Goal: Task Accomplishment & Management: Manage account settings

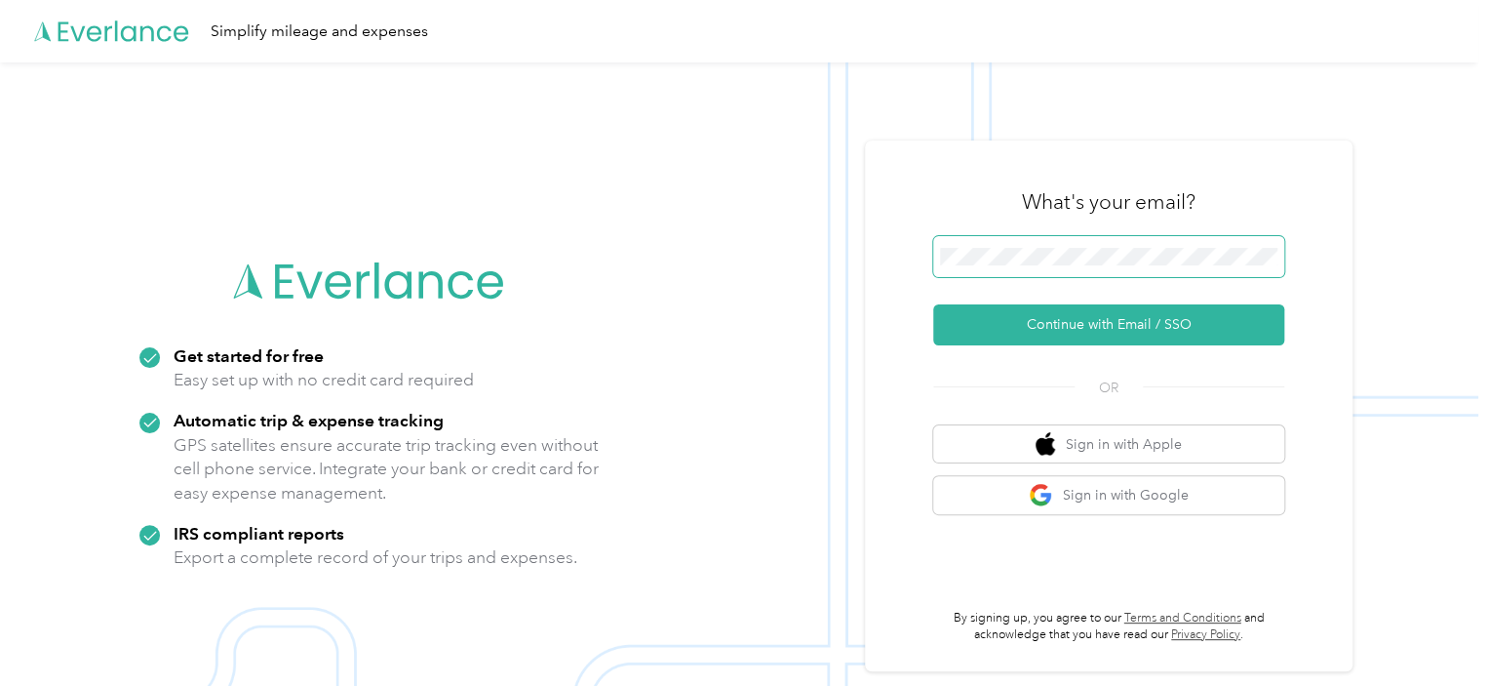
click at [990, 267] on span at bounding box center [1108, 256] width 351 height 41
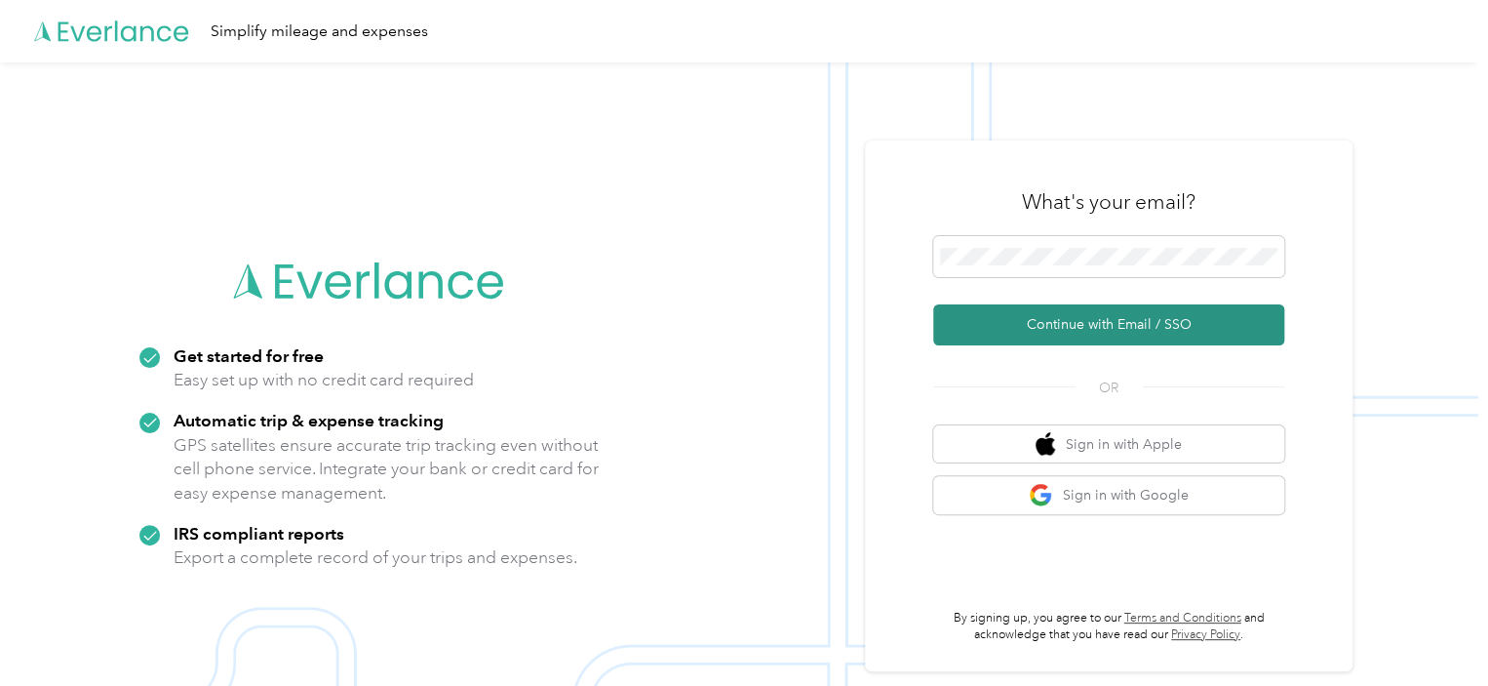
click at [1101, 325] on button "Continue with Email / SSO" at bounding box center [1108, 324] width 351 height 41
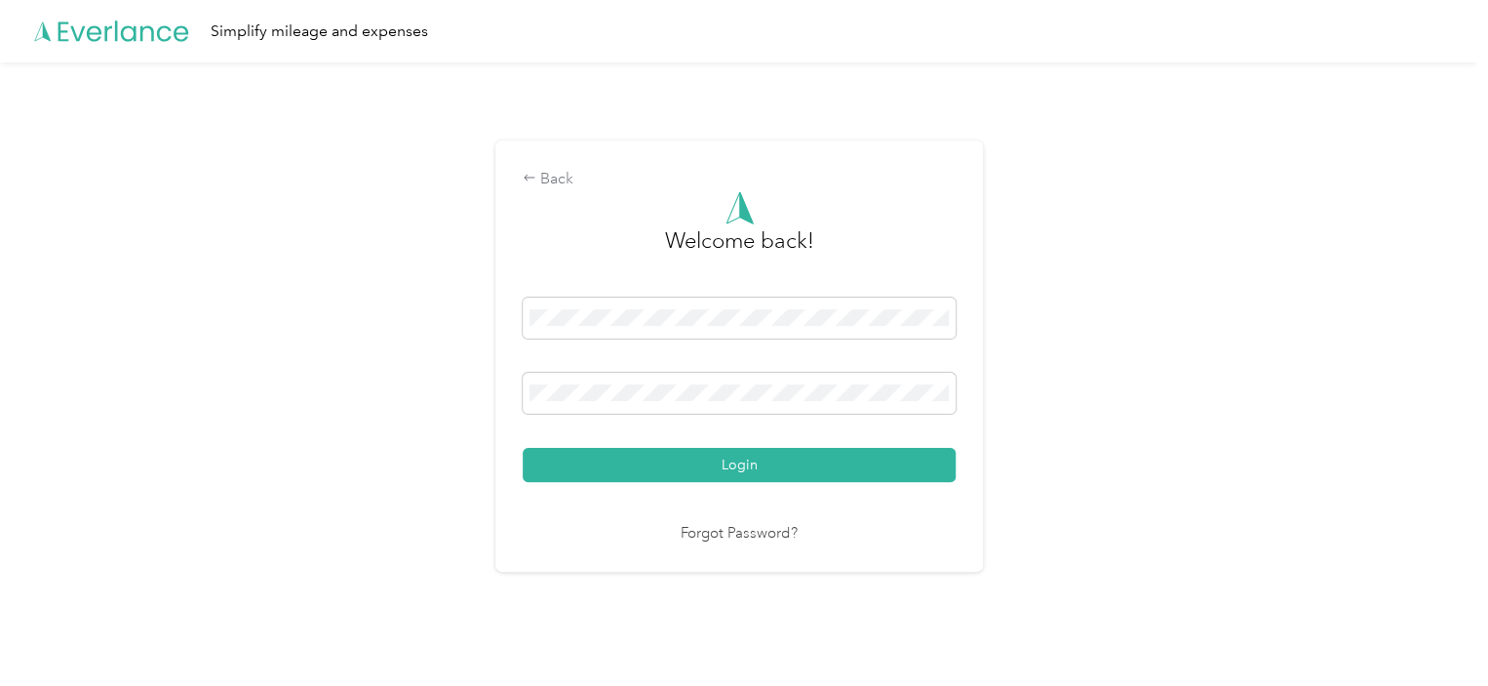
click at [523, 448] on button "Login" at bounding box center [739, 465] width 433 height 34
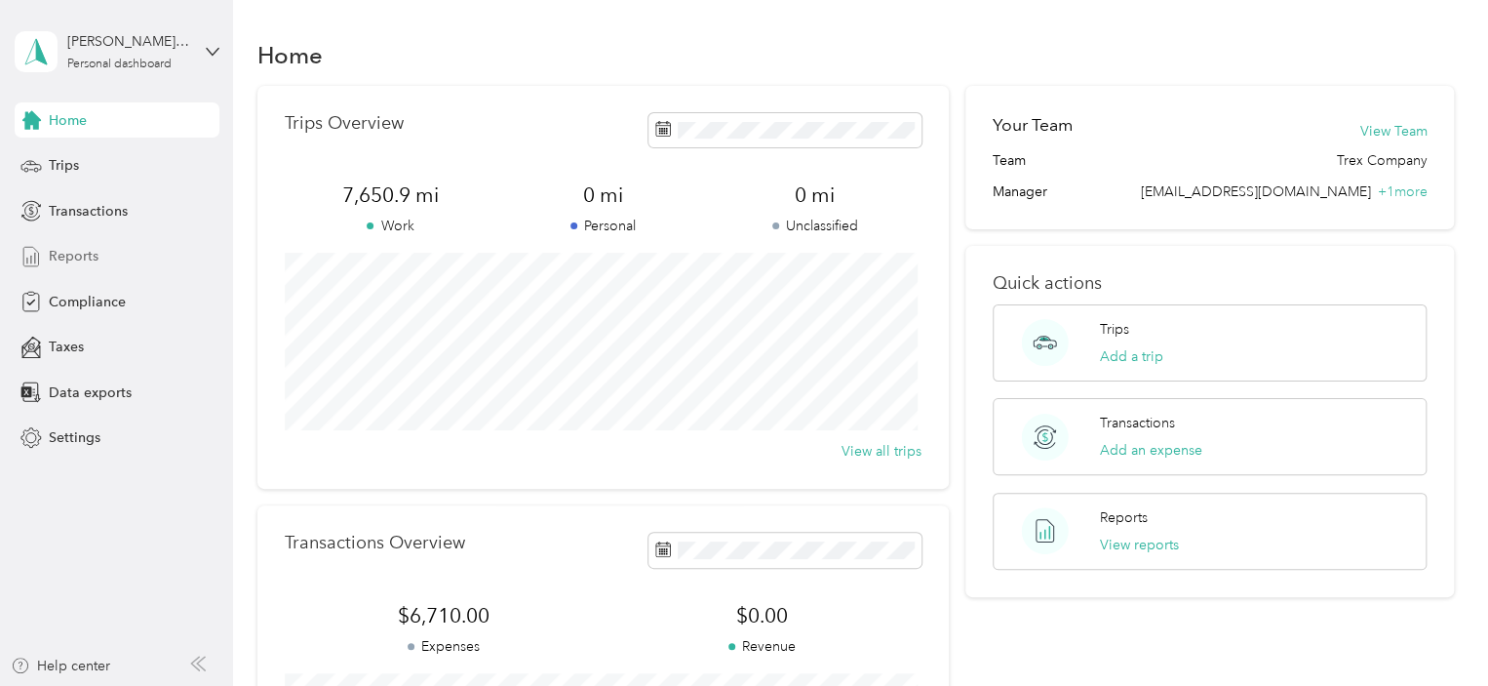
click at [86, 253] on span "Reports" at bounding box center [74, 256] width 50 height 20
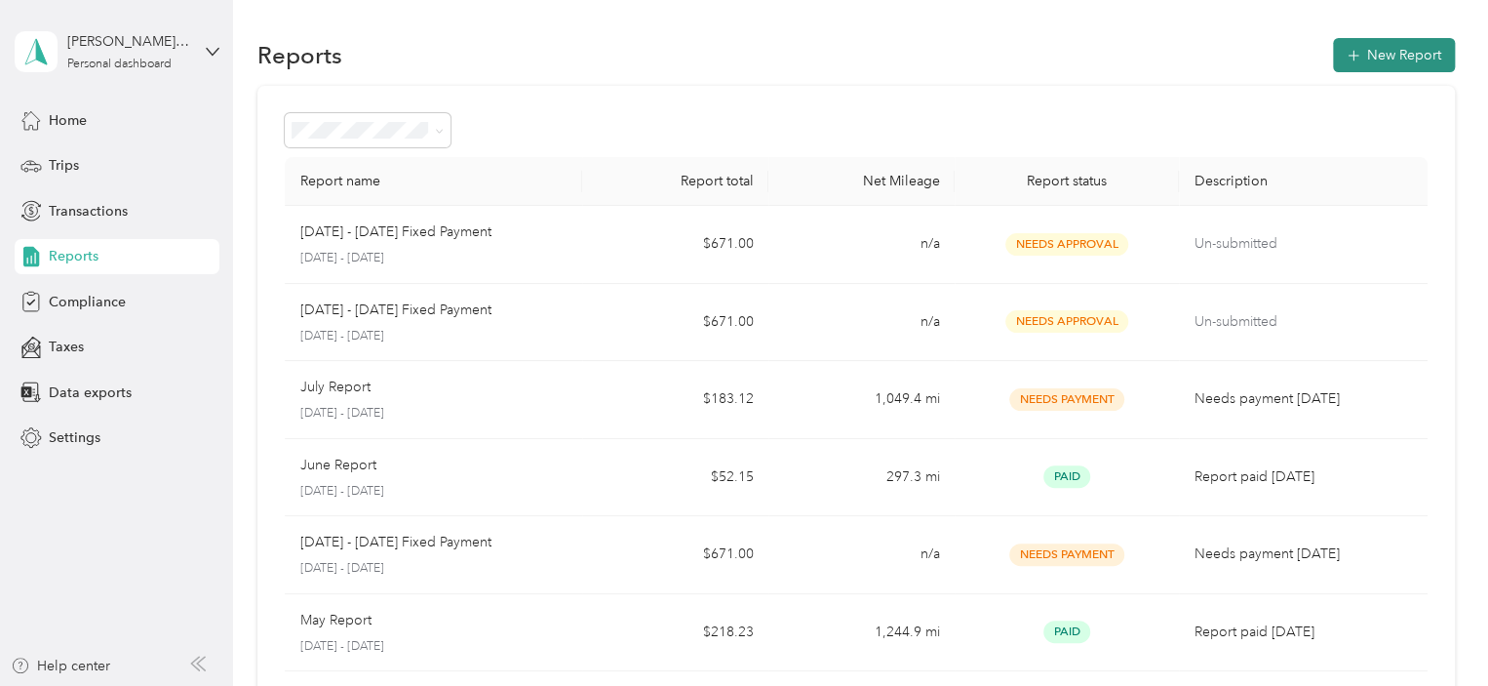
click at [1381, 48] on button "New Report" at bounding box center [1394, 55] width 122 height 34
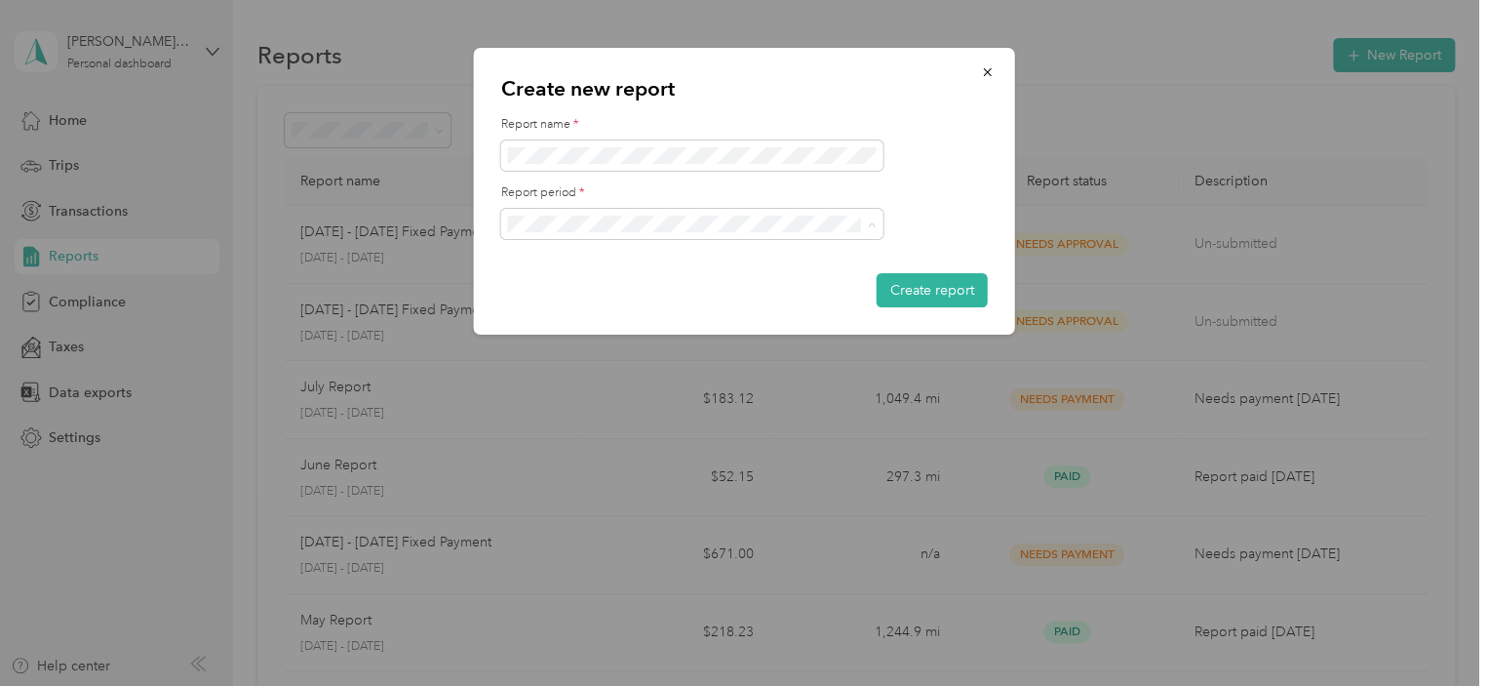
click at [586, 293] on span "[DATE] - [DATE]" at bounding box center [563, 292] width 98 height 17
click at [924, 277] on button "Create report" at bounding box center [932, 290] width 111 height 34
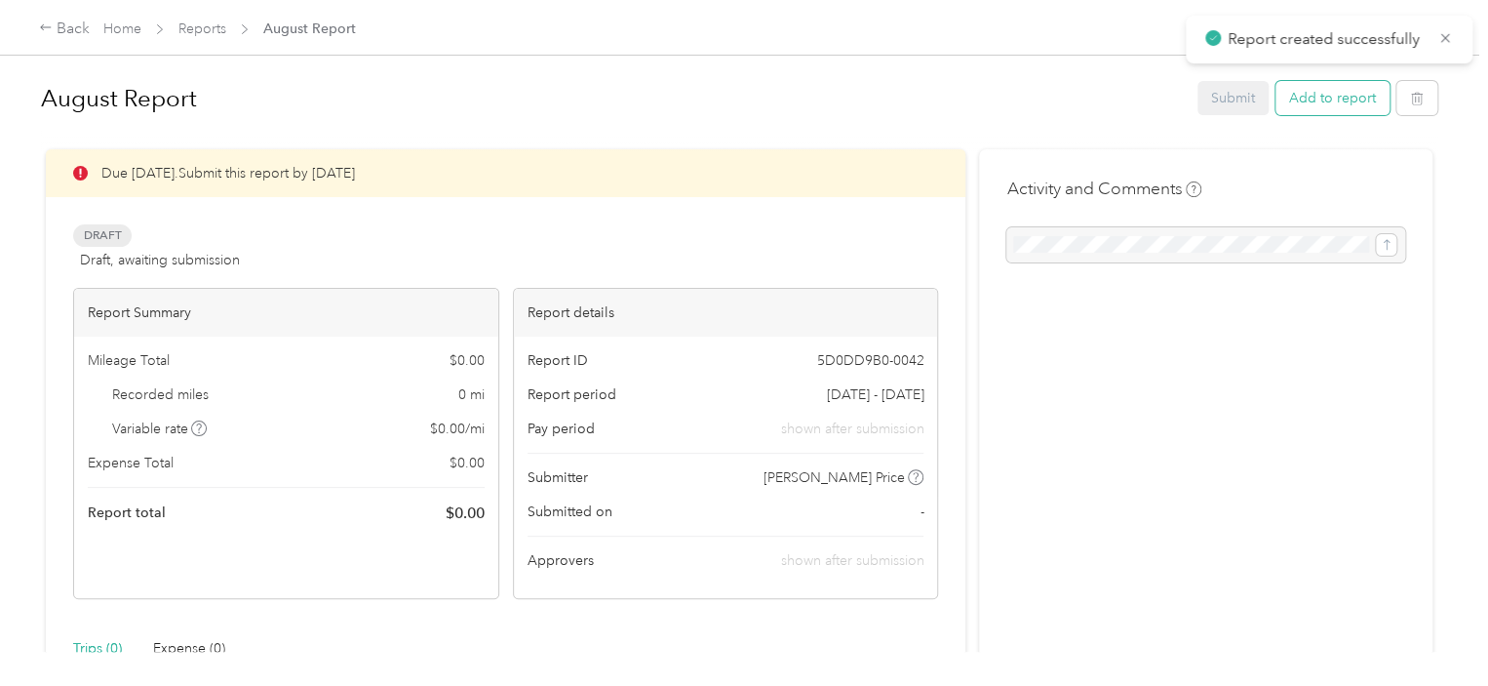
click at [1310, 97] on button "Add to report" at bounding box center [1333, 98] width 114 height 34
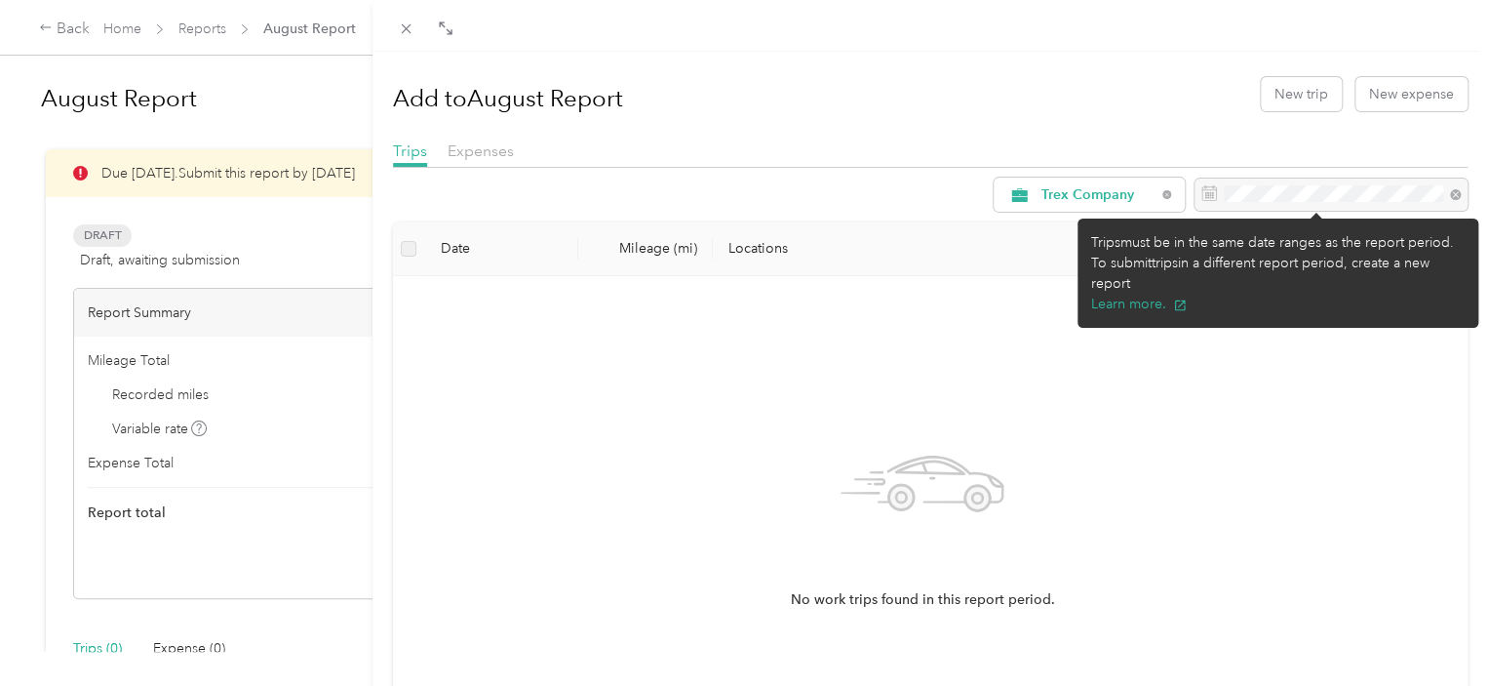
click at [1319, 295] on div "Trips must be in the same date ranges as the report period. To submit trips in …" at bounding box center [1278, 272] width 401 height 109
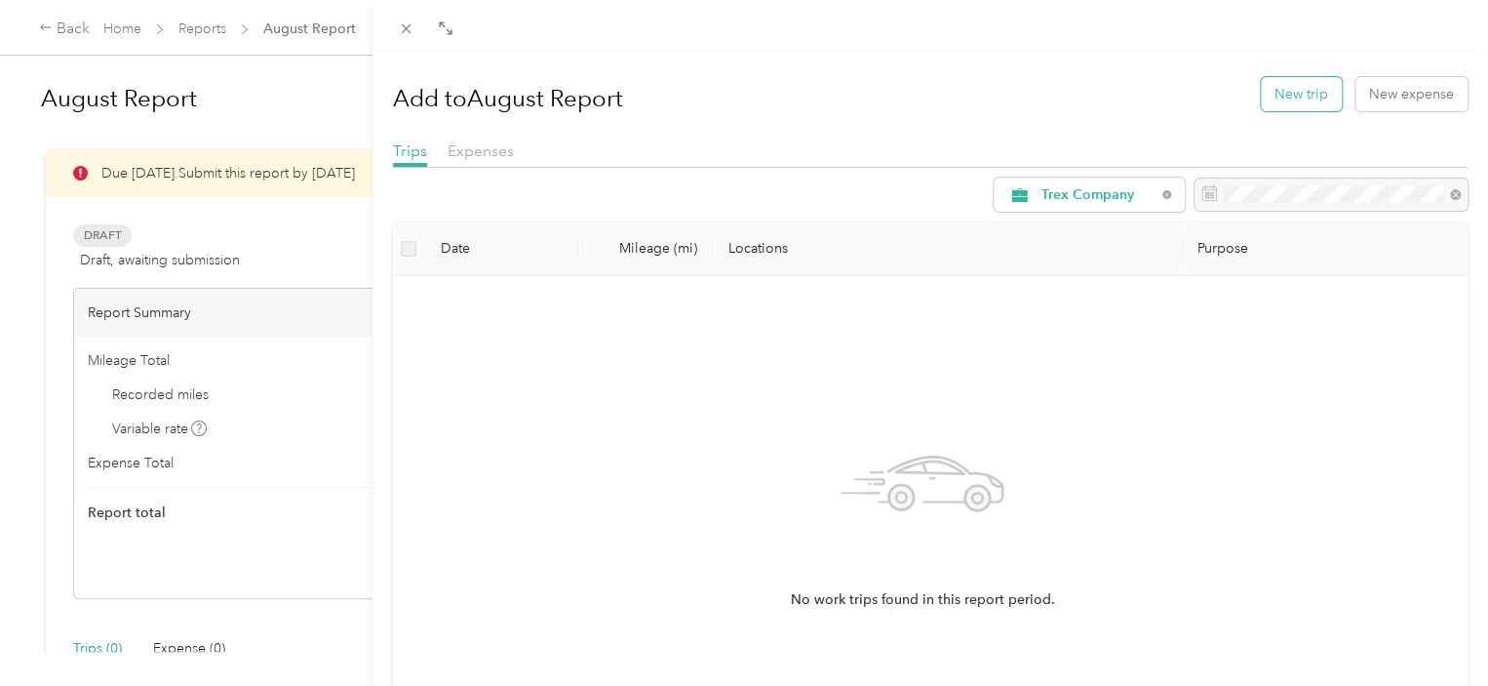
click at [1269, 80] on button "New trip" at bounding box center [1301, 94] width 81 height 34
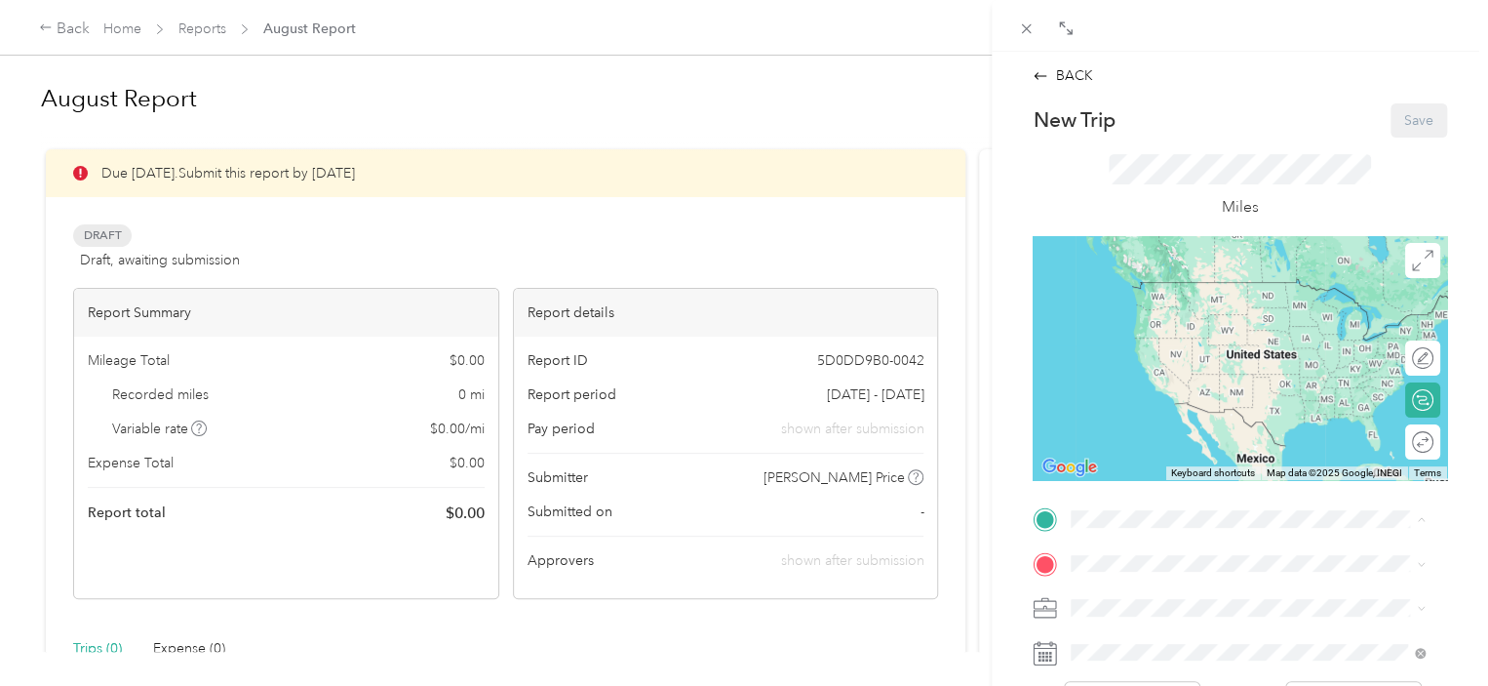
click at [1165, 307] on span "[STREET_ADDRESS][PERSON_NAME]" at bounding box center [1224, 310] width 232 height 17
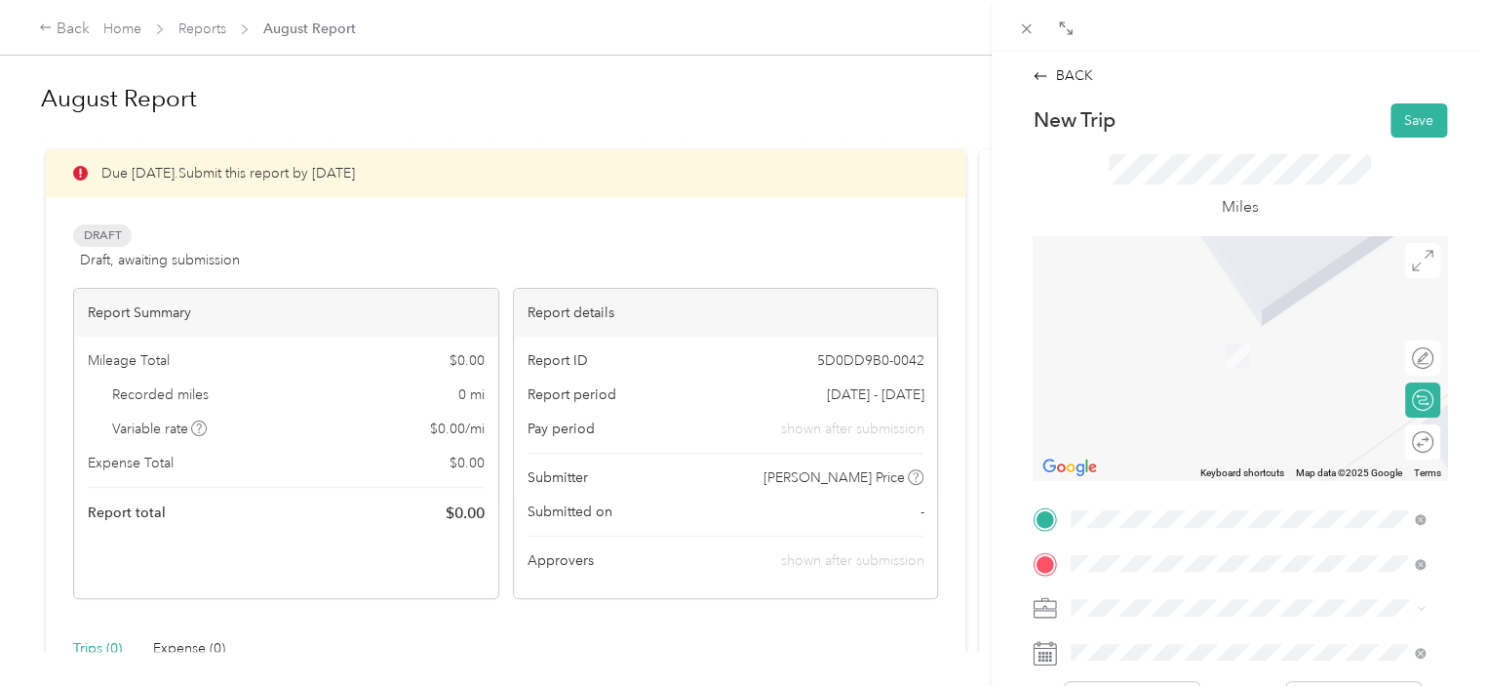
click at [1163, 340] on span "Marion [US_STATE], [GEOGRAPHIC_DATA]" at bounding box center [1217, 334] width 219 height 34
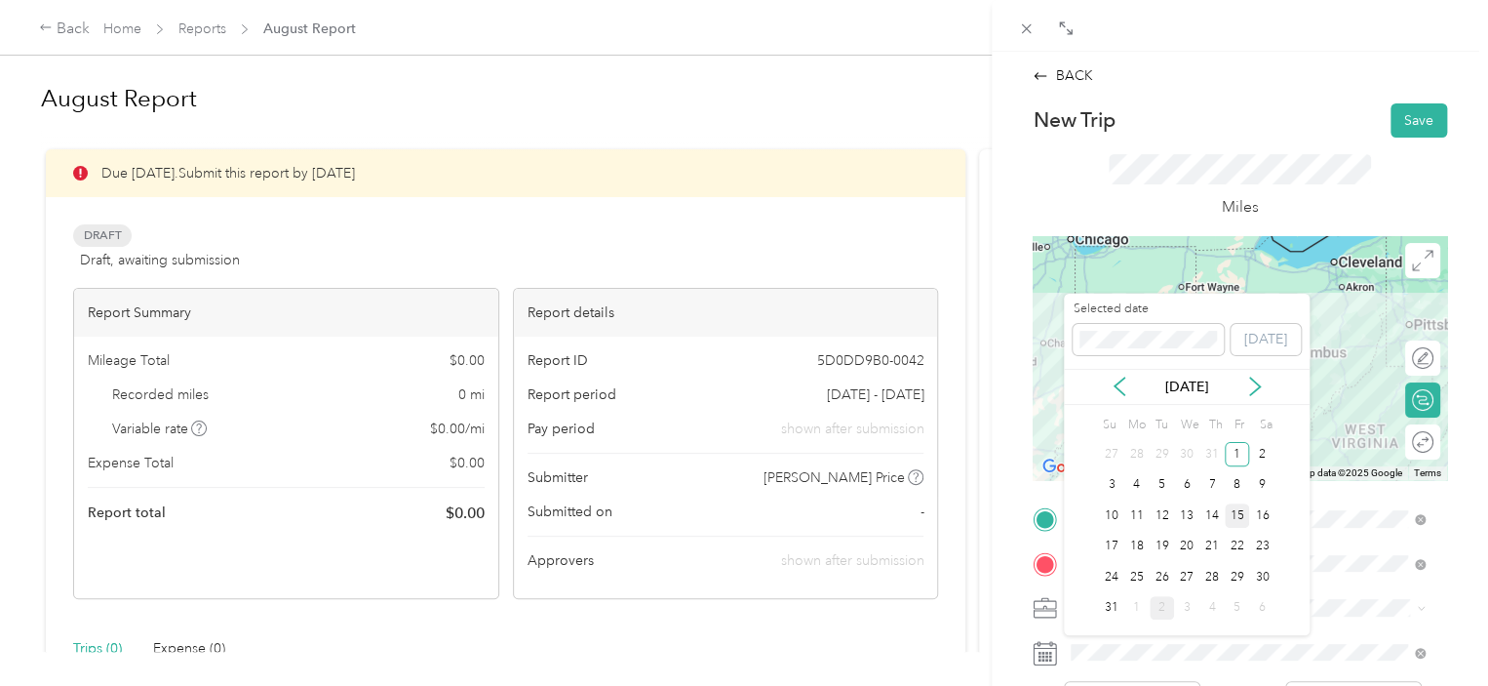
click at [1239, 509] on div "15" at bounding box center [1237, 515] width 25 height 24
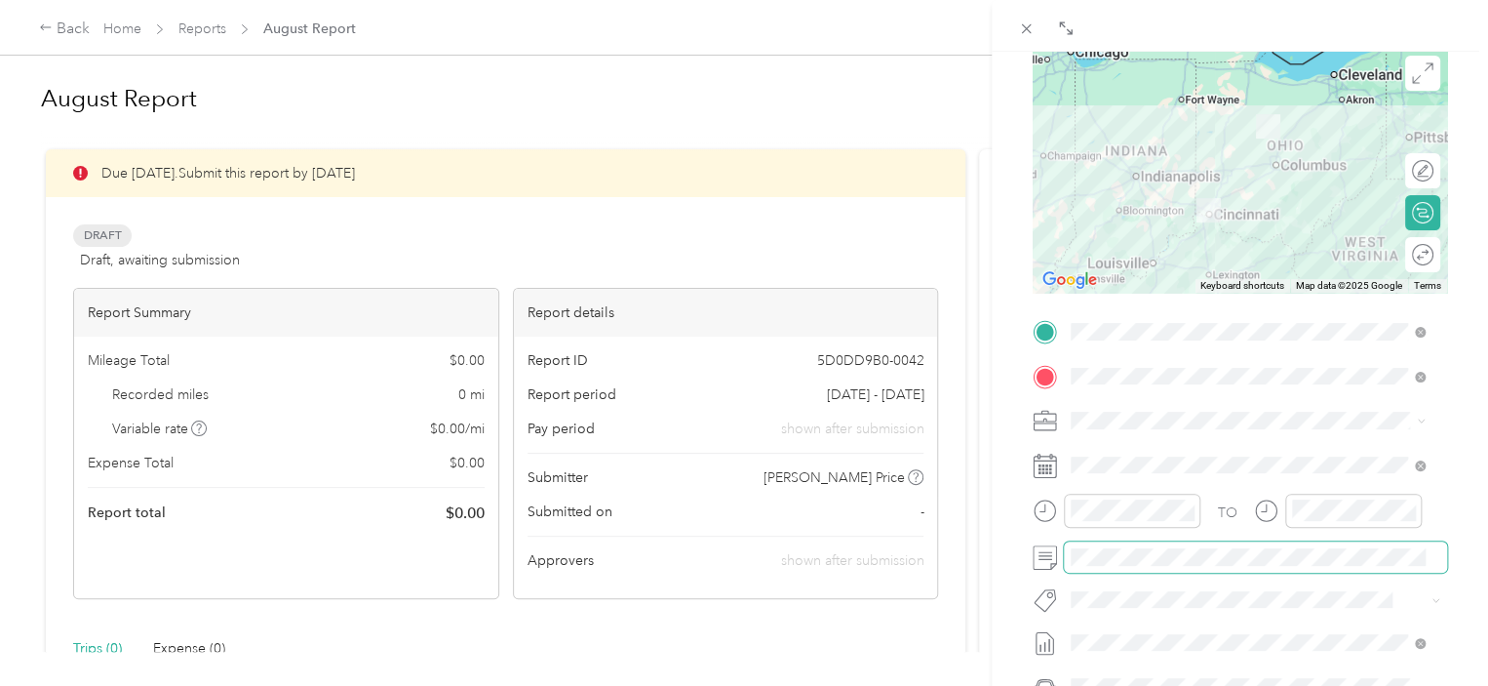
scroll to position [4, 0]
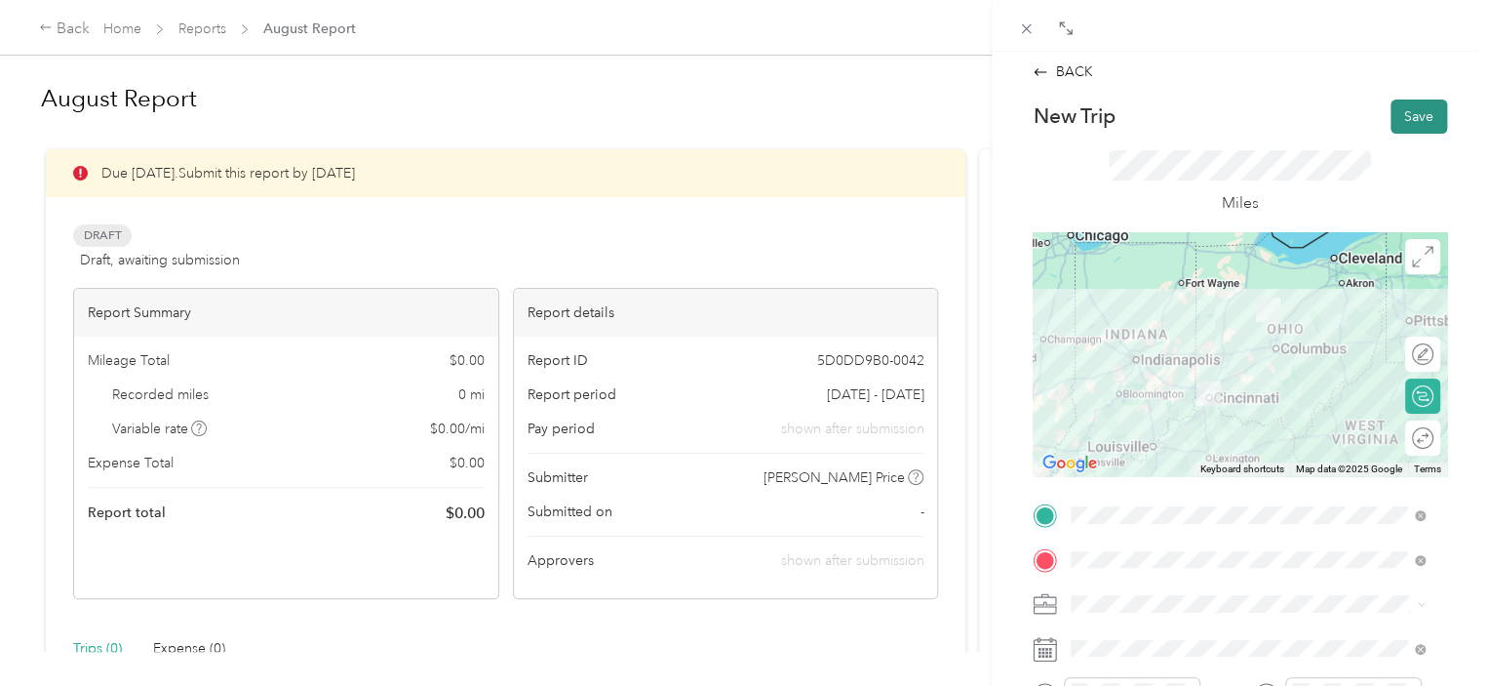
click at [1406, 123] on button "Save" at bounding box center [1419, 116] width 57 height 34
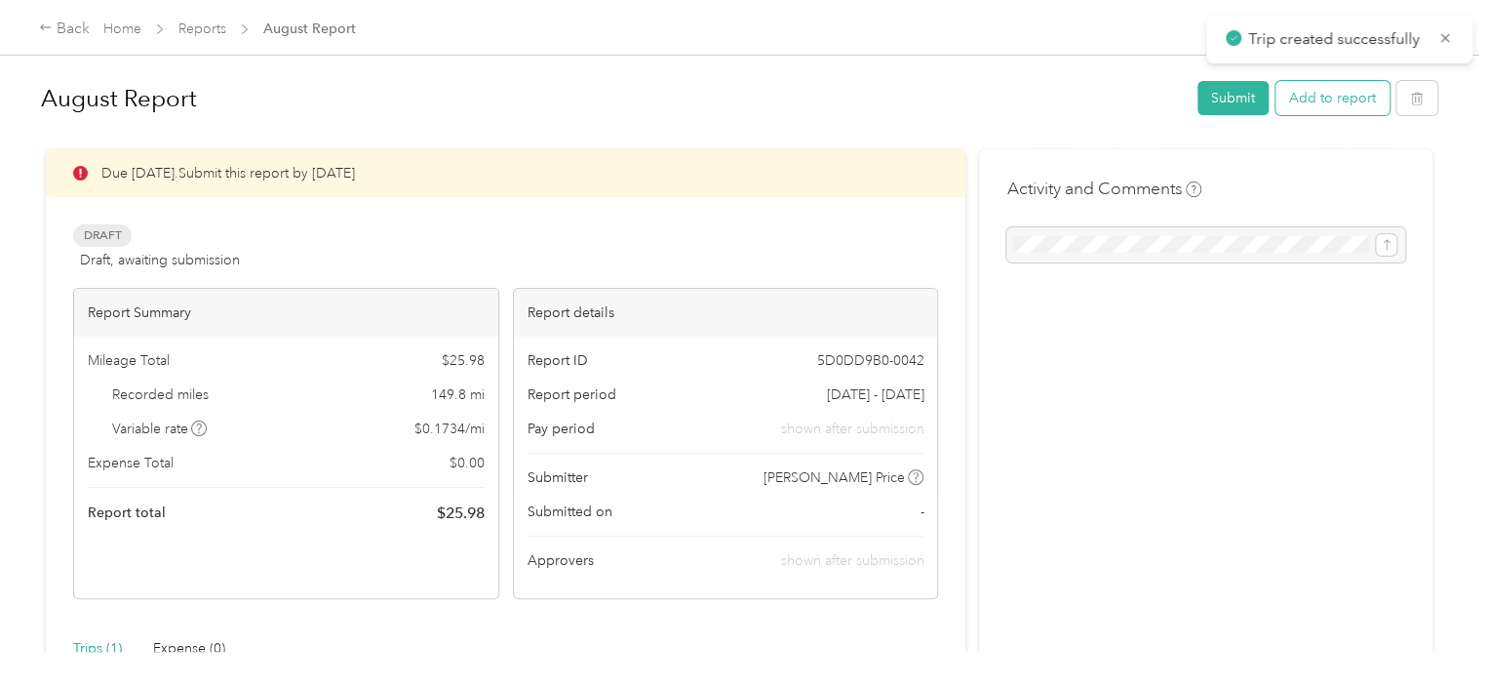
click at [1326, 109] on button "Add to report" at bounding box center [1333, 98] width 114 height 34
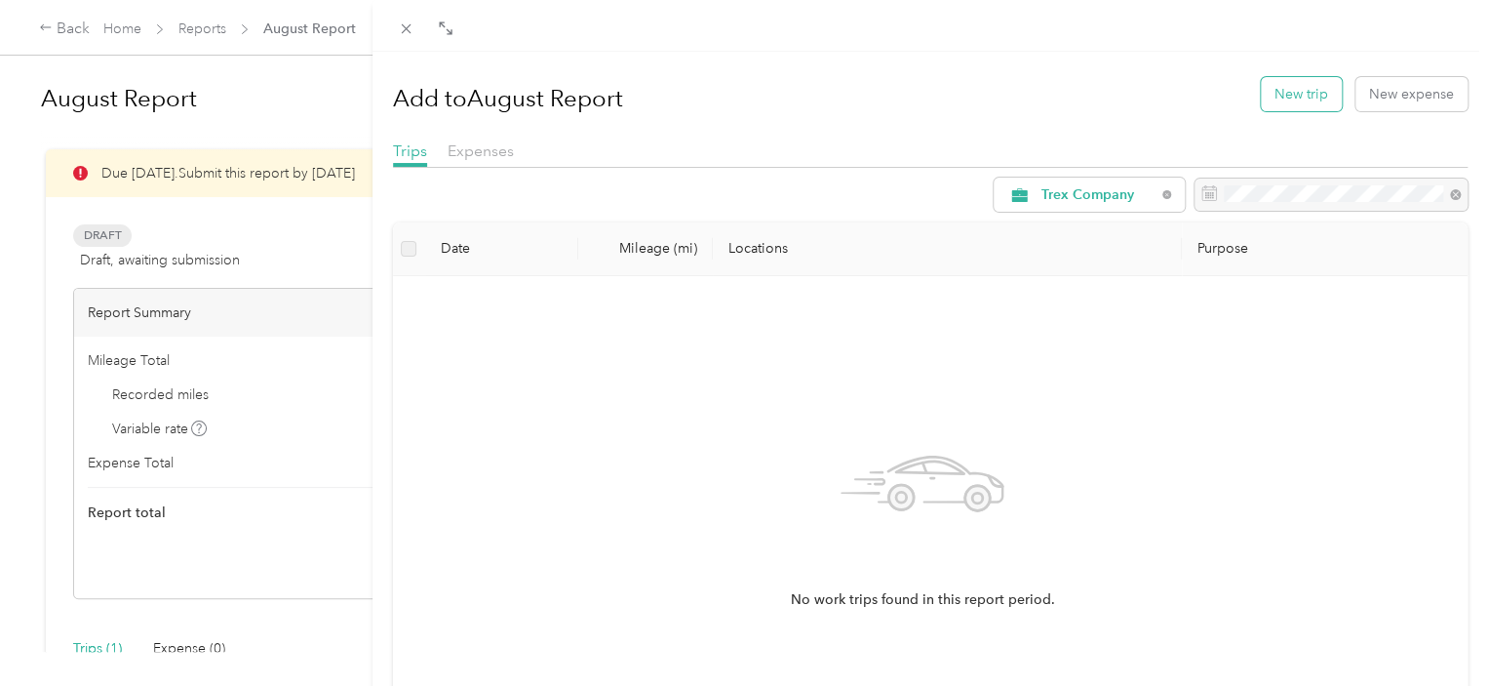
click at [1287, 81] on button "New trip" at bounding box center [1301, 94] width 81 height 34
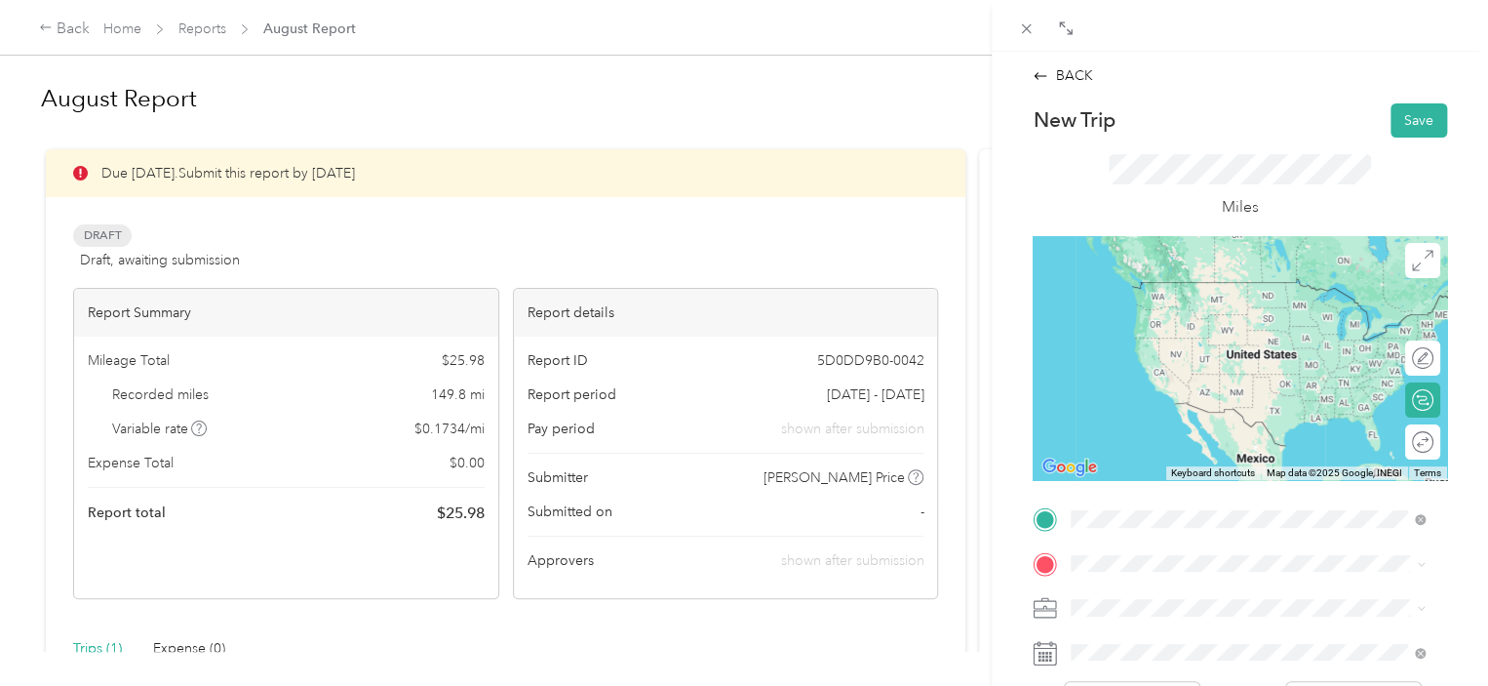
click at [1162, 275] on span "Marion [US_STATE], [GEOGRAPHIC_DATA]" at bounding box center [1217, 290] width 219 height 34
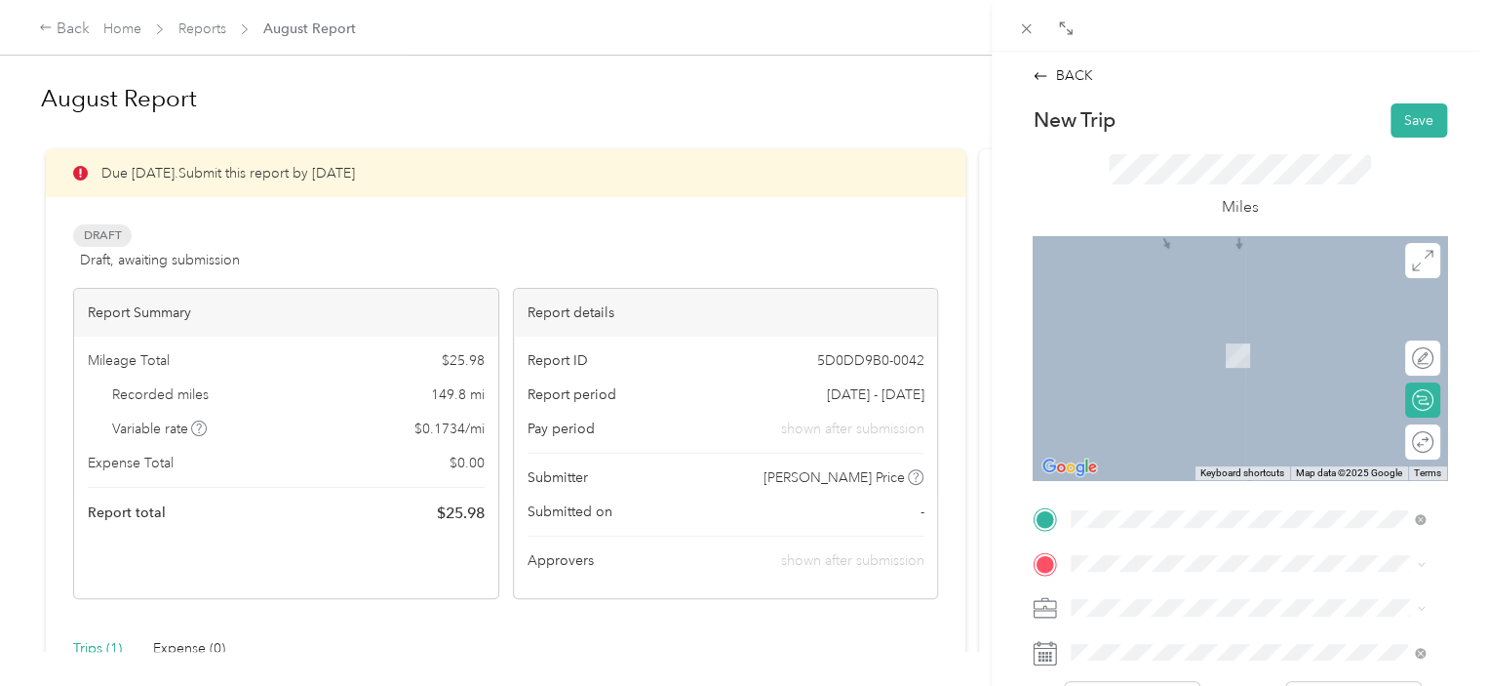
click at [1202, 322] on span "[STREET_ADDRESS][PERSON_NAME][US_STATE]" at bounding box center [1259, 322] width 303 height 18
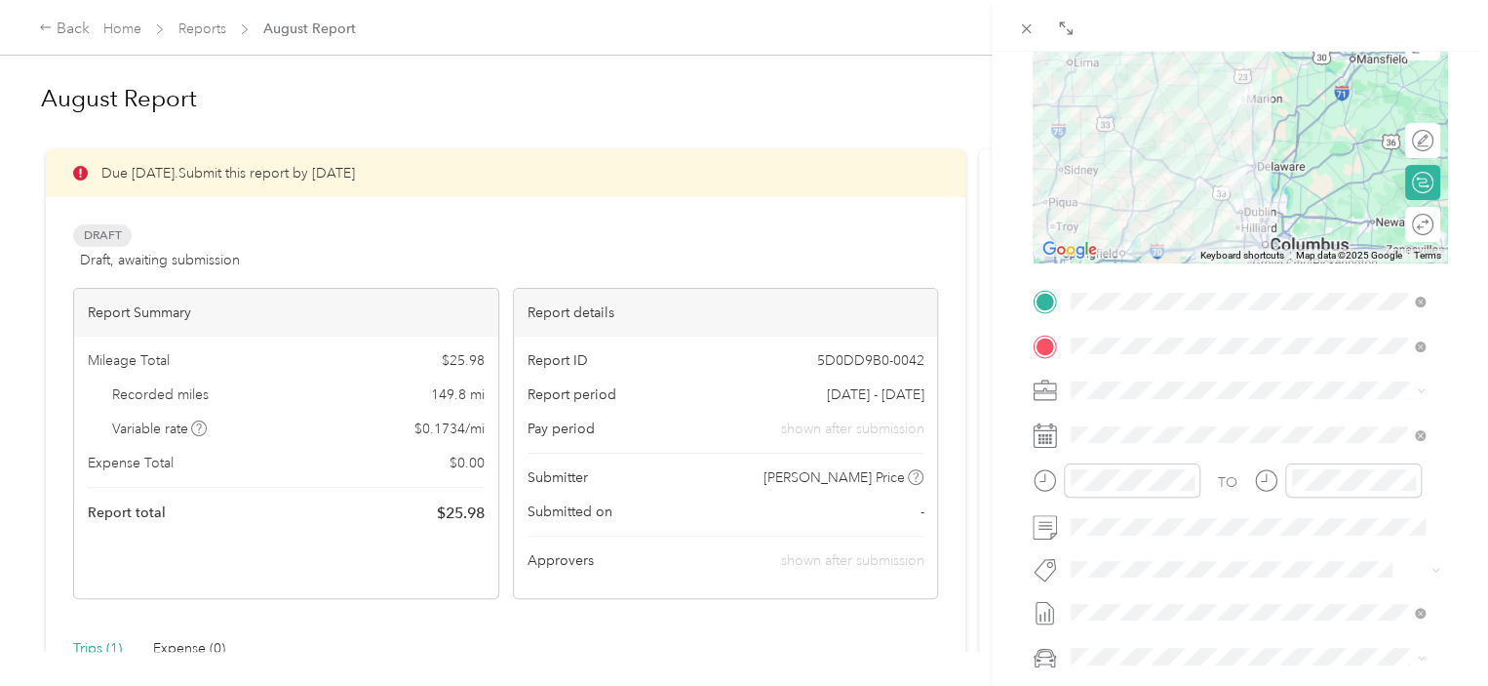
scroll to position [226, 0]
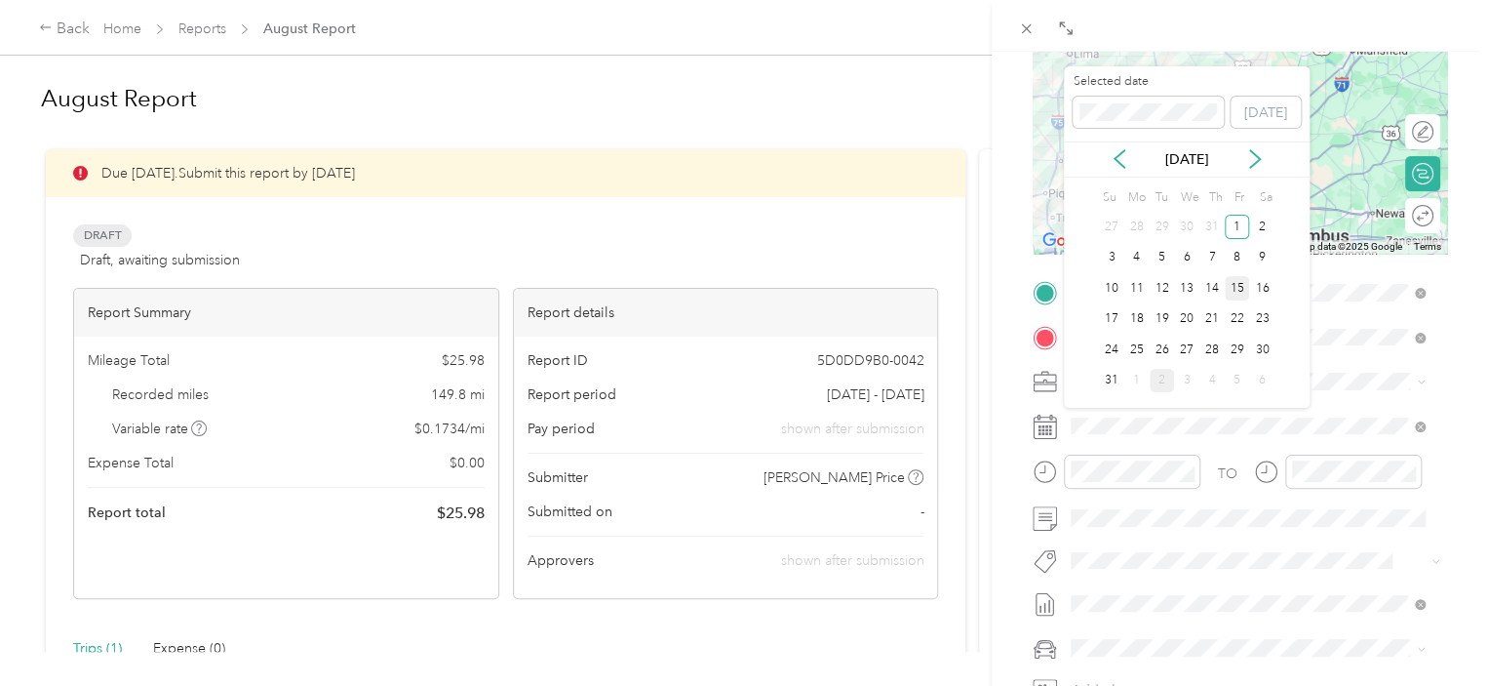
click at [1244, 289] on div "15" at bounding box center [1237, 288] width 25 height 24
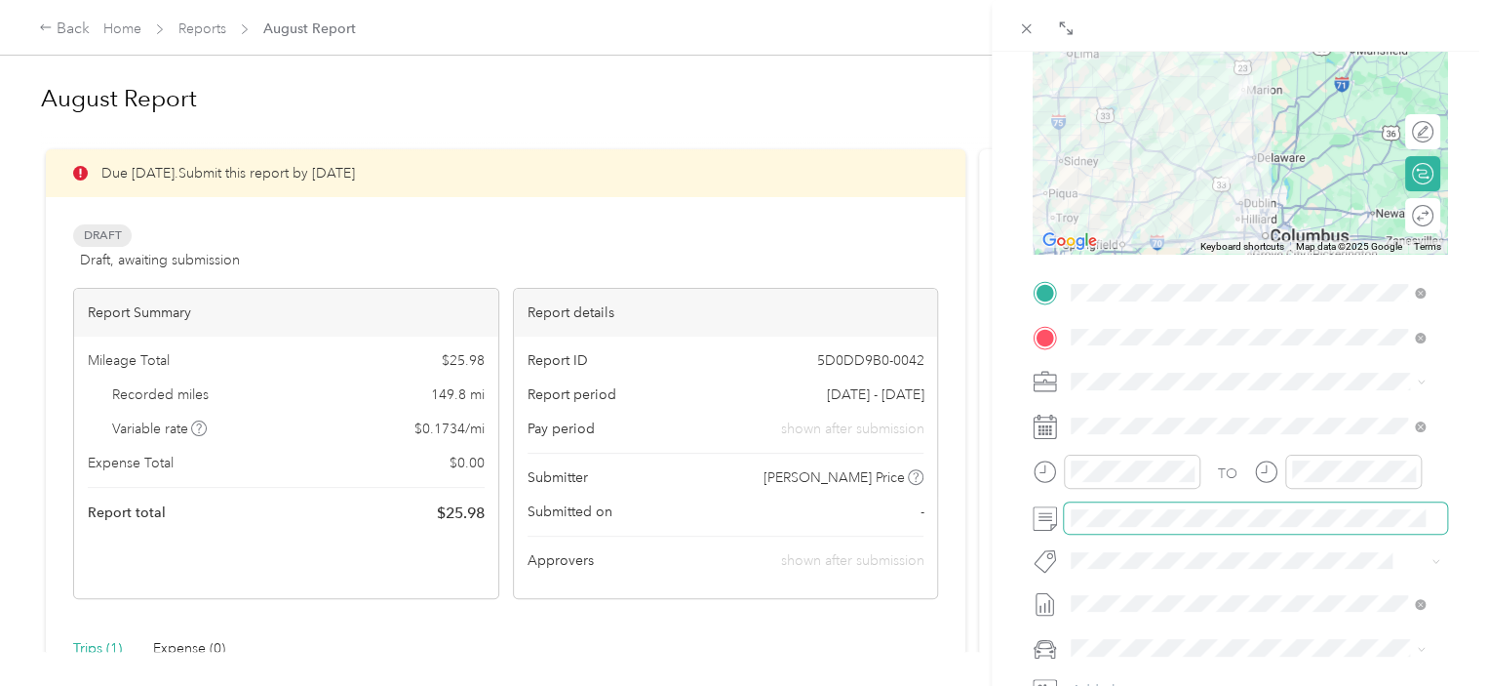
click at [1225, 528] on span at bounding box center [1255, 517] width 383 height 31
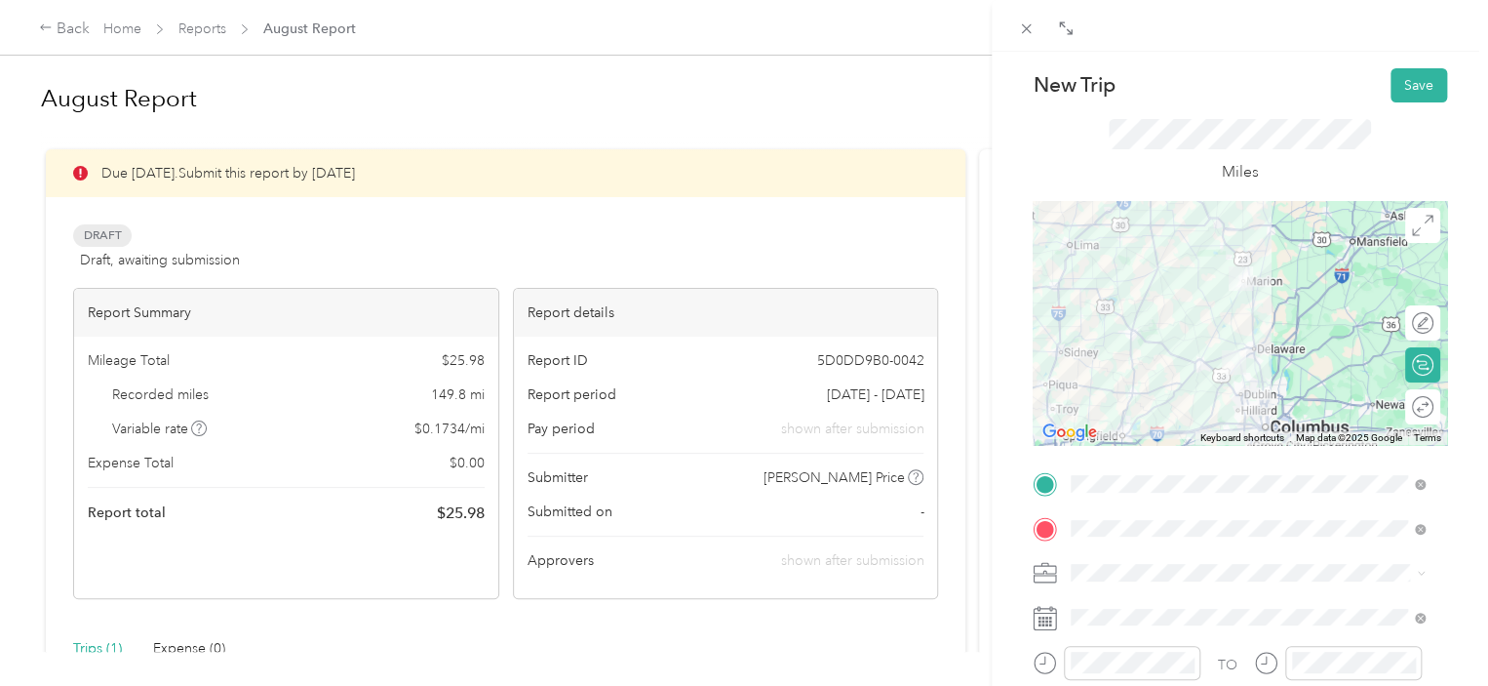
scroll to position [8, 0]
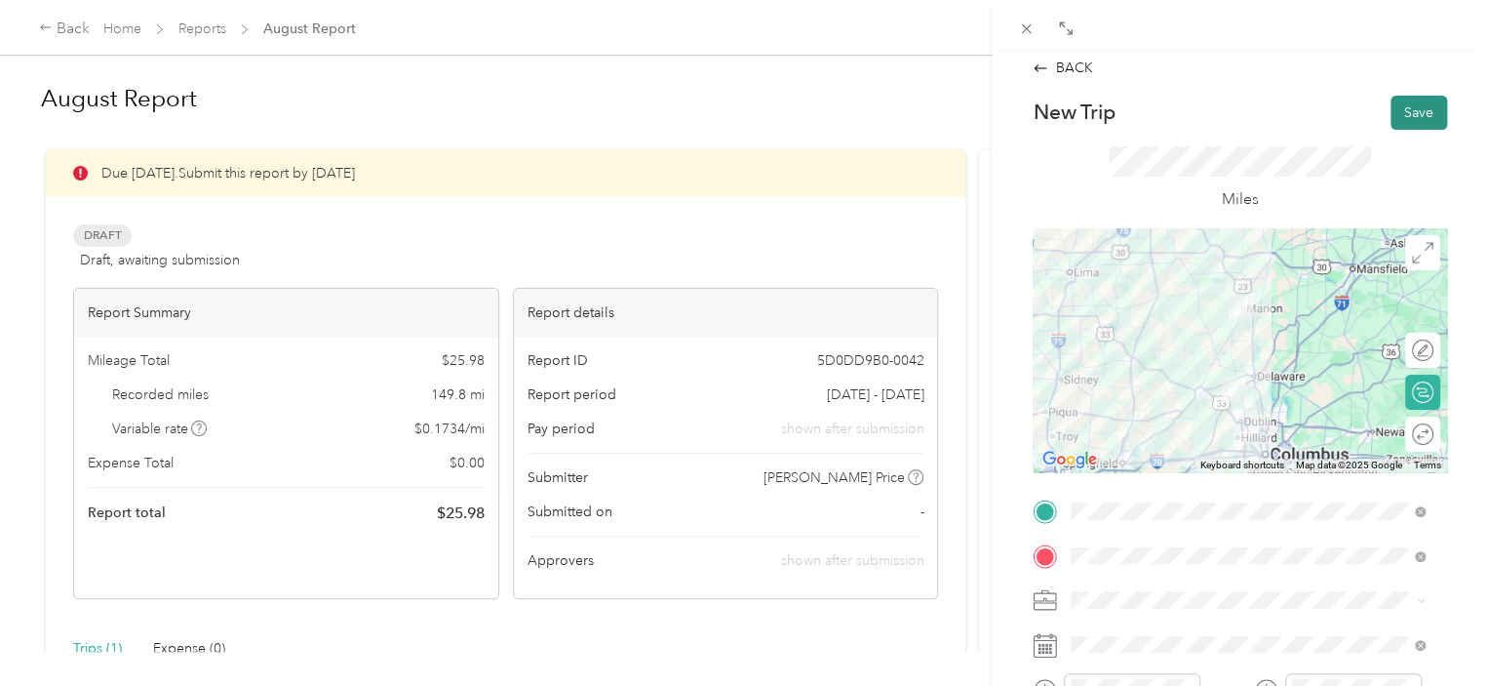
click at [1421, 110] on button "Save" at bounding box center [1419, 113] width 57 height 34
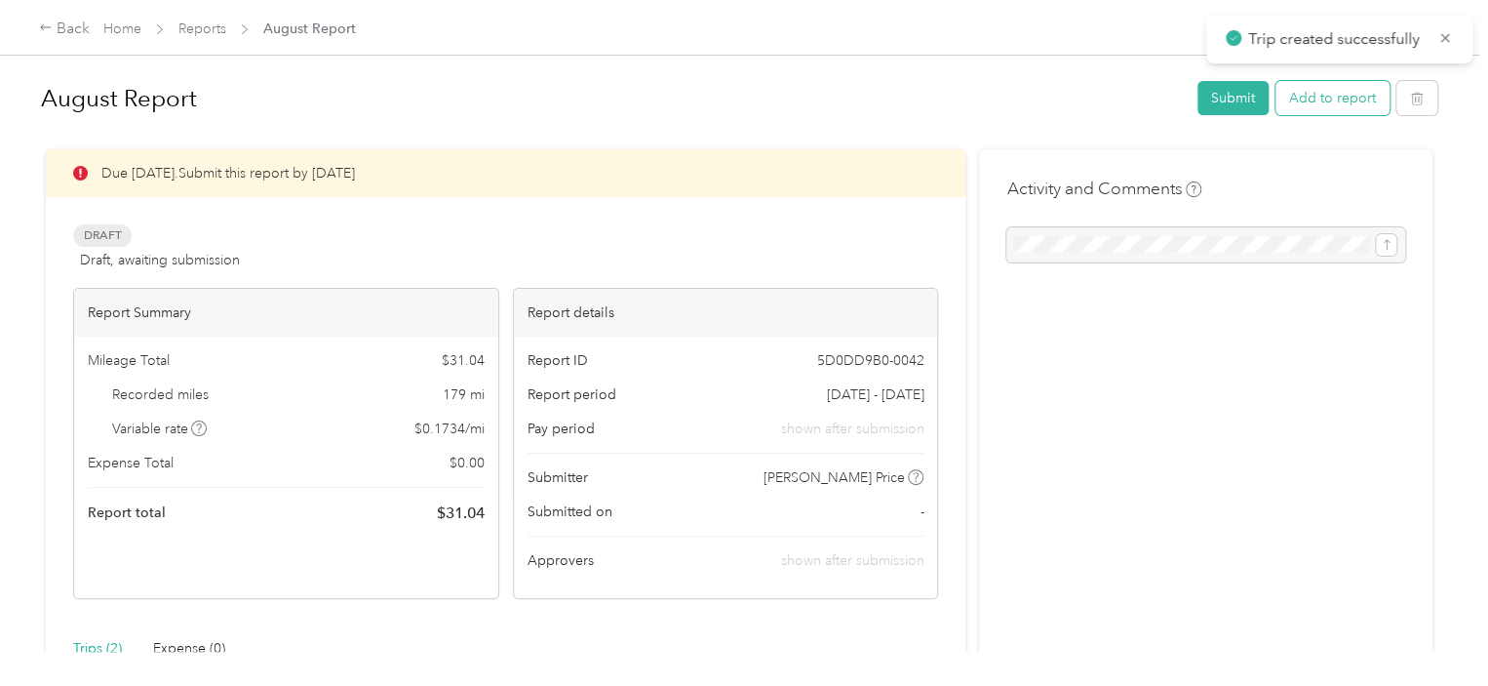
click at [1322, 103] on button "Add to report" at bounding box center [1333, 98] width 114 height 34
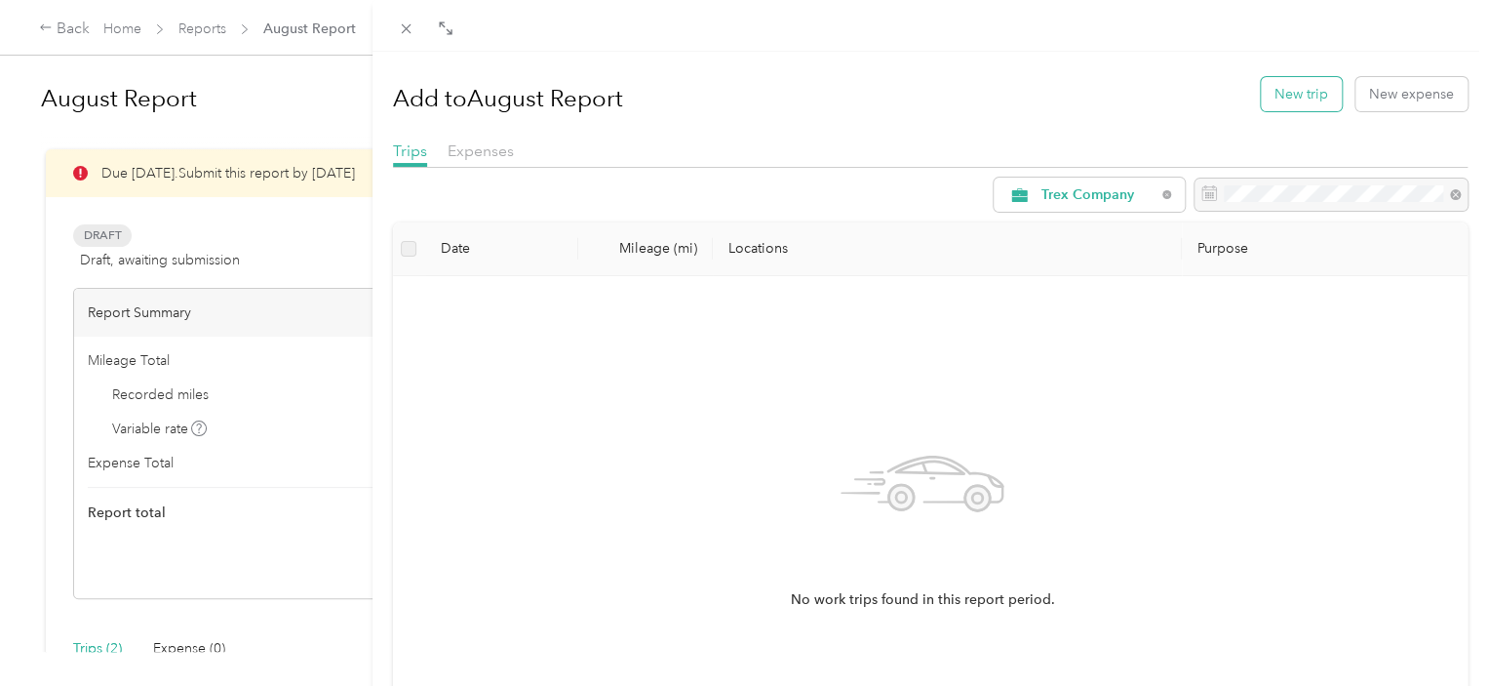
click at [1283, 89] on button "New trip" at bounding box center [1301, 94] width 81 height 34
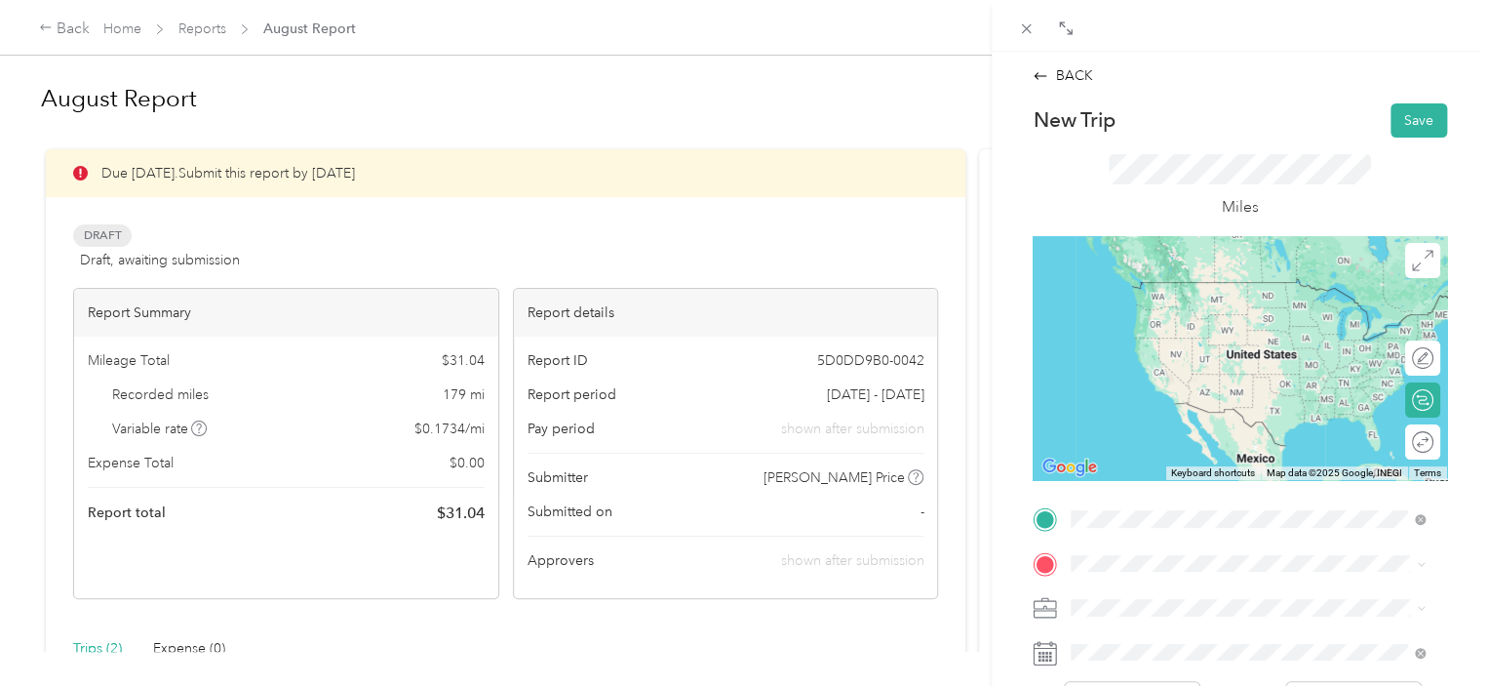
click at [1165, 291] on span "[STREET_ADDRESS][PERSON_NAME][US_STATE]" at bounding box center [1259, 282] width 303 height 18
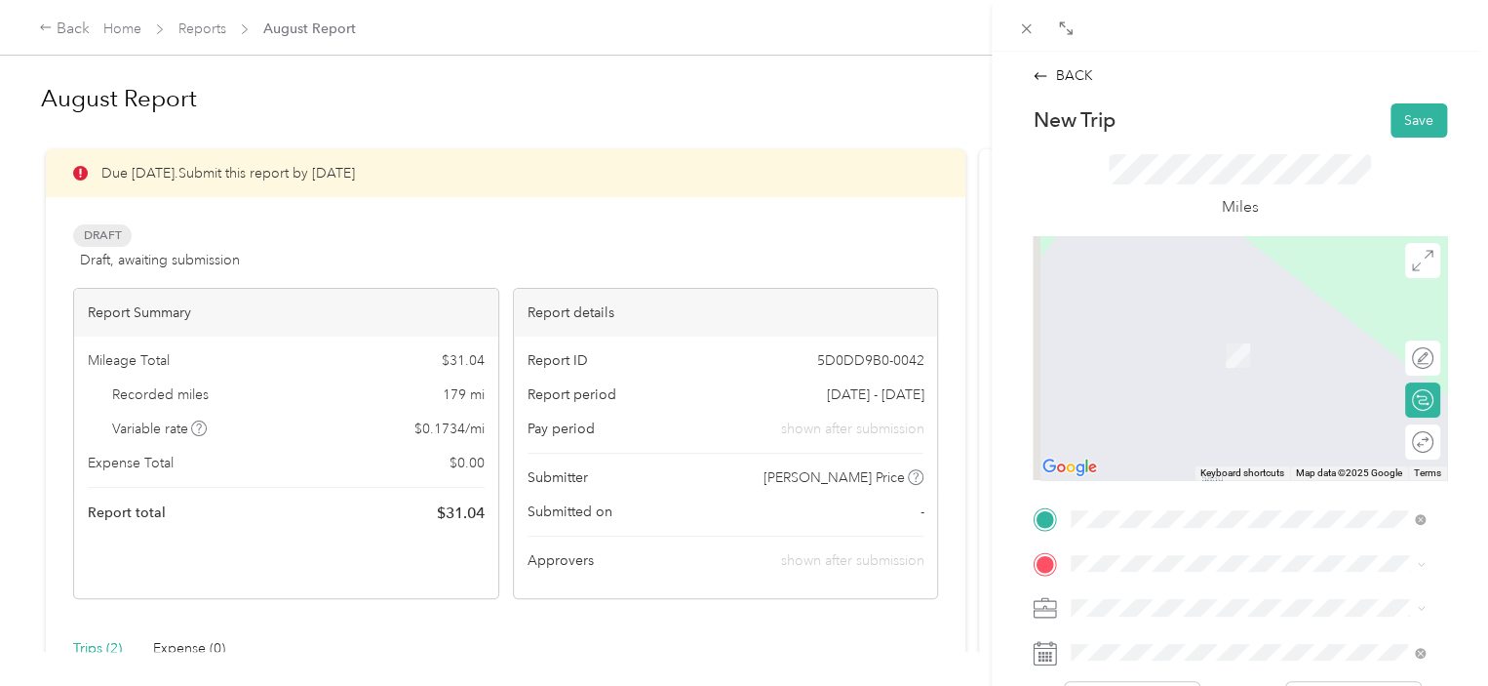
click at [1179, 335] on span "Worthington [US_STATE], [GEOGRAPHIC_DATA]" at bounding box center [1217, 334] width 219 height 34
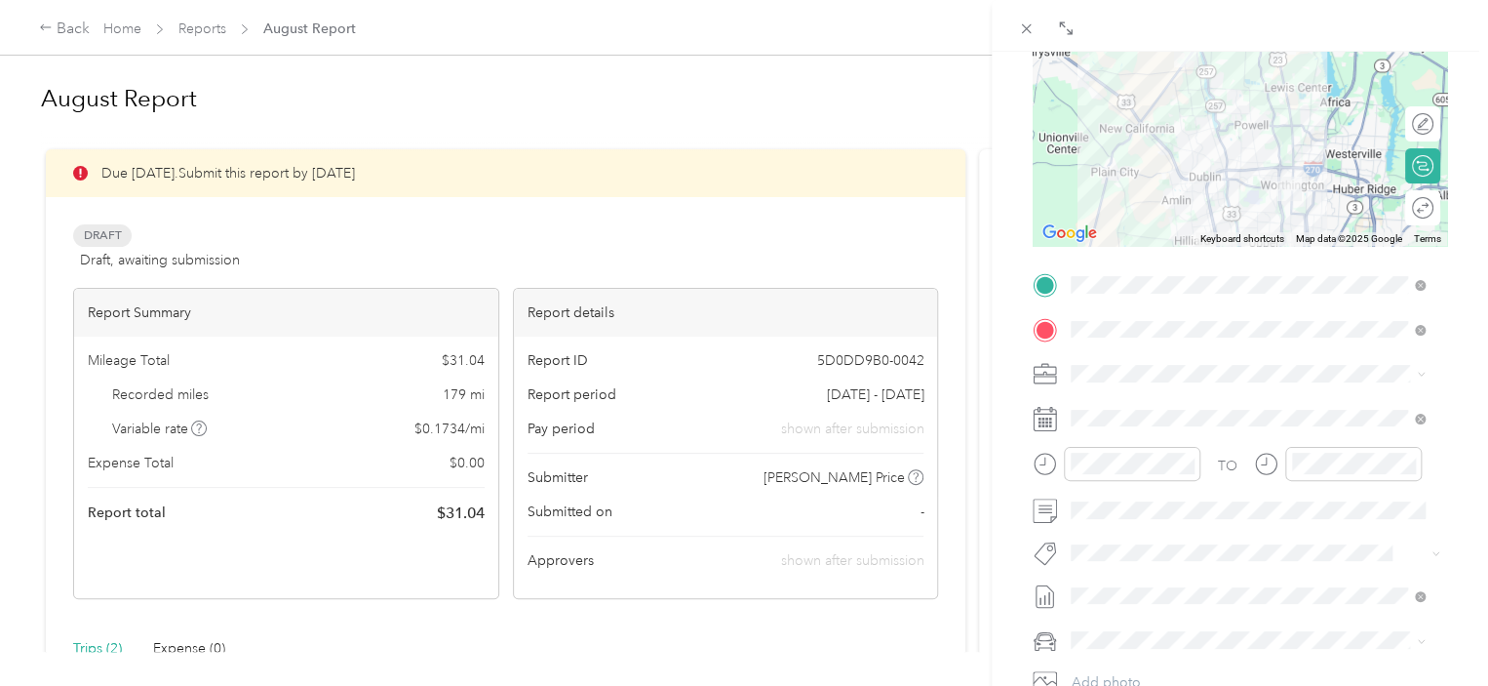
scroll to position [246, 0]
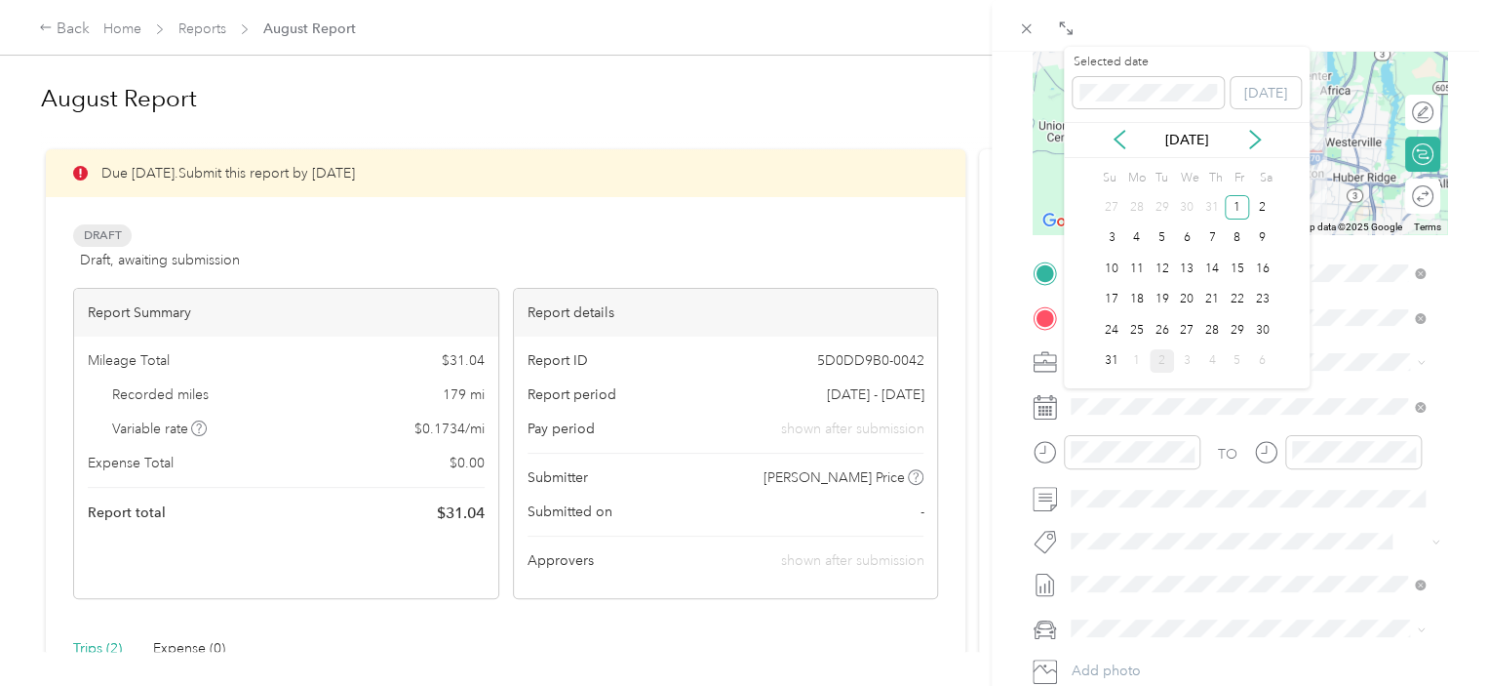
click at [1236, 251] on div "8" at bounding box center [1237, 237] width 25 height 31
click at [1236, 256] on div "15" at bounding box center [1237, 268] width 25 height 24
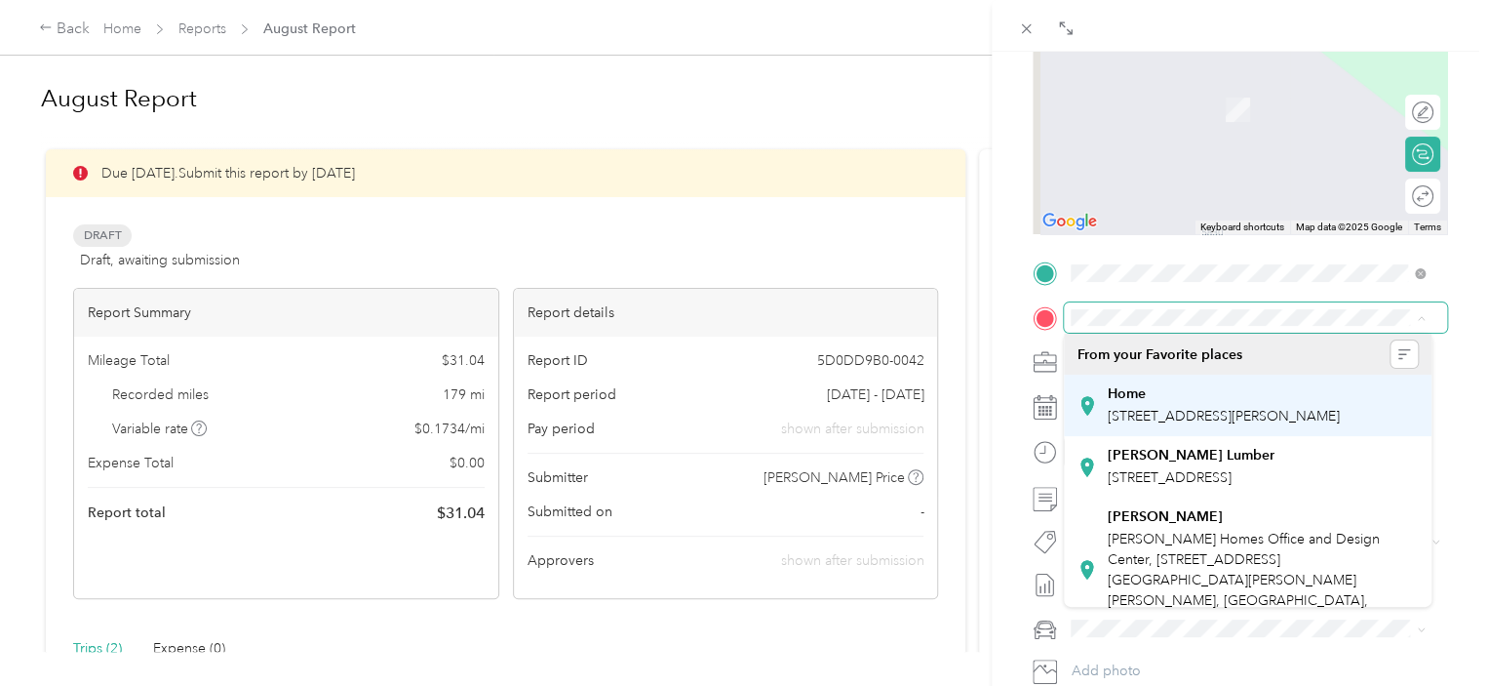
click at [1159, 412] on span "[STREET_ADDRESS][PERSON_NAME]" at bounding box center [1224, 416] width 232 height 17
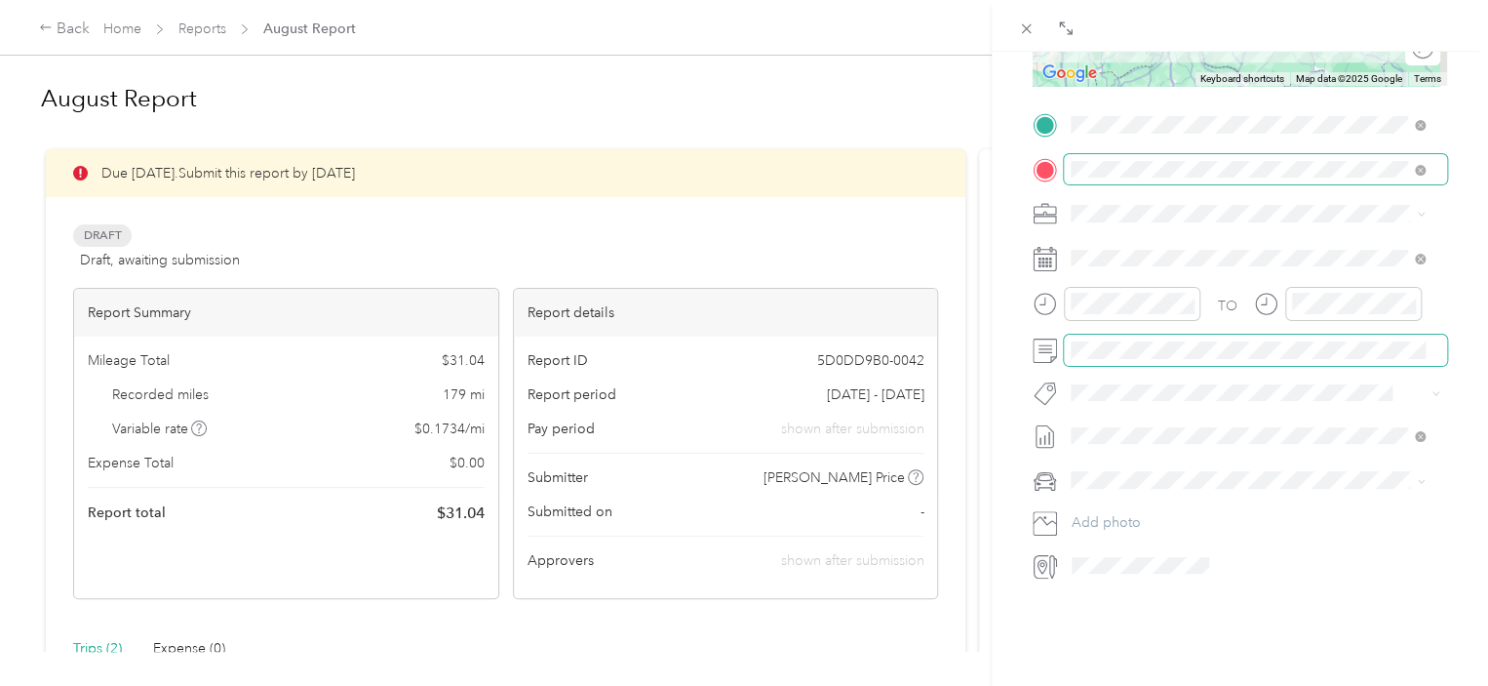
scroll to position [0, 0]
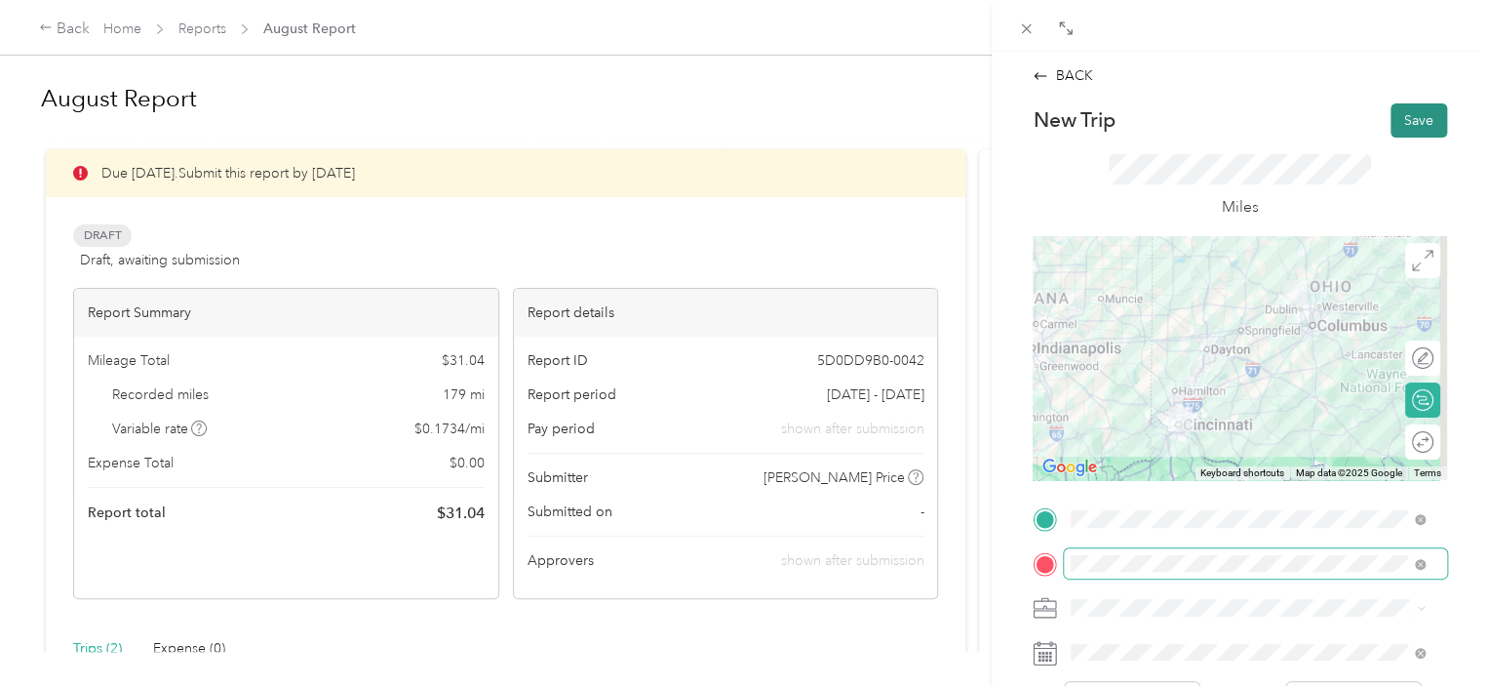
click at [1406, 119] on button "Save" at bounding box center [1419, 120] width 57 height 34
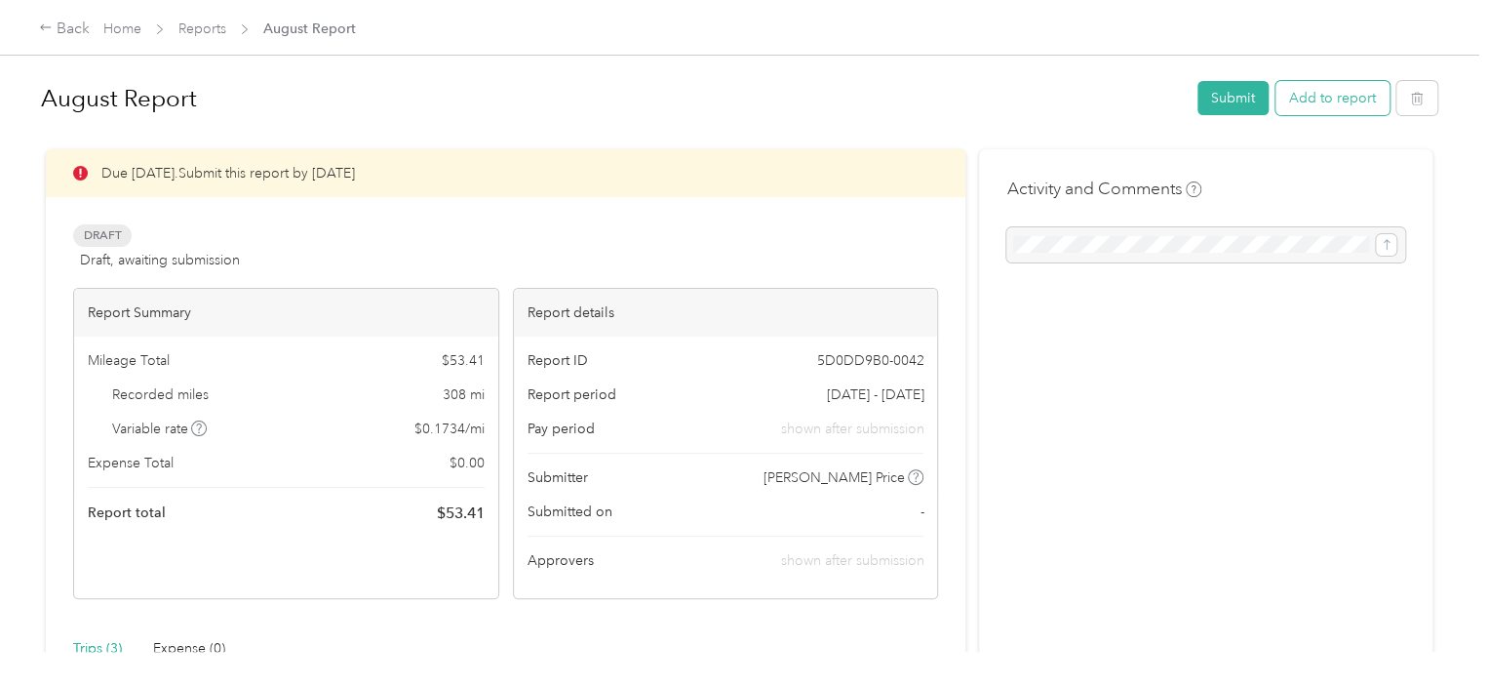
click at [1312, 100] on button "Add to report" at bounding box center [1333, 98] width 114 height 34
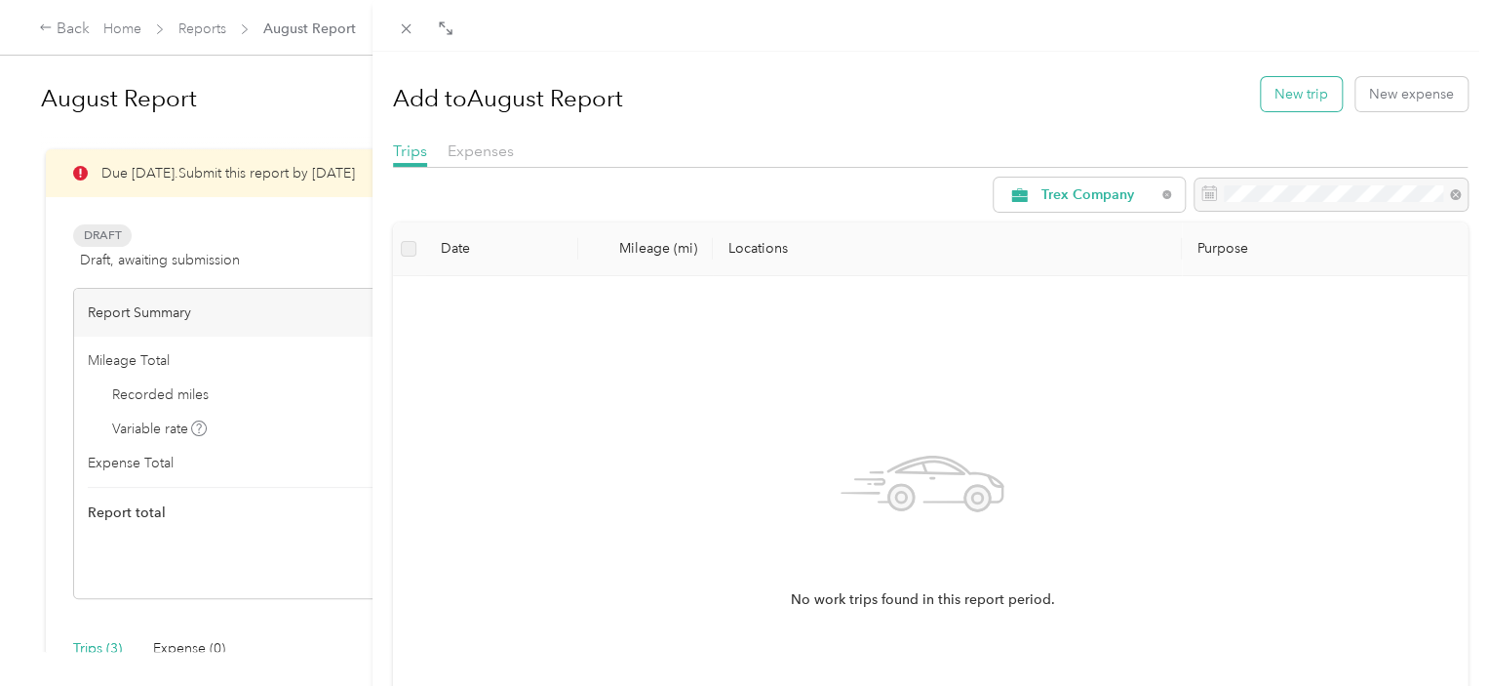
click at [1300, 87] on button "New trip" at bounding box center [1301, 94] width 81 height 34
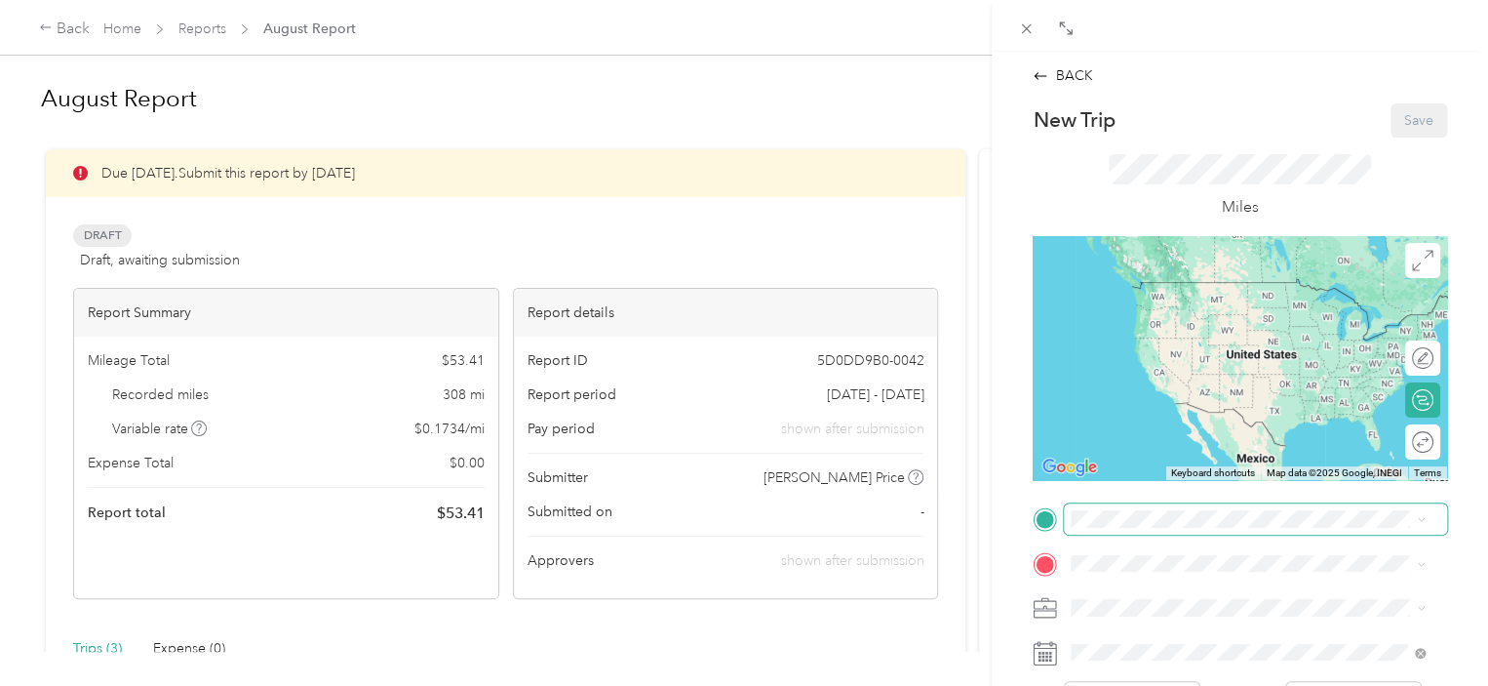
click at [1152, 528] on span at bounding box center [1255, 518] width 383 height 31
click at [1184, 314] on div "Home [STREET_ADDRESS][PERSON_NAME]" at bounding box center [1224, 300] width 232 height 41
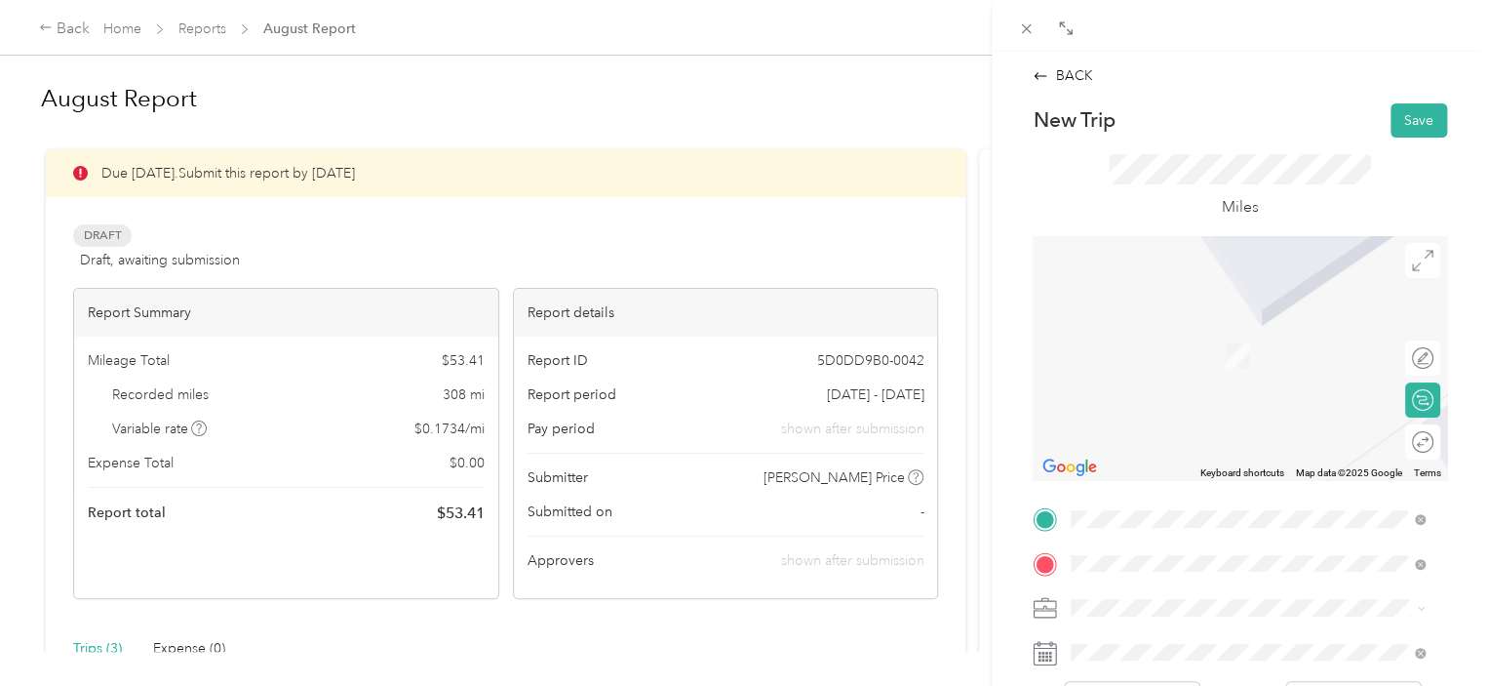
click at [1241, 415] on div "[STREET_ADDRESS][PERSON_NAME][US_STATE]" at bounding box center [1248, 402] width 340 height 26
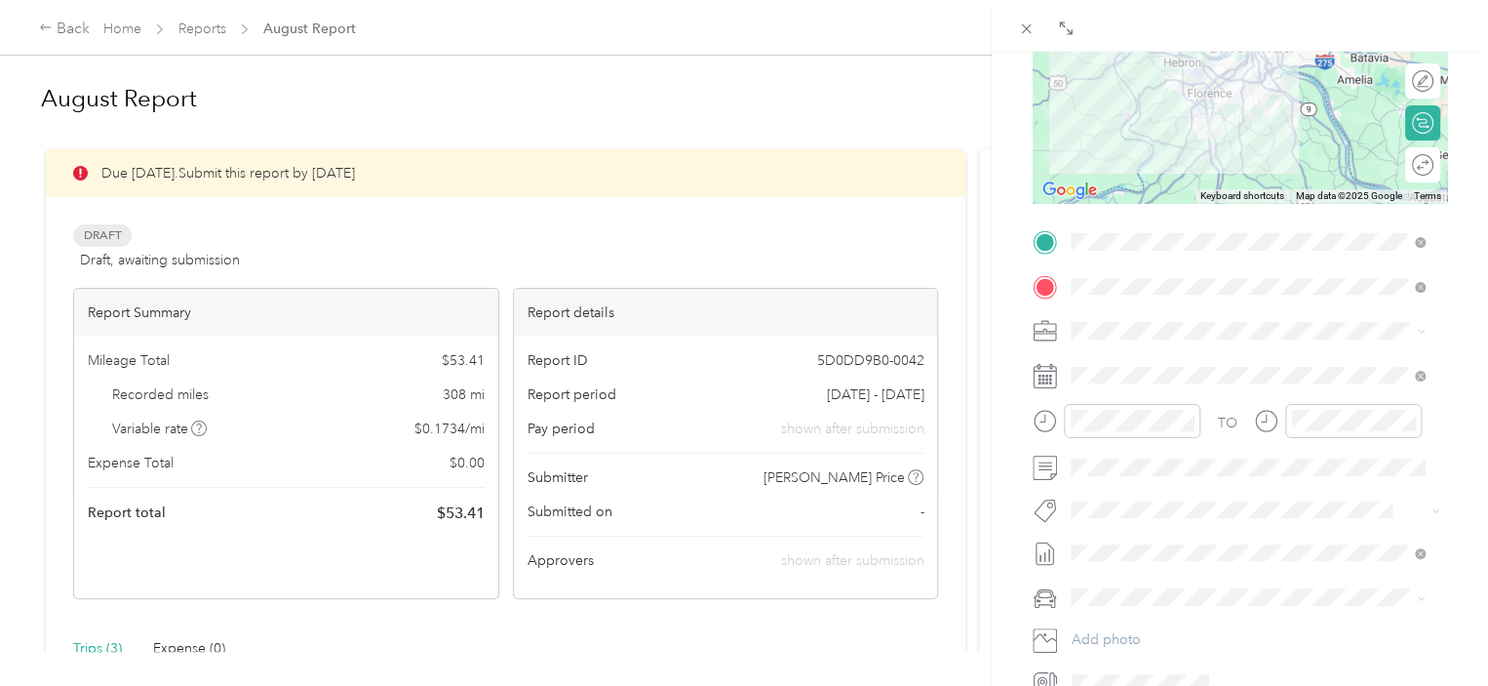
scroll to position [289, 0]
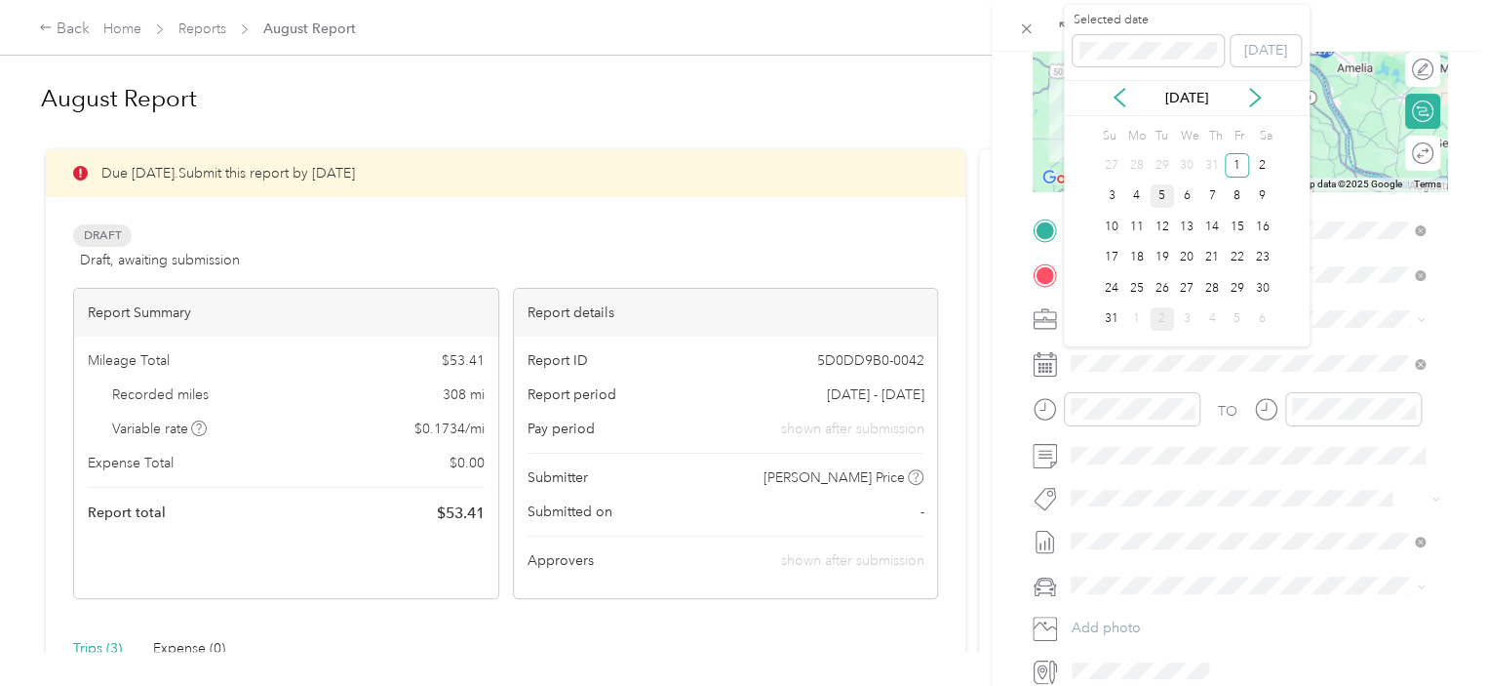
click at [1162, 197] on div "5" at bounding box center [1162, 196] width 25 height 24
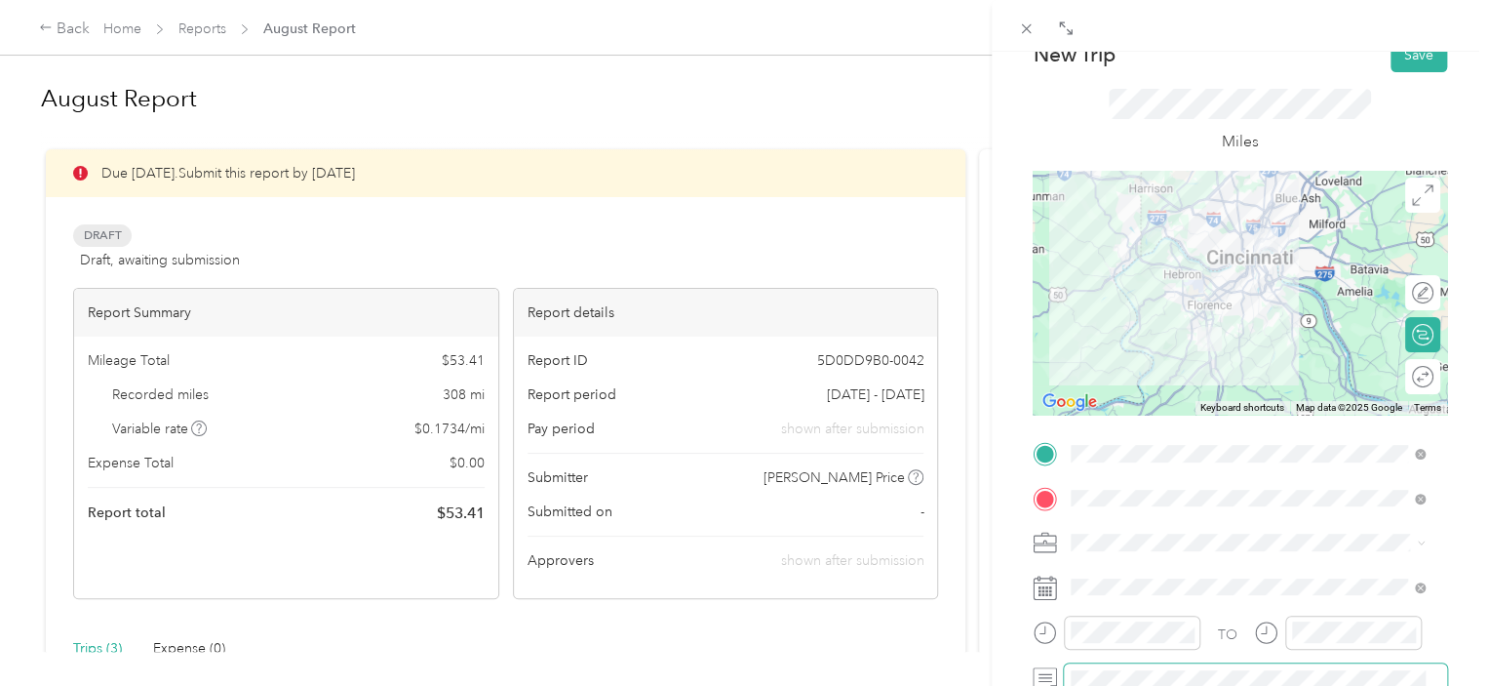
scroll to position [59, 0]
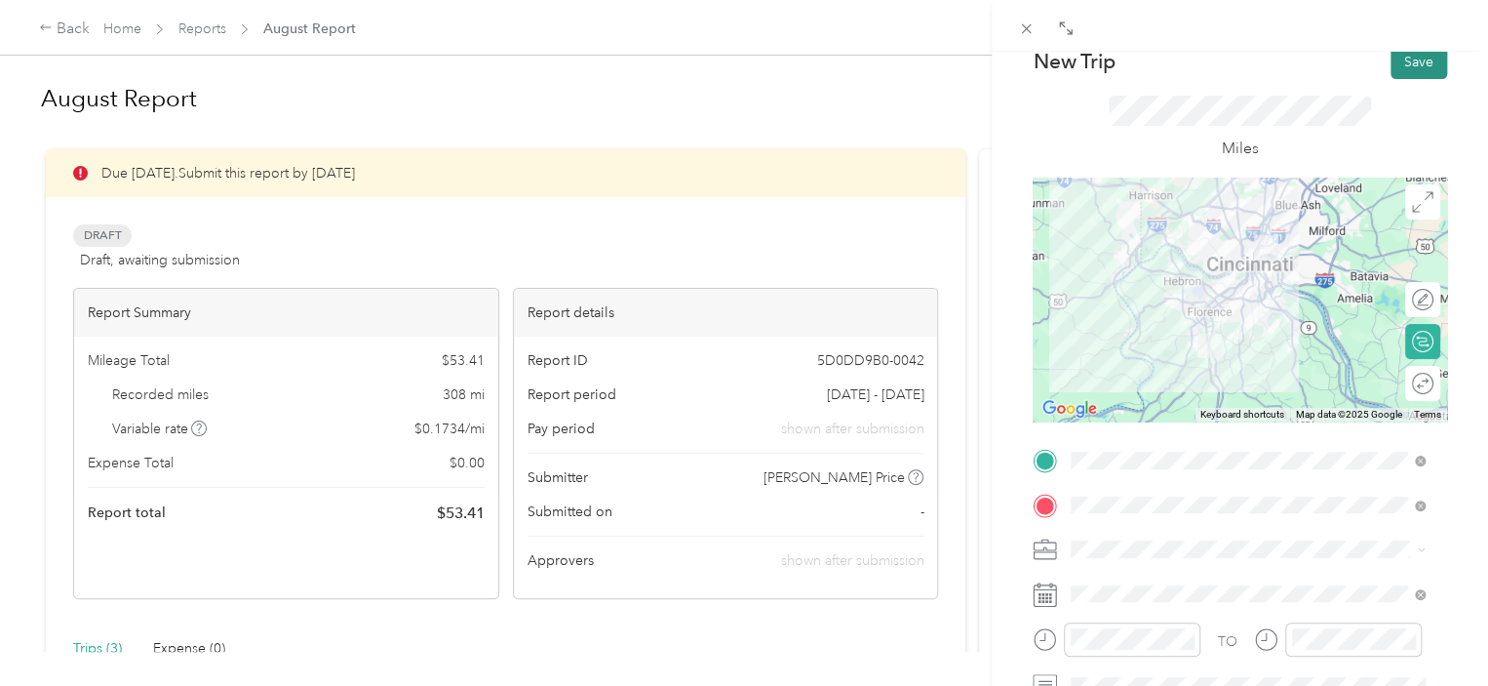
click at [1405, 73] on button "Save" at bounding box center [1419, 62] width 57 height 34
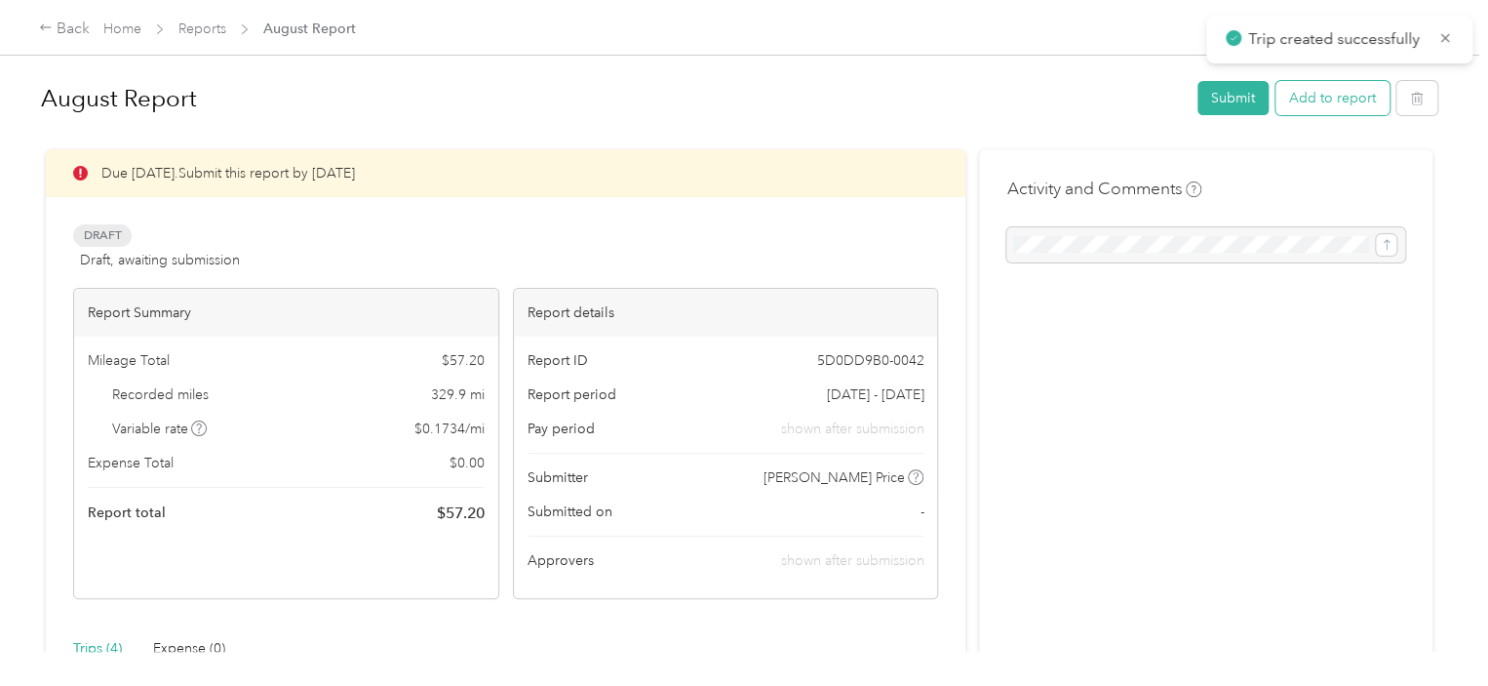
click at [1338, 106] on button "Add to report" at bounding box center [1333, 98] width 114 height 34
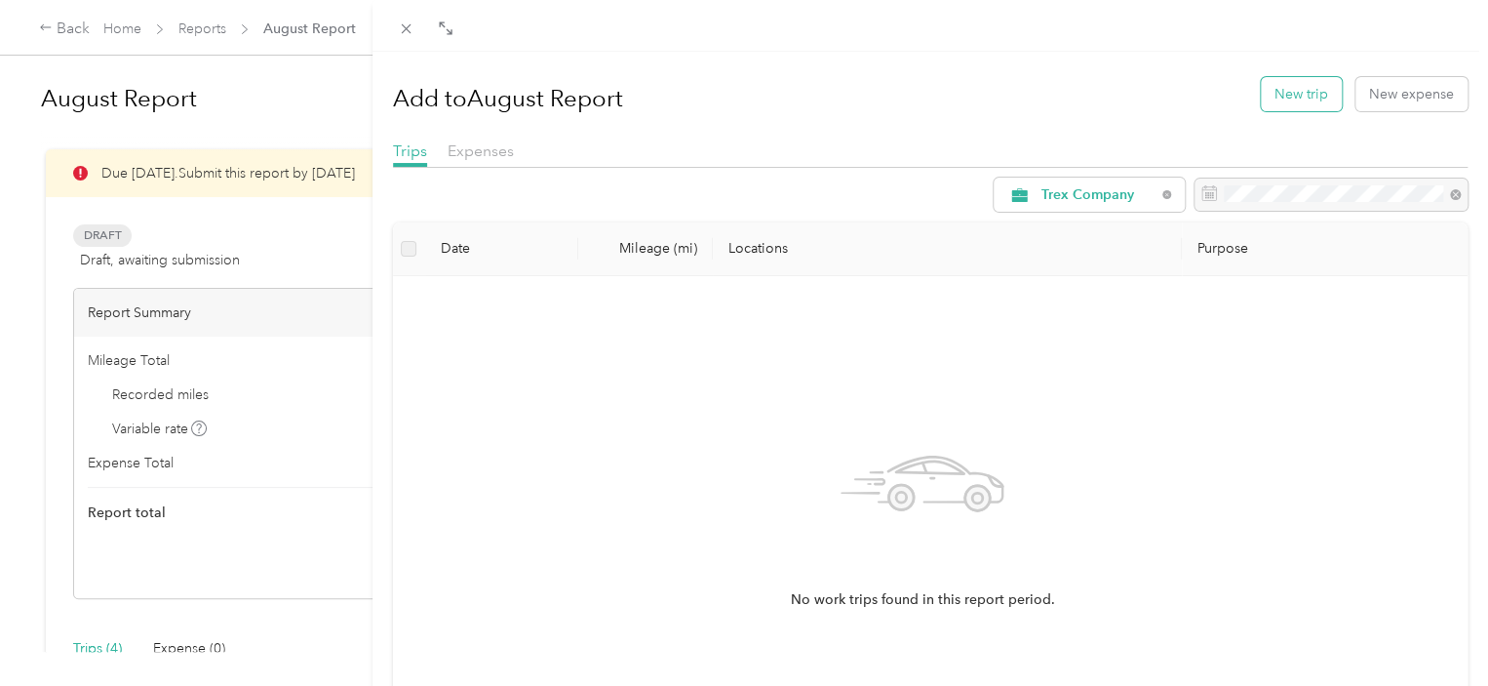
click at [1283, 93] on button "New trip" at bounding box center [1301, 94] width 81 height 34
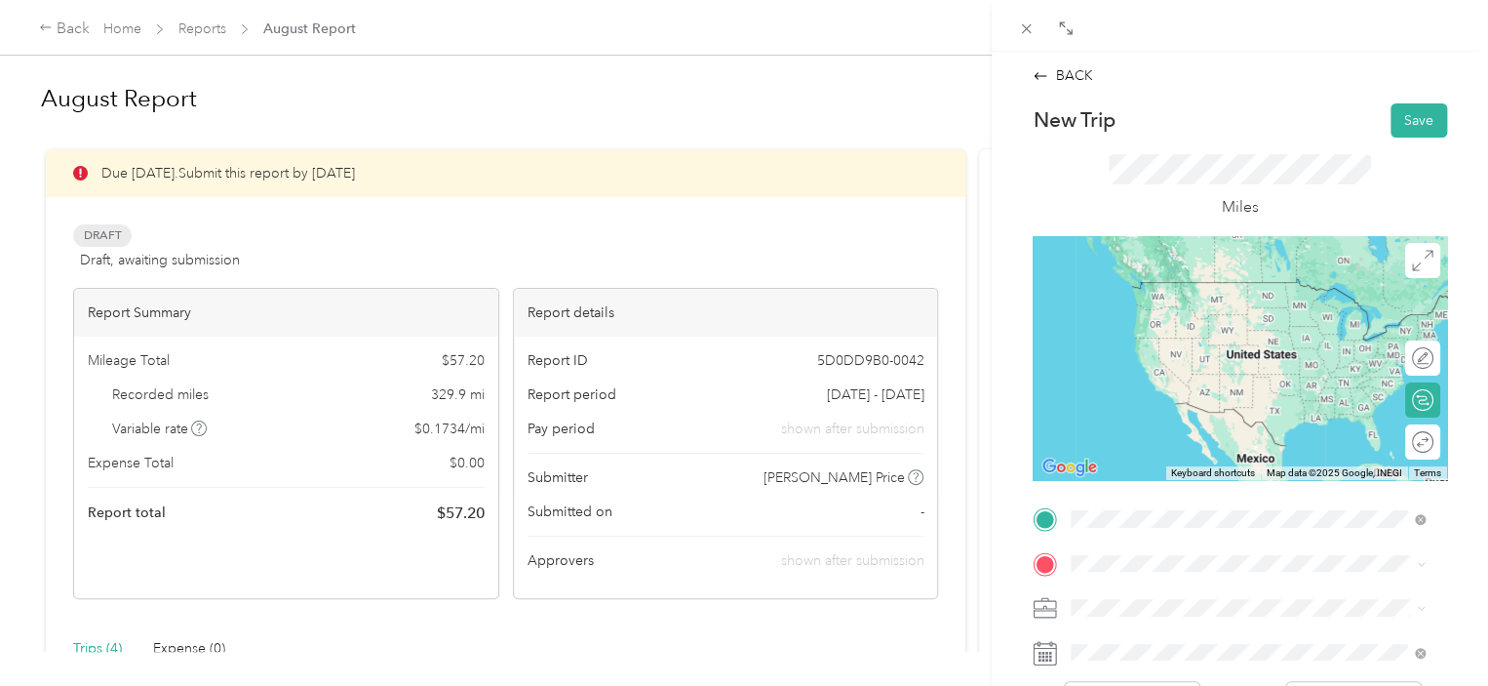
click at [1167, 354] on span "[STREET_ADDRESS][PERSON_NAME][US_STATE]" at bounding box center [1259, 357] width 303 height 18
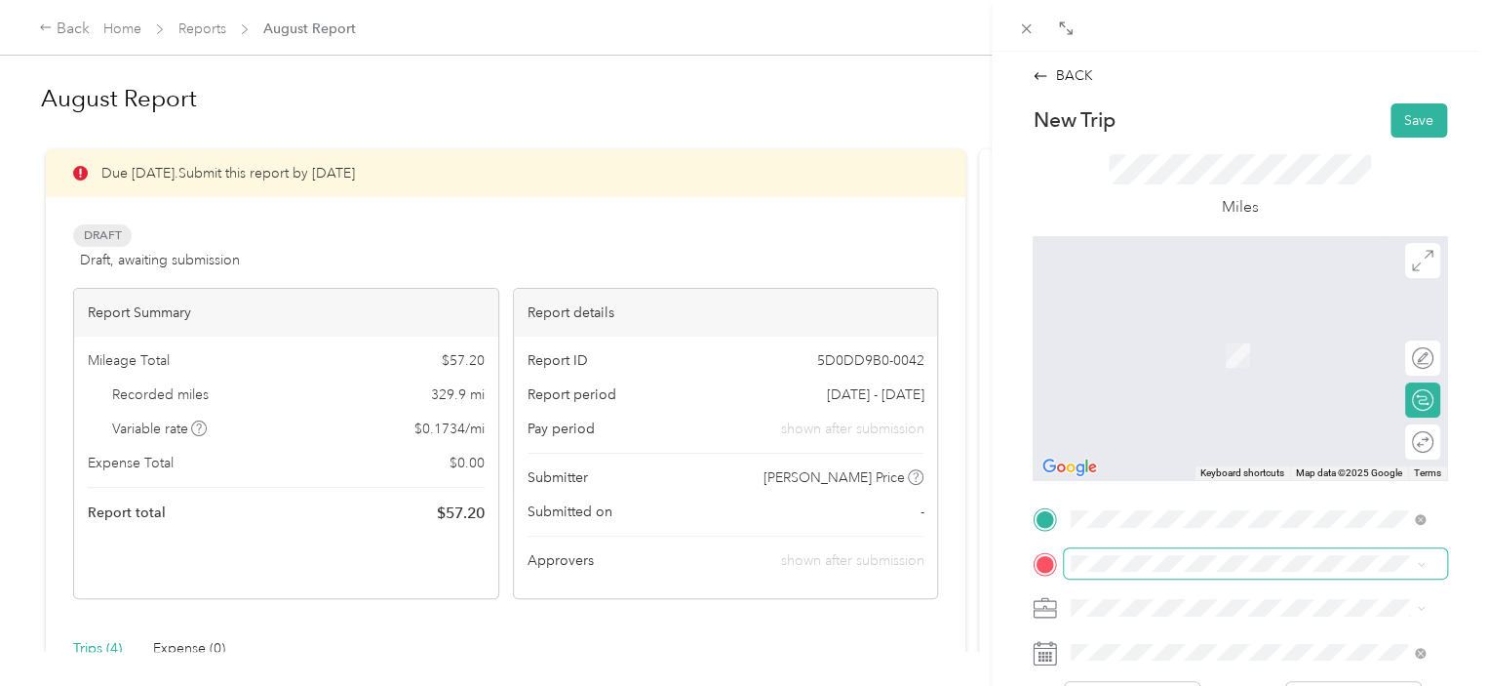
click at [1129, 553] on span at bounding box center [1255, 563] width 383 height 31
click at [1163, 355] on ol "From search results [STREET_ADDRESS][GEOGRAPHIC_DATA][US_STATE][PERSON_NAME][US…" at bounding box center [1248, 409] width 368 height 273
click at [1220, 341] on li "[STREET_ADDRESS][US_STATE]" at bounding box center [1248, 321] width 368 height 40
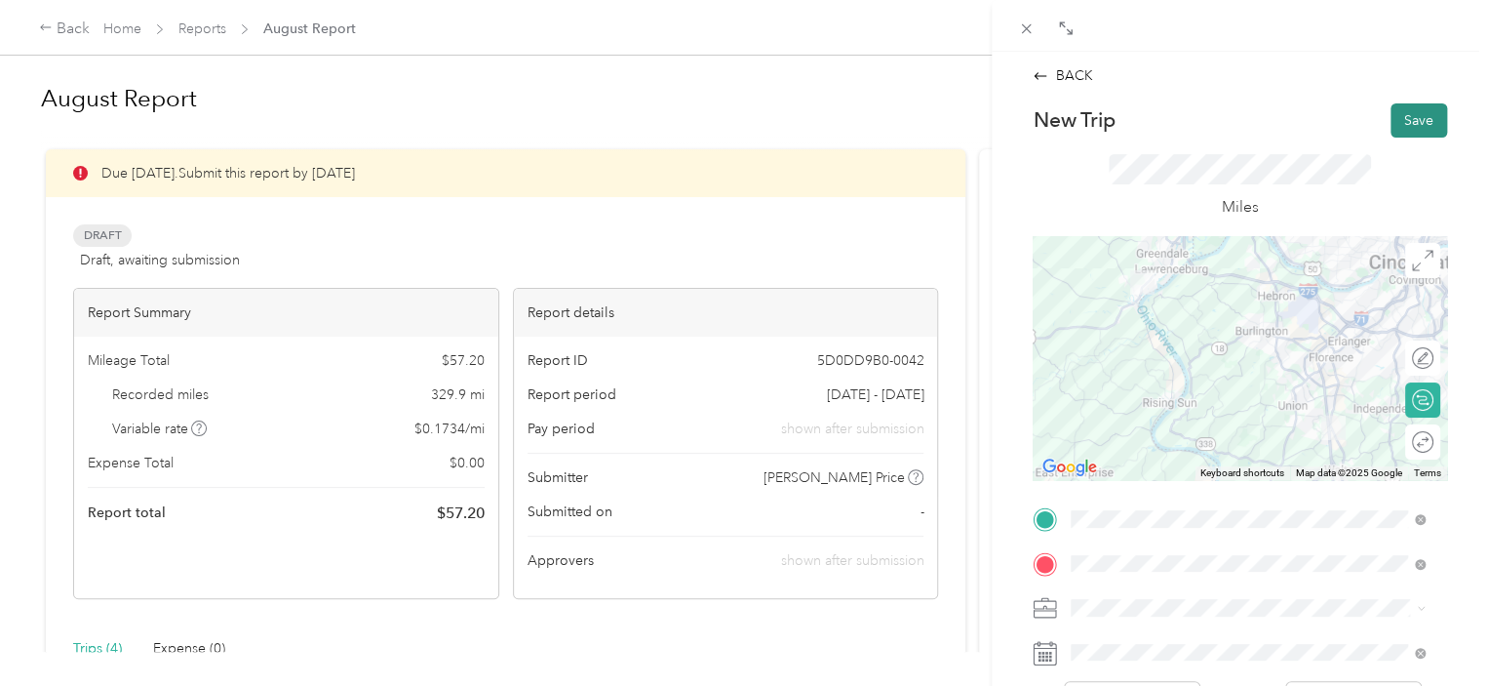
click at [1401, 129] on button "Save" at bounding box center [1419, 120] width 57 height 34
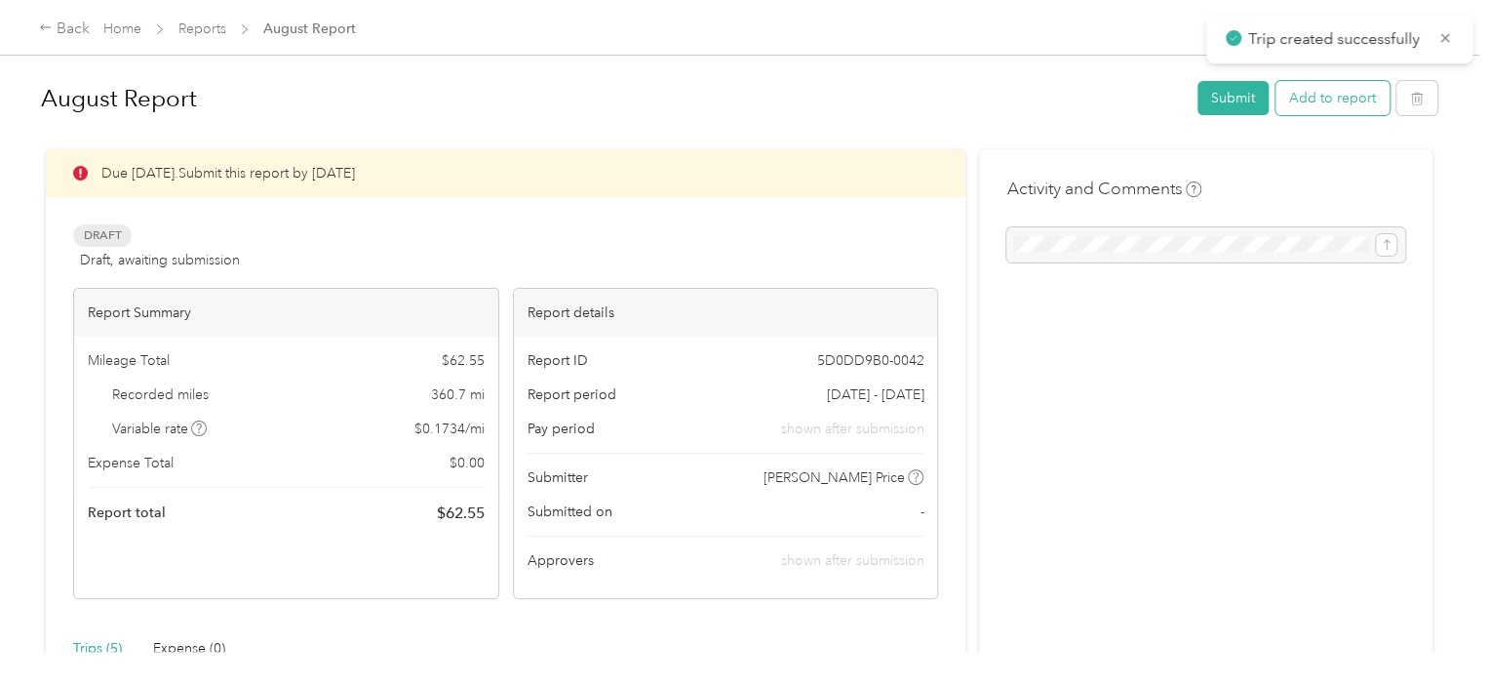
click at [1340, 103] on button "Add to report" at bounding box center [1333, 98] width 114 height 34
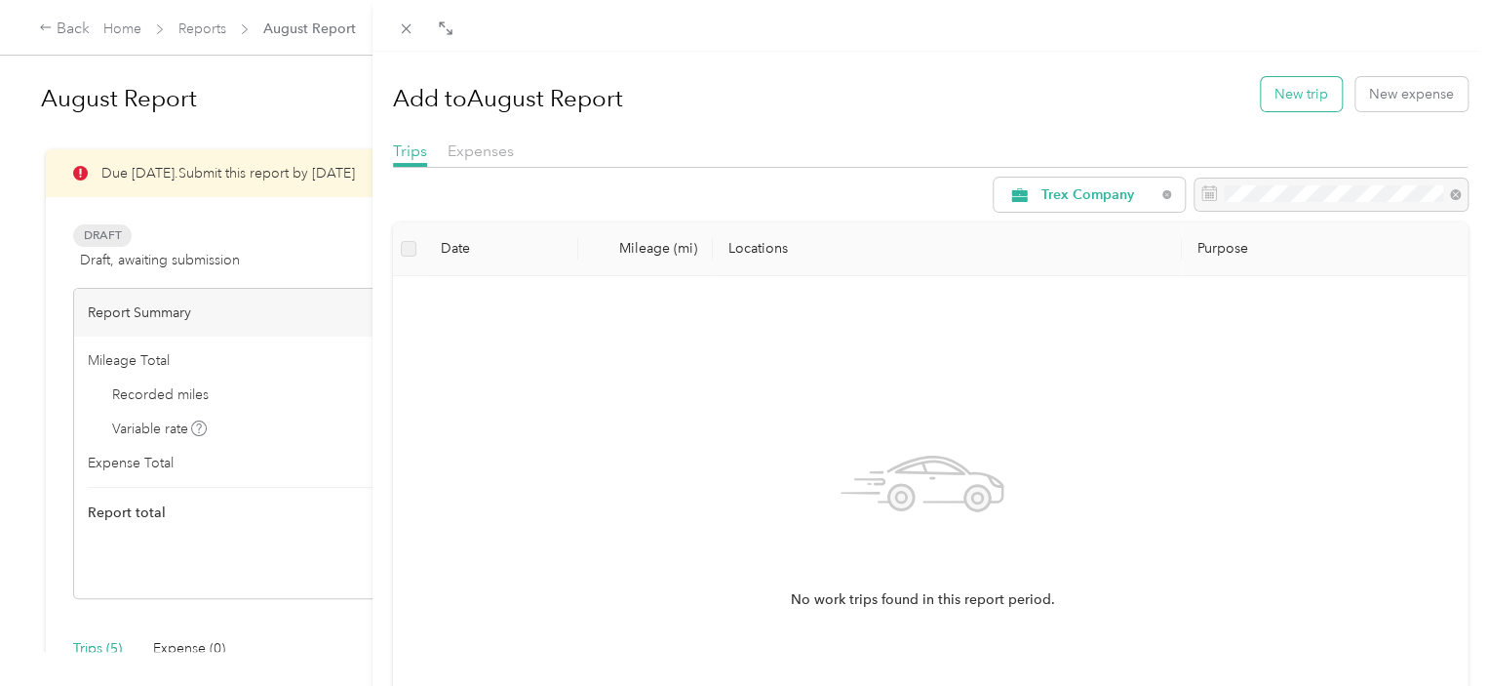
click at [1272, 100] on button "New trip" at bounding box center [1301, 94] width 81 height 34
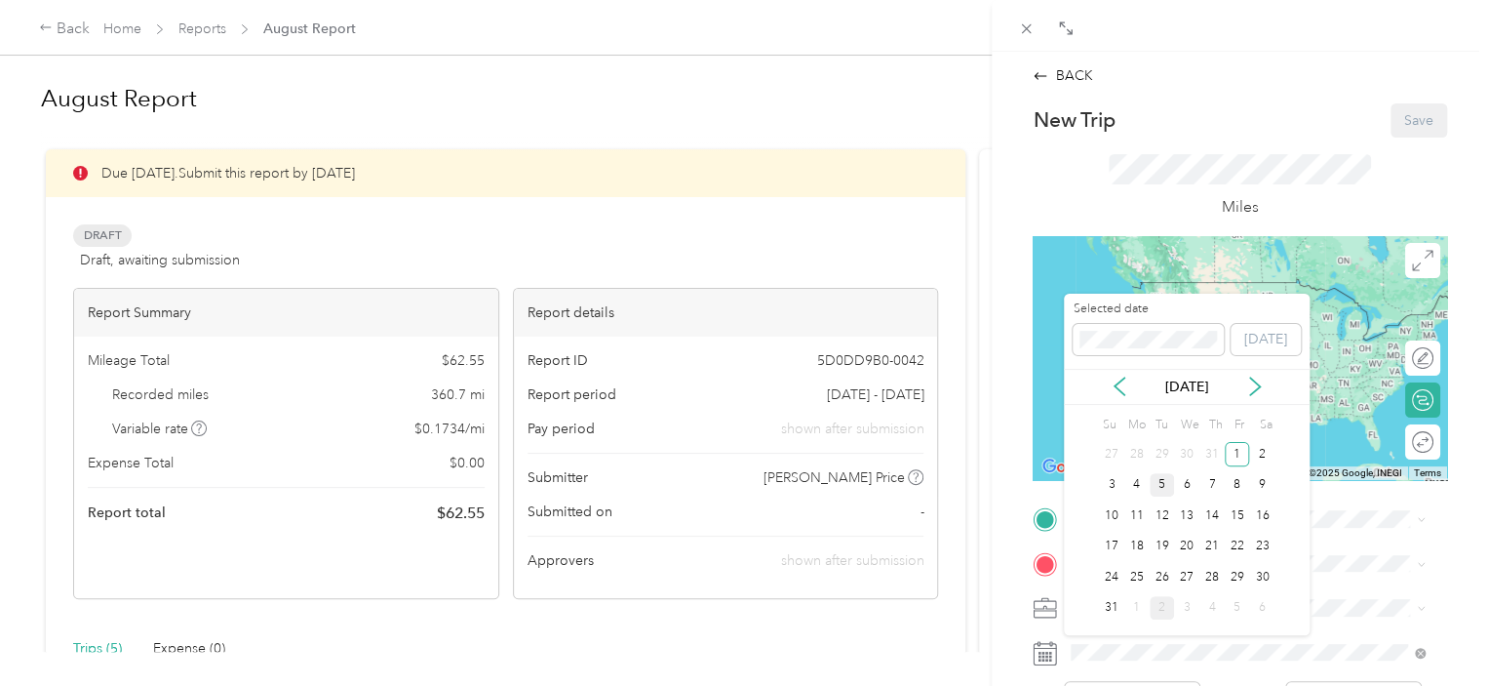
click at [1162, 485] on div "5" at bounding box center [1162, 485] width 25 height 24
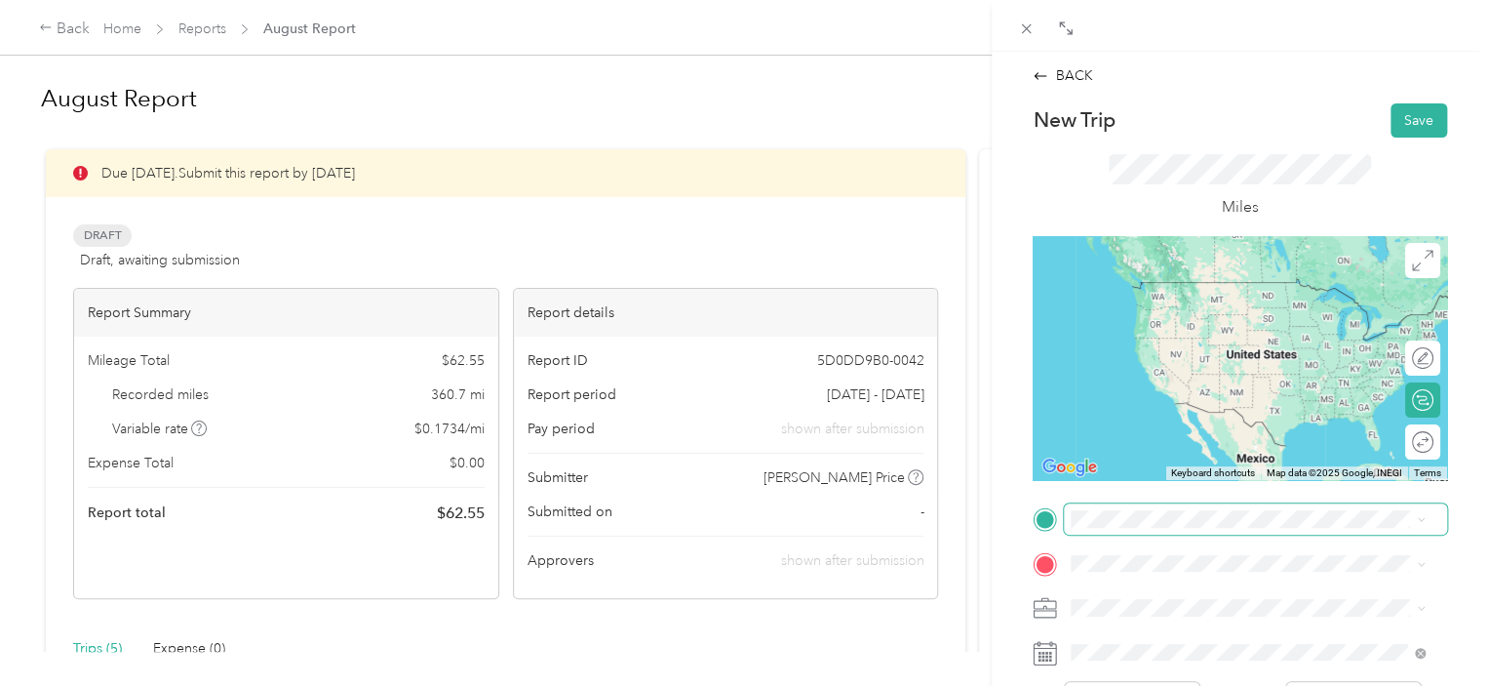
click at [1138, 529] on span at bounding box center [1255, 518] width 383 height 31
click at [1171, 302] on li "[STREET_ADDRESS][US_STATE]" at bounding box center [1248, 282] width 368 height 40
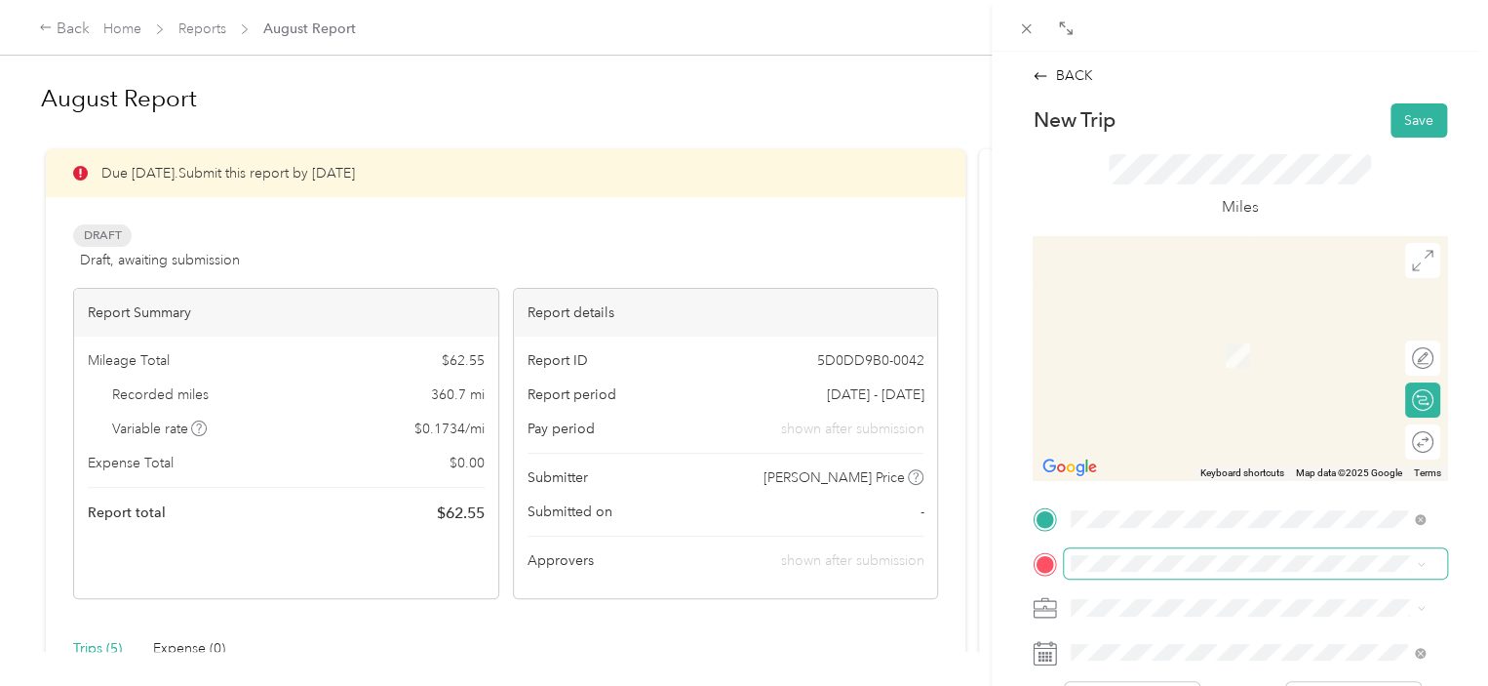
click at [1096, 573] on span at bounding box center [1255, 563] width 383 height 31
click at [1149, 390] on ol "From your Favorite places Home [STREET_ADDRESS][PERSON_NAME], [GEOGRAPHIC_DATA]…" at bounding box center [1248, 407] width 368 height 273
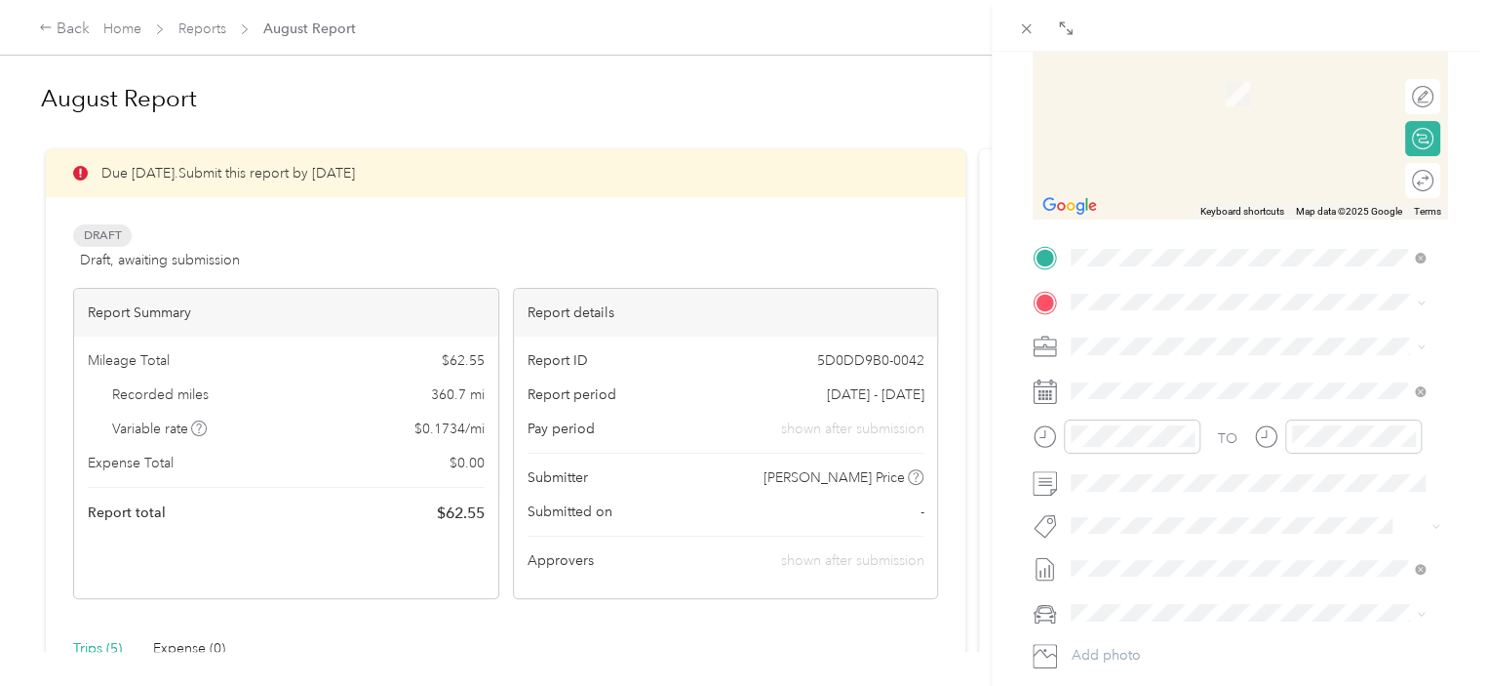
scroll to position [264, 0]
click at [1163, 406] on div "Home [STREET_ADDRESS][PERSON_NAME]" at bounding box center [1224, 387] width 232 height 41
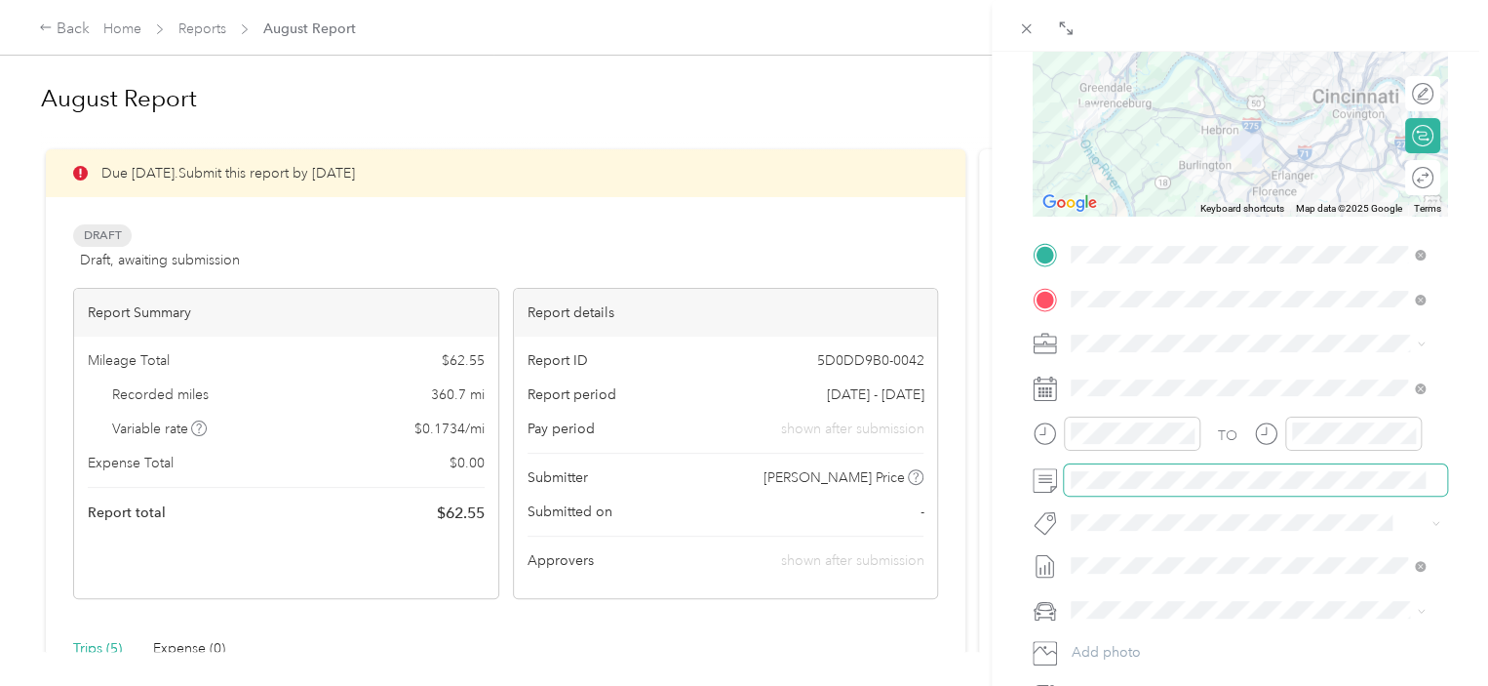
click at [1135, 489] on span at bounding box center [1255, 479] width 383 height 31
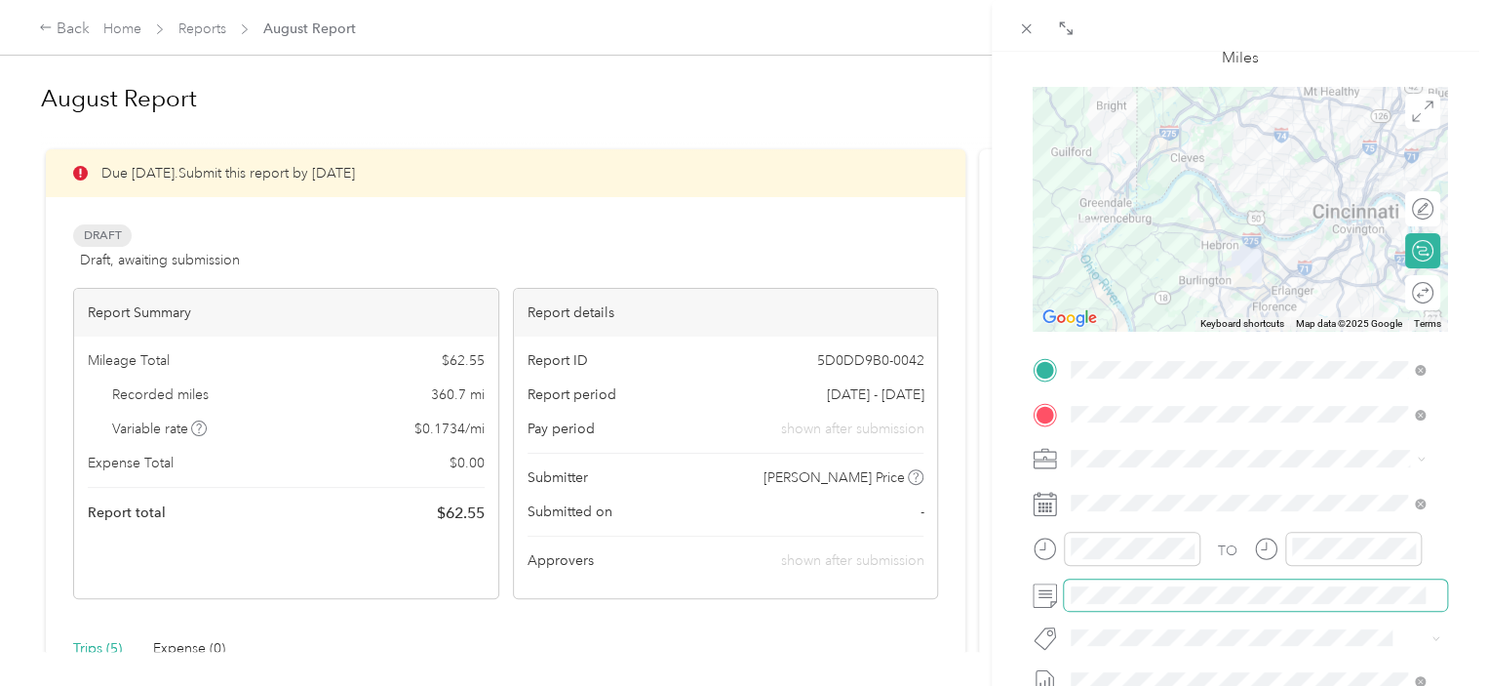
scroll to position [0, 0]
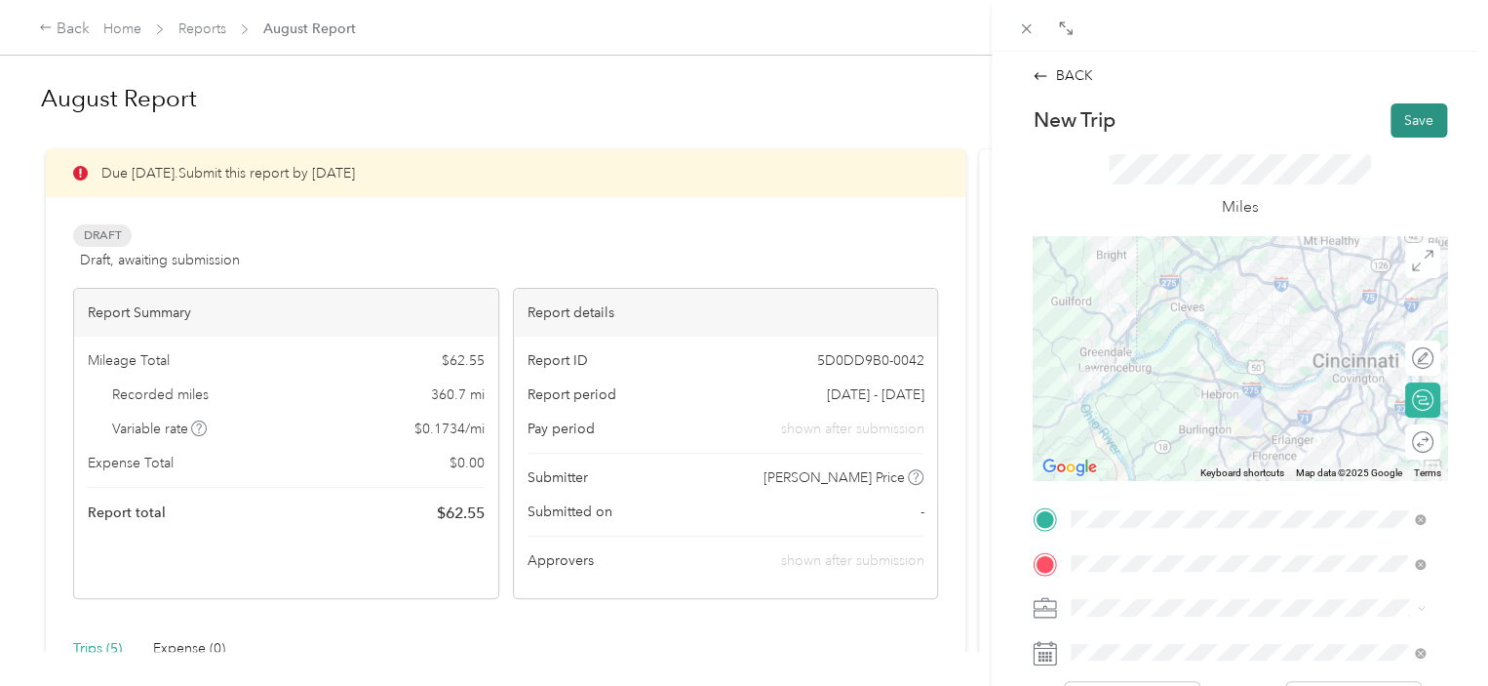
click at [1405, 114] on button "Save" at bounding box center [1419, 120] width 57 height 34
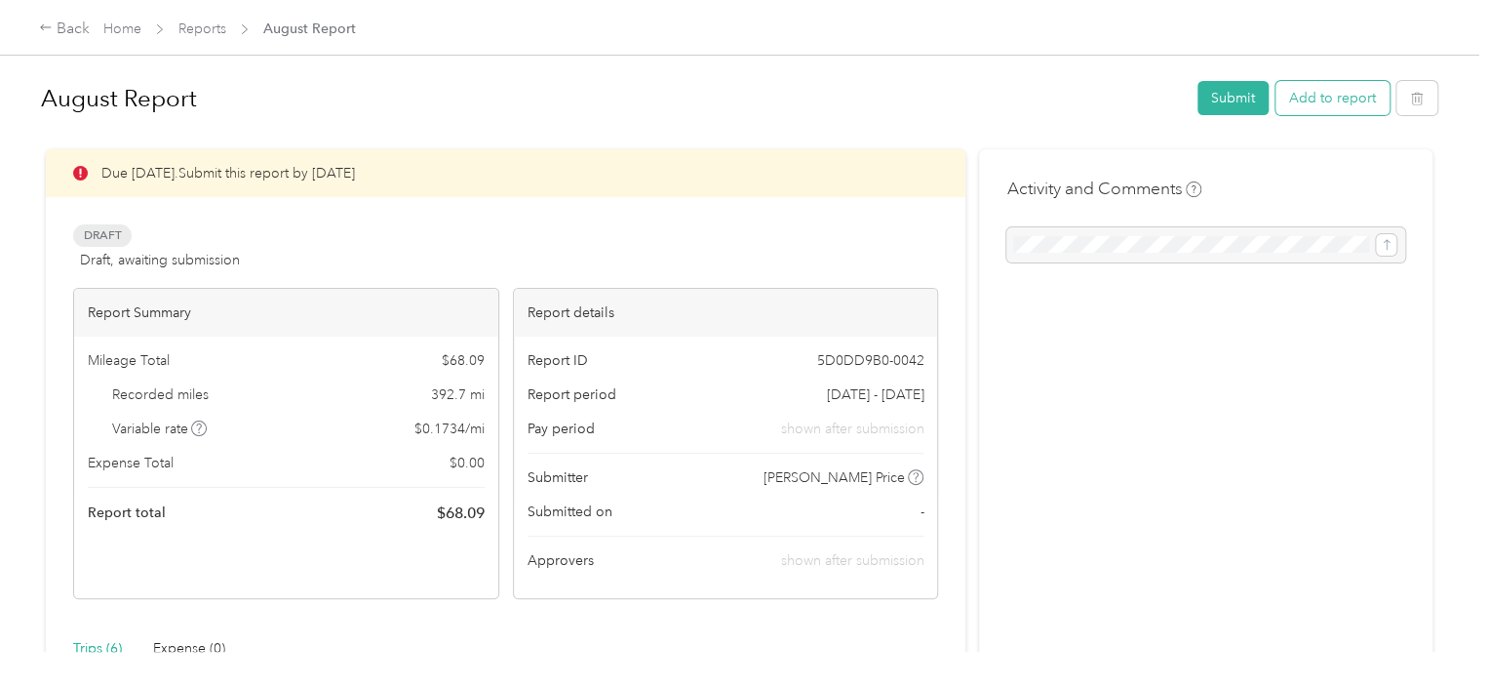
click at [1330, 88] on button "Add to report" at bounding box center [1333, 98] width 114 height 34
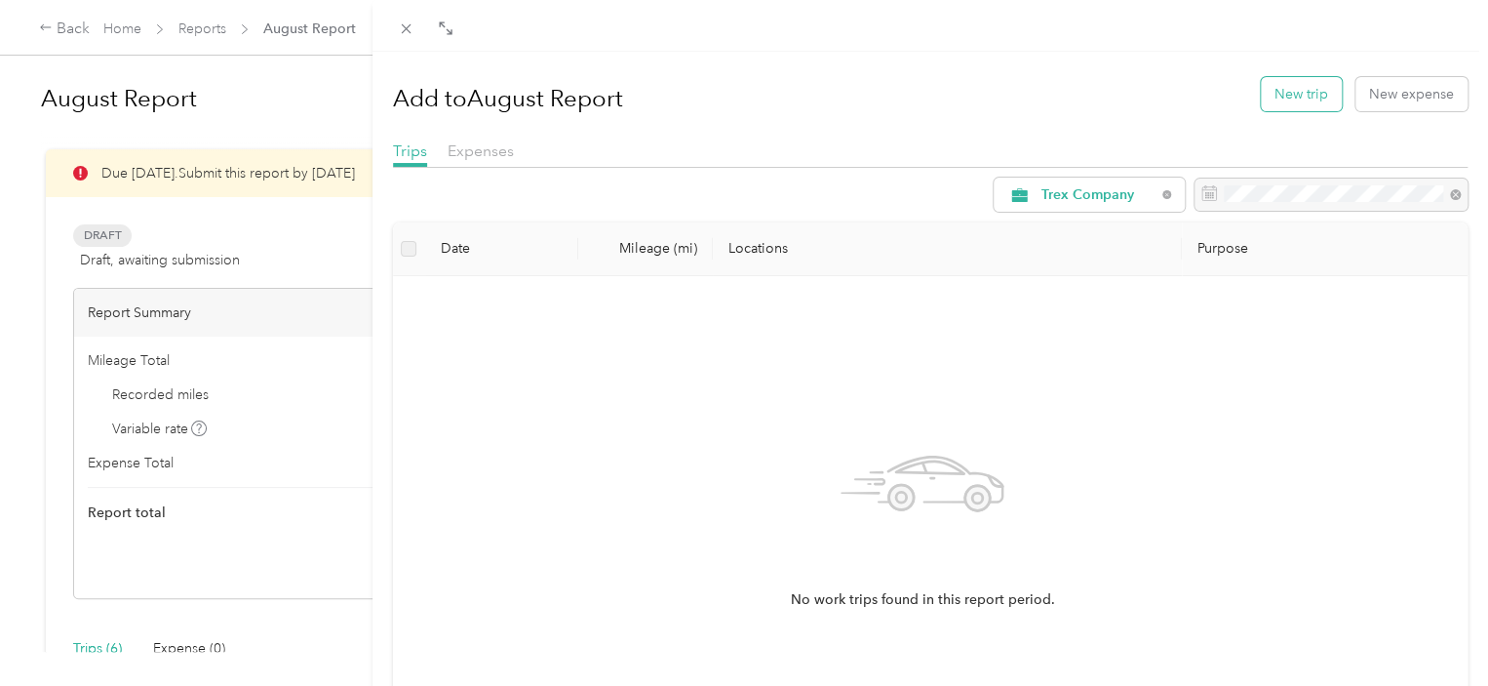
click at [1315, 81] on button "New trip" at bounding box center [1301, 94] width 81 height 34
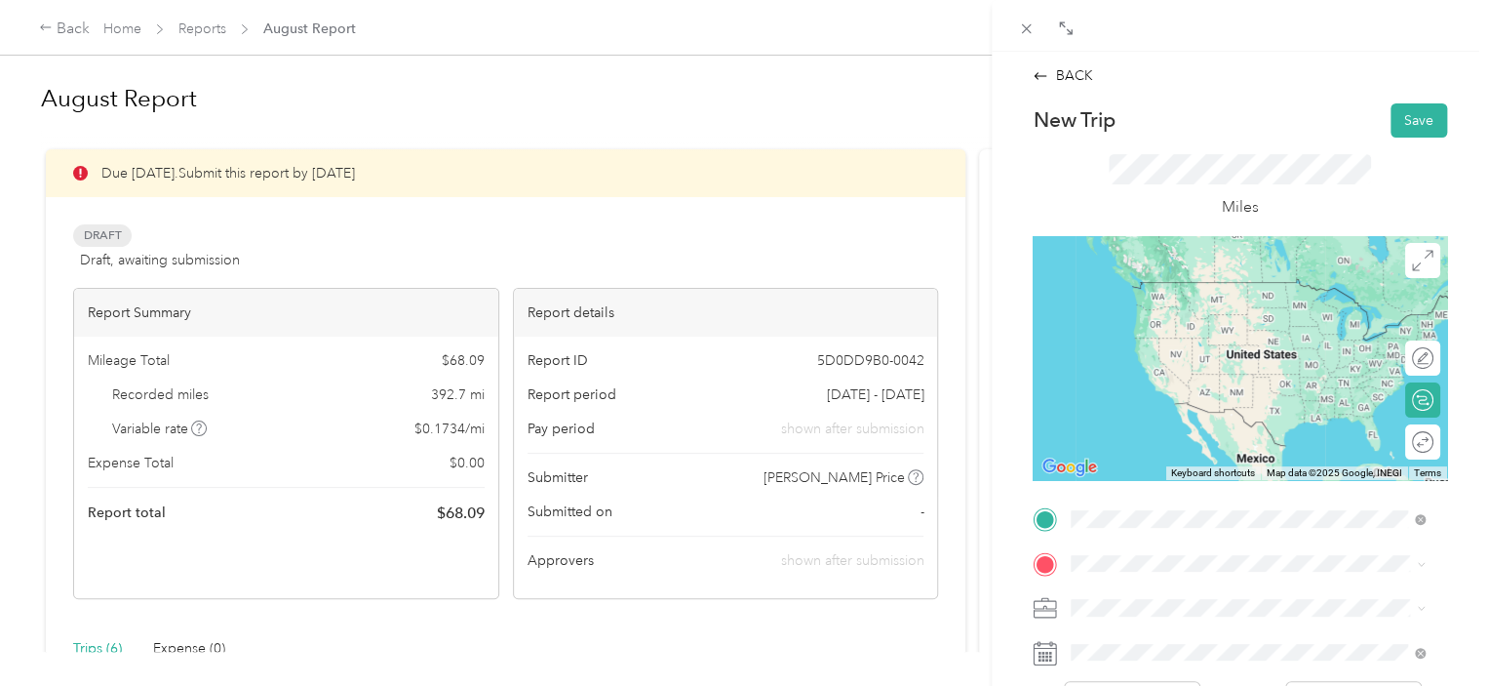
click at [1213, 291] on span "[STREET_ADDRESS][US_STATE]" at bounding box center [1205, 282] width 195 height 18
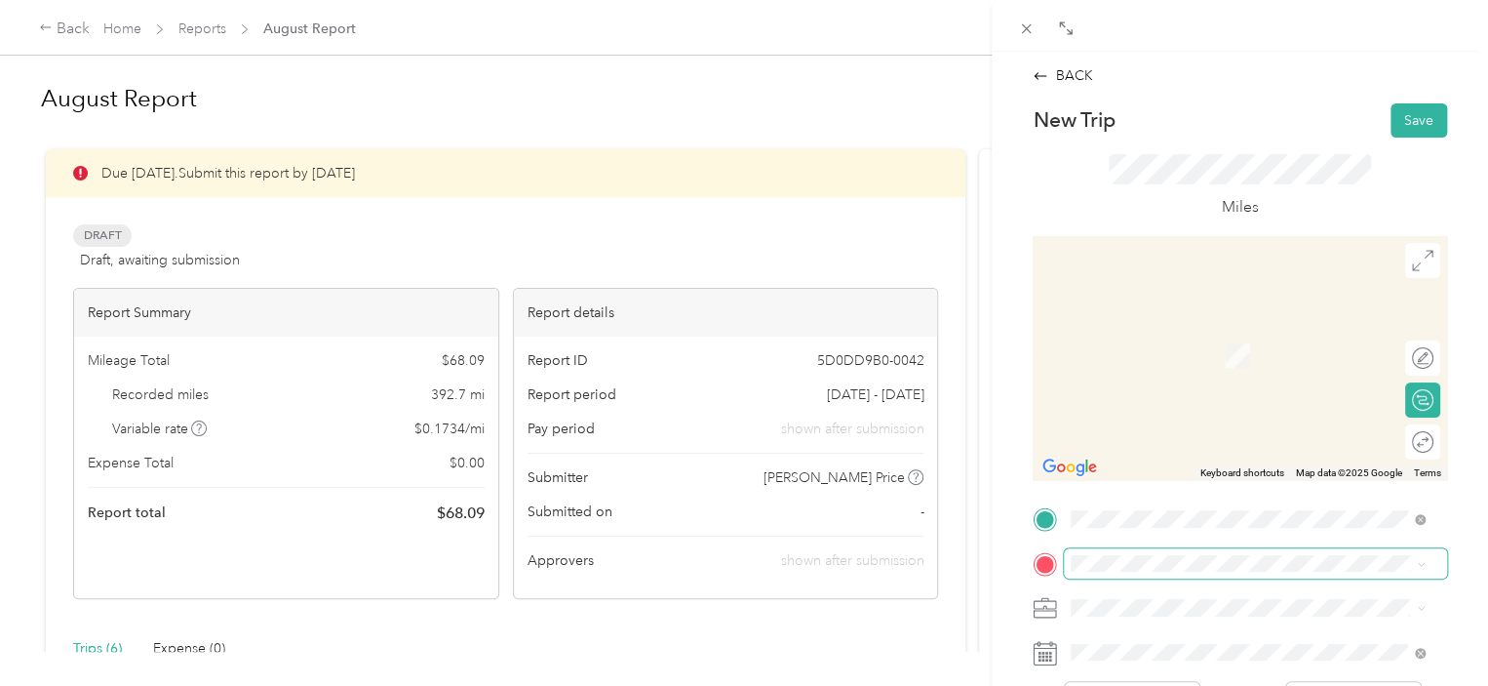
click at [1137, 553] on span at bounding box center [1255, 563] width 383 height 31
click at [1178, 370] on li "Home [STREET_ADDRESS][PERSON_NAME]" at bounding box center [1248, 338] width 368 height 61
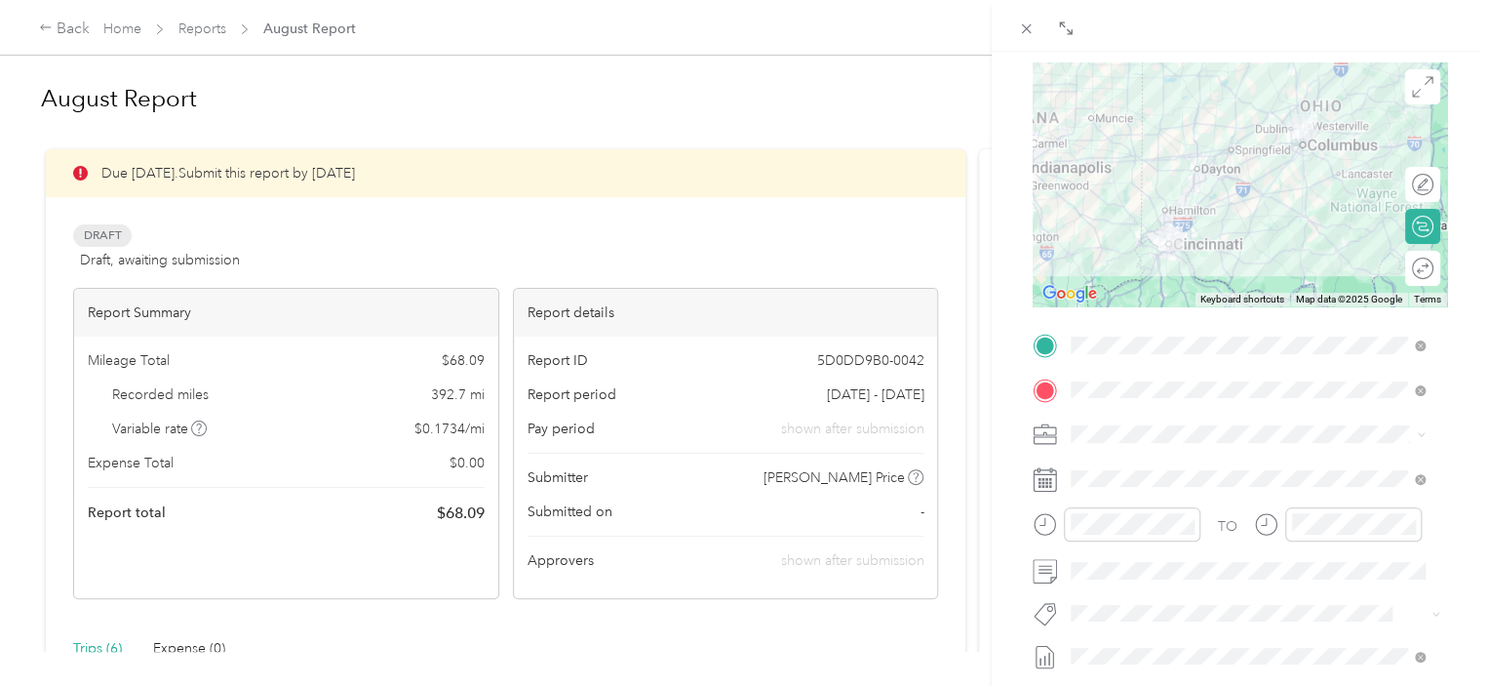
scroll to position [207, 0]
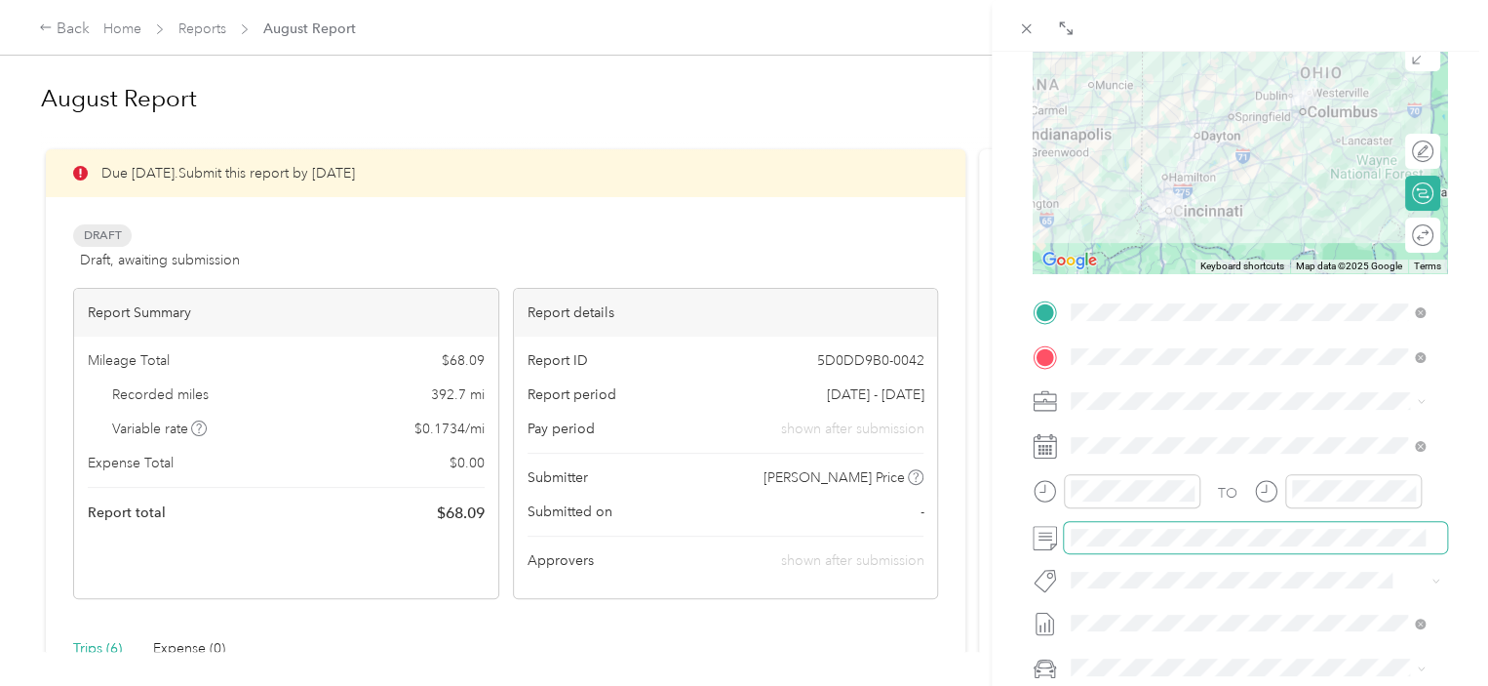
click at [1147, 549] on span at bounding box center [1255, 537] width 383 height 31
click at [1143, 545] on span at bounding box center [1255, 537] width 383 height 31
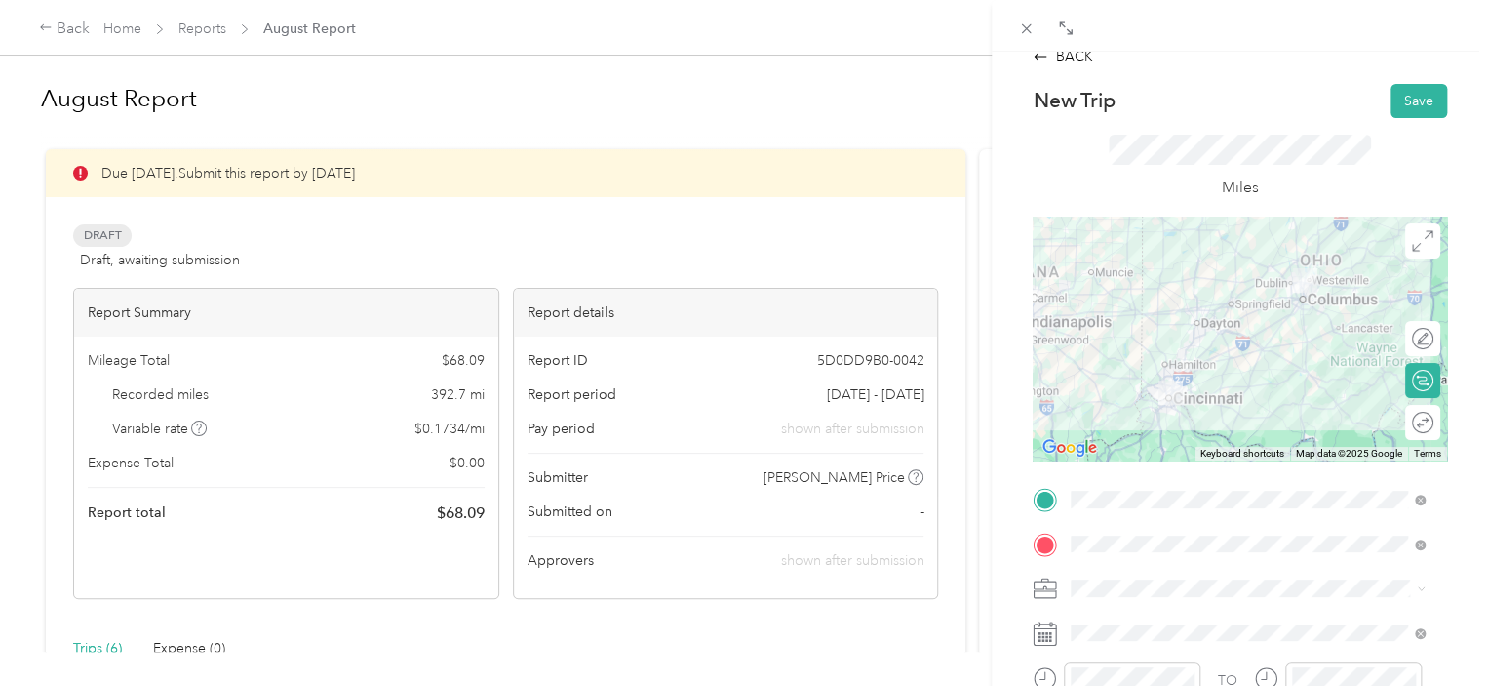
scroll to position [0, 0]
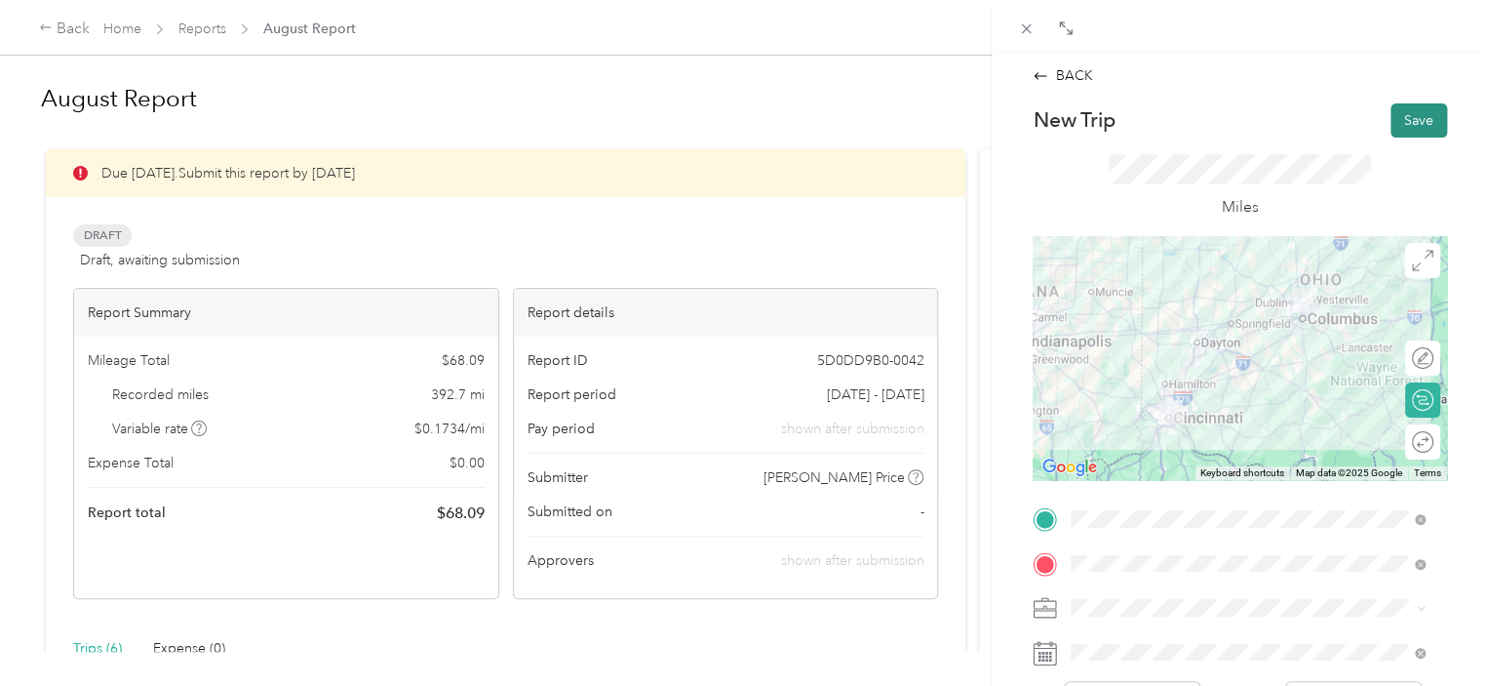
click at [1397, 123] on button "Save" at bounding box center [1419, 120] width 57 height 34
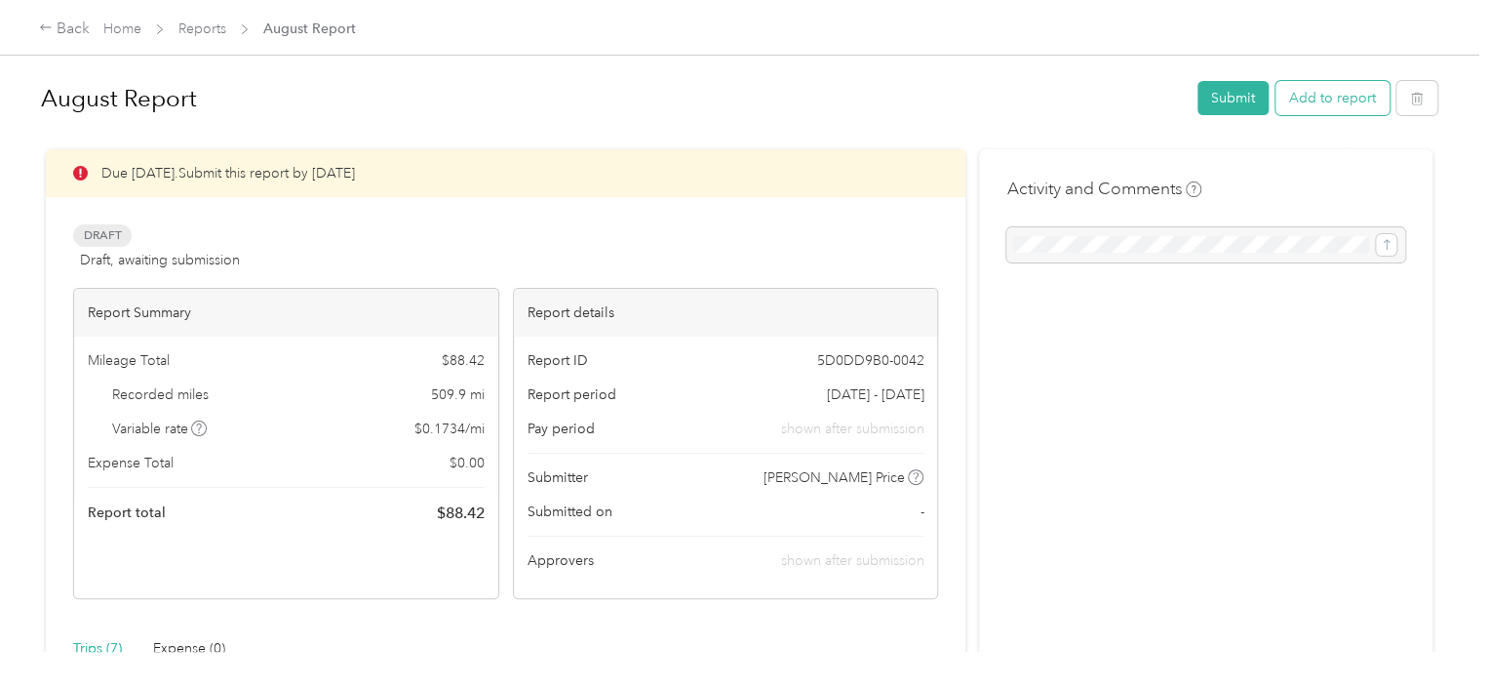
click at [1346, 102] on button "Add to report" at bounding box center [1333, 98] width 114 height 34
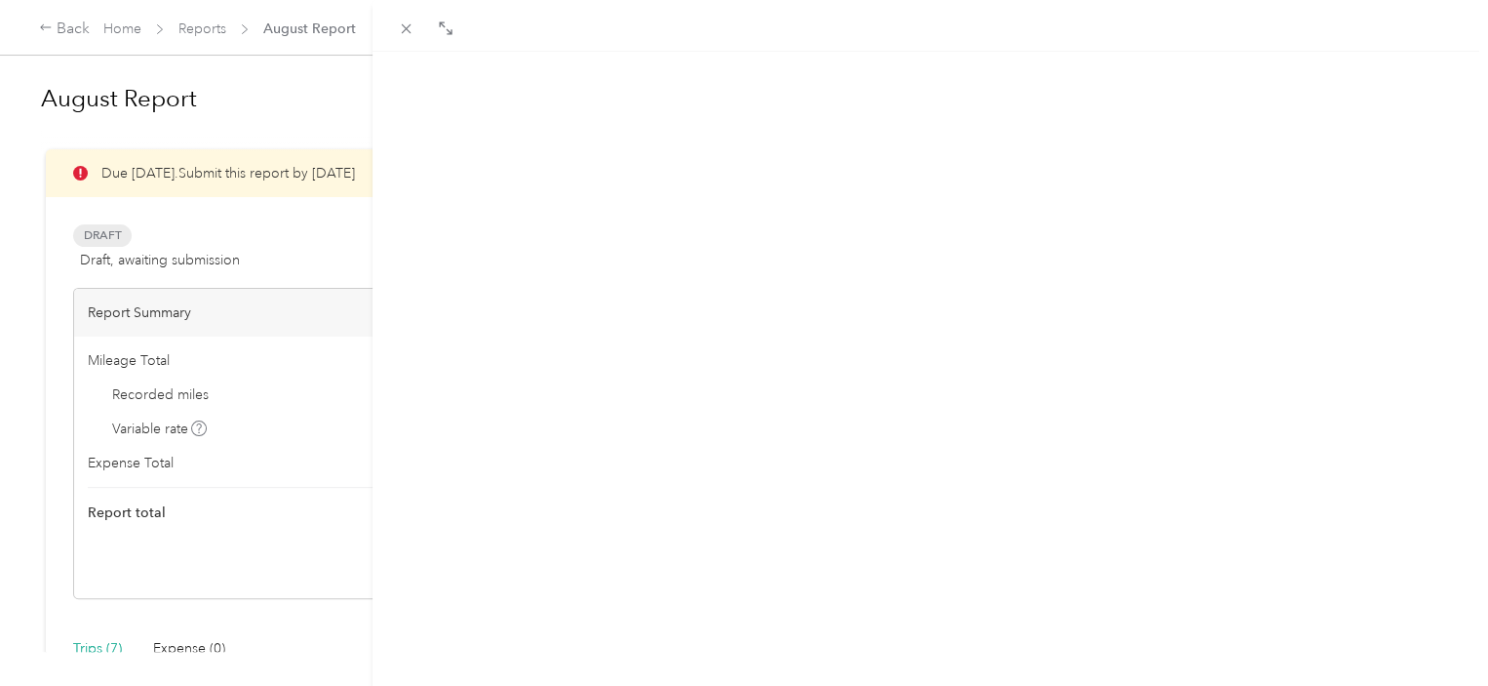
click at [1356, 102] on button "New expense" at bounding box center [1412, 94] width 112 height 34
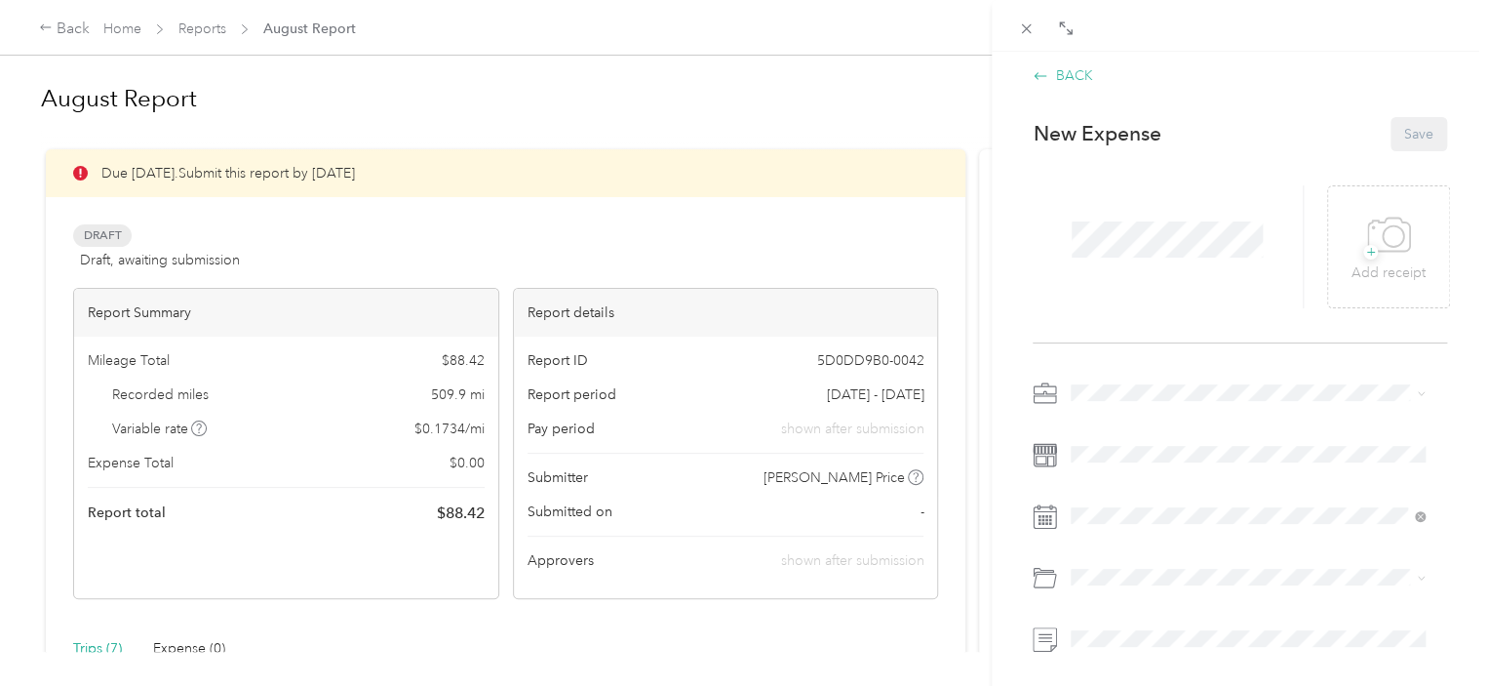
click at [1049, 74] on div "BACK" at bounding box center [1062, 75] width 59 height 20
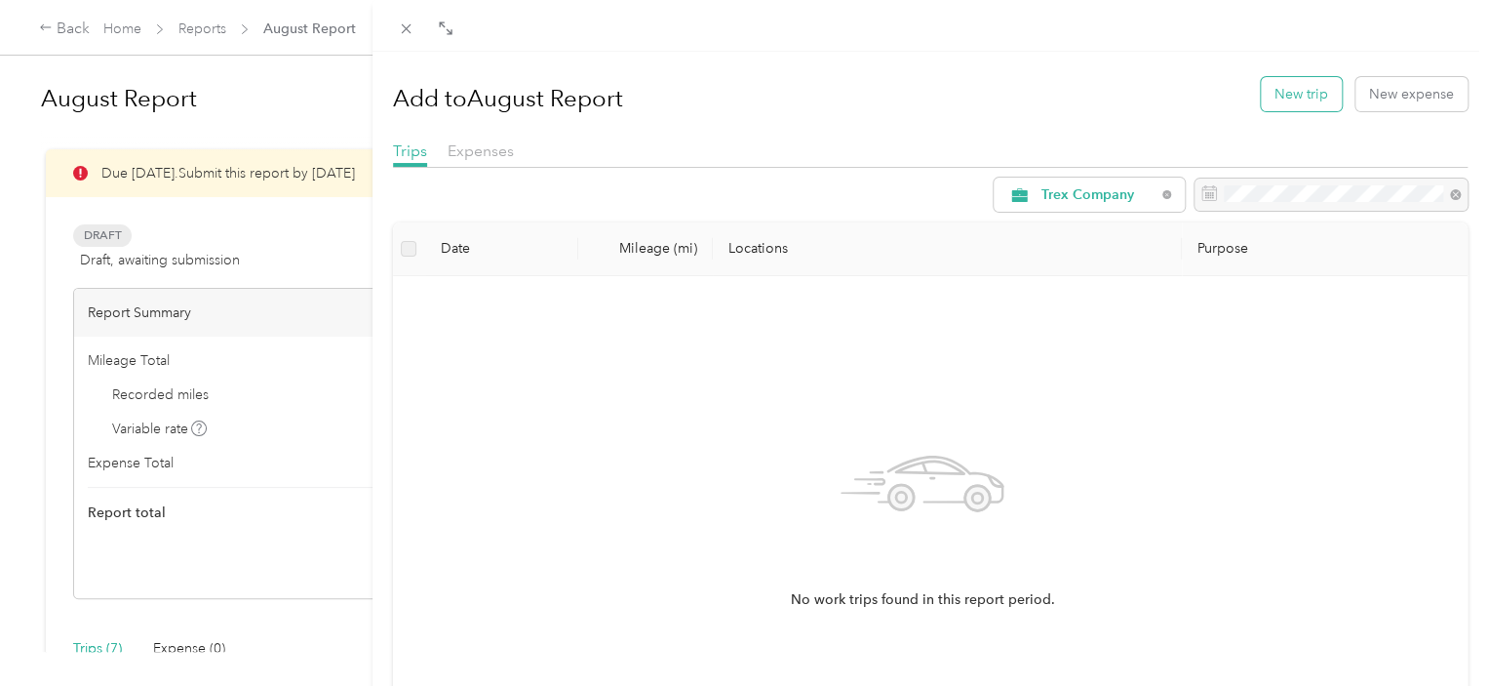
click at [1277, 87] on button "New trip" at bounding box center [1301, 94] width 81 height 34
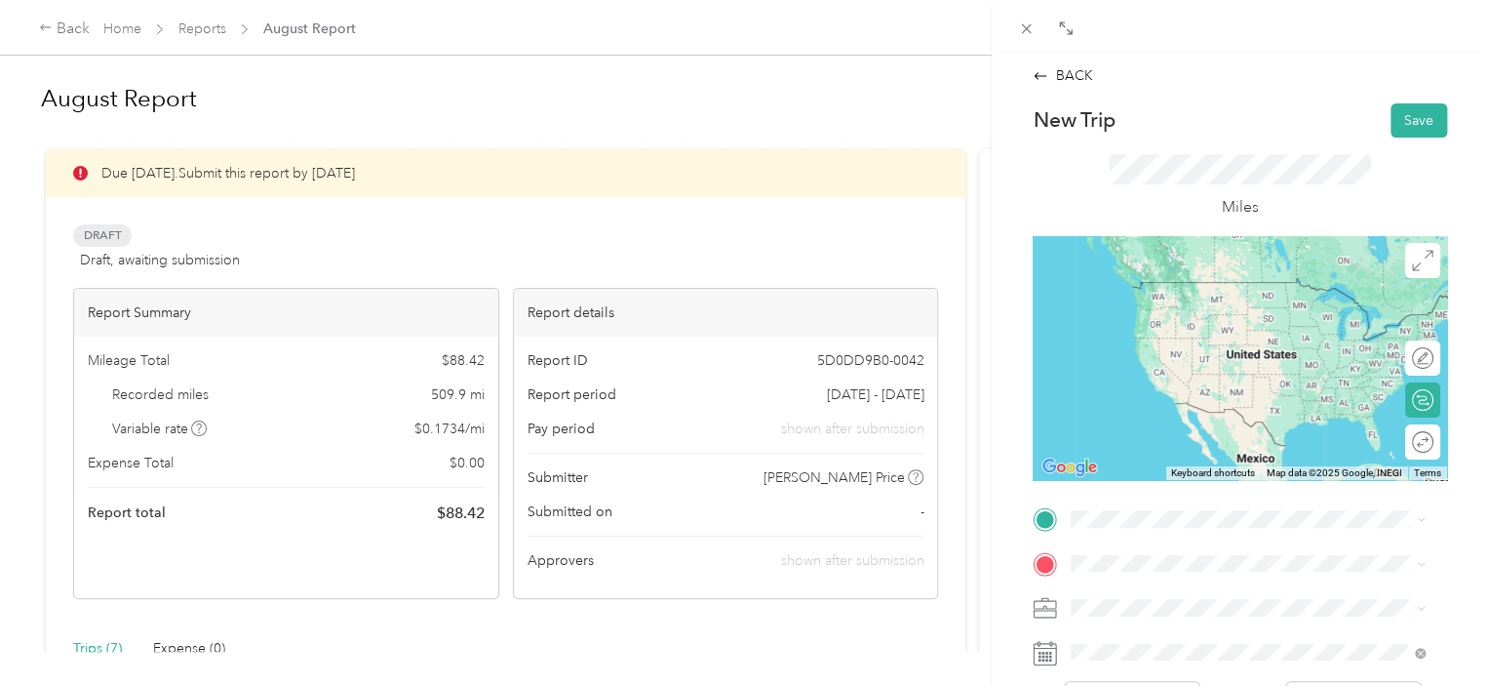
click at [1170, 306] on span "[STREET_ADDRESS][PERSON_NAME]" at bounding box center [1224, 308] width 232 height 17
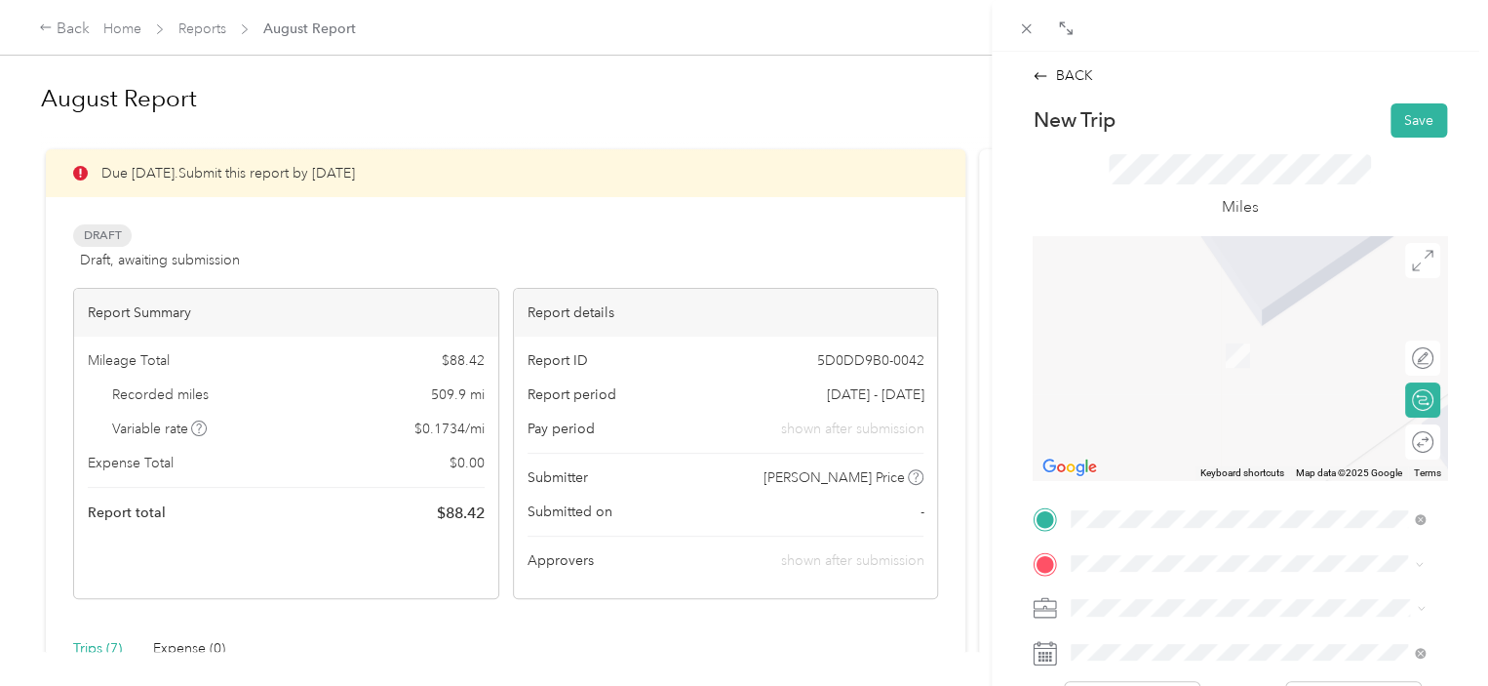
click at [1130, 322] on span "Hamilton [US_STATE], [GEOGRAPHIC_DATA]" at bounding box center [1217, 334] width 219 height 34
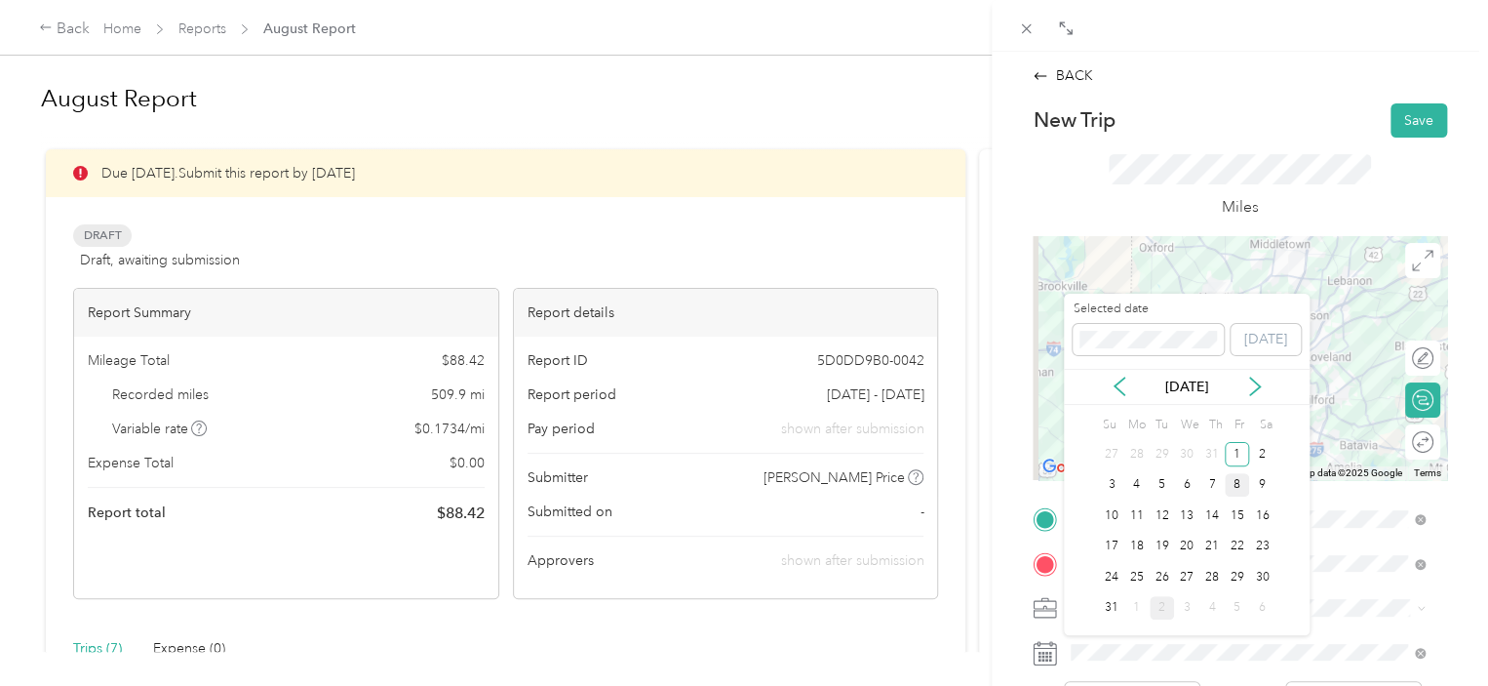
click at [1232, 486] on div "8" at bounding box center [1237, 485] width 25 height 24
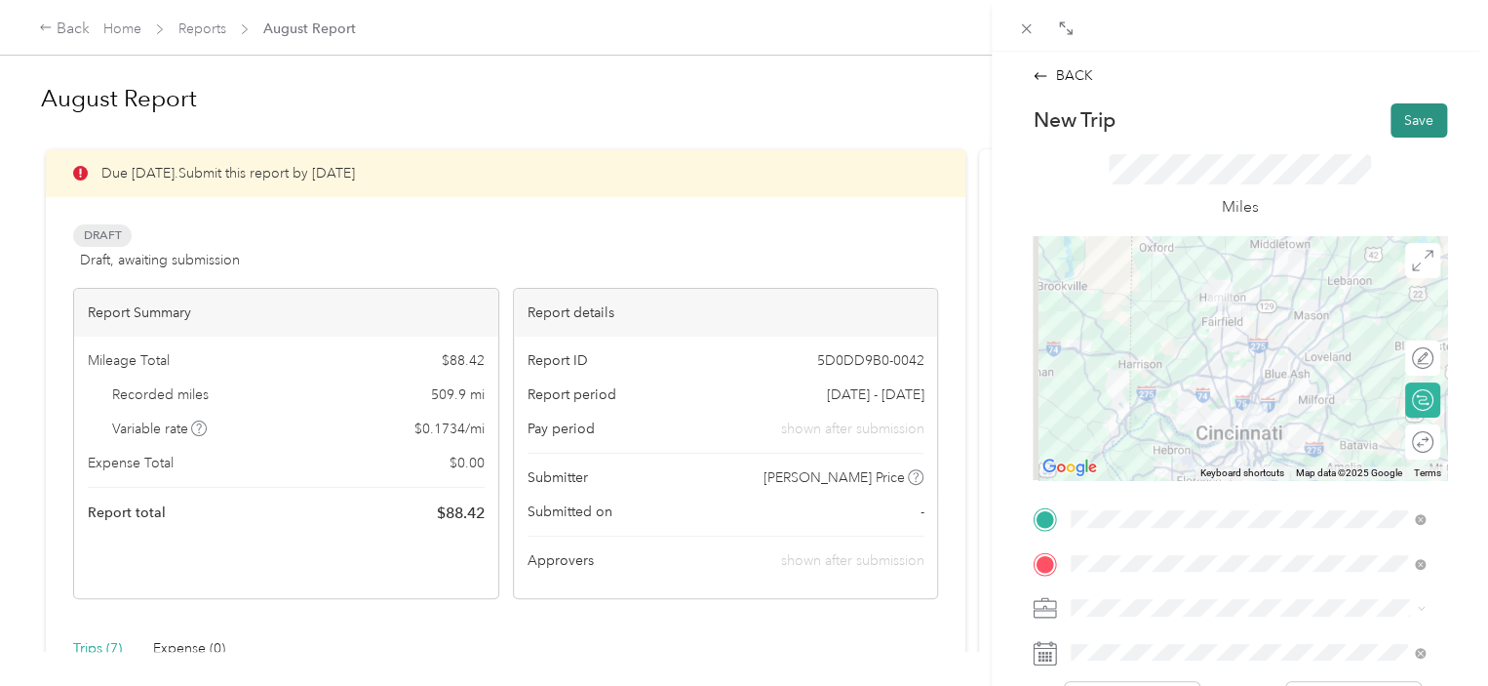
click at [1399, 121] on button "Save" at bounding box center [1419, 120] width 57 height 34
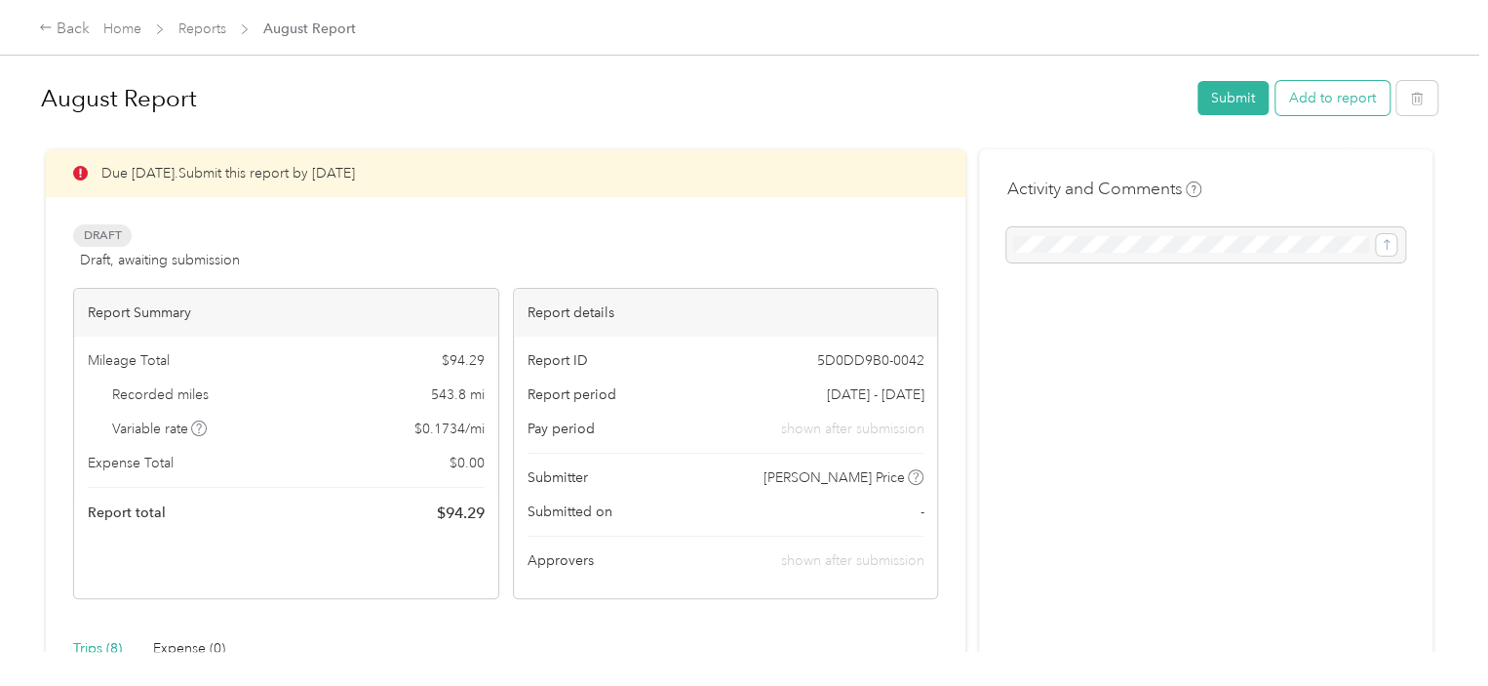
click at [1307, 93] on button "Add to report" at bounding box center [1333, 98] width 114 height 34
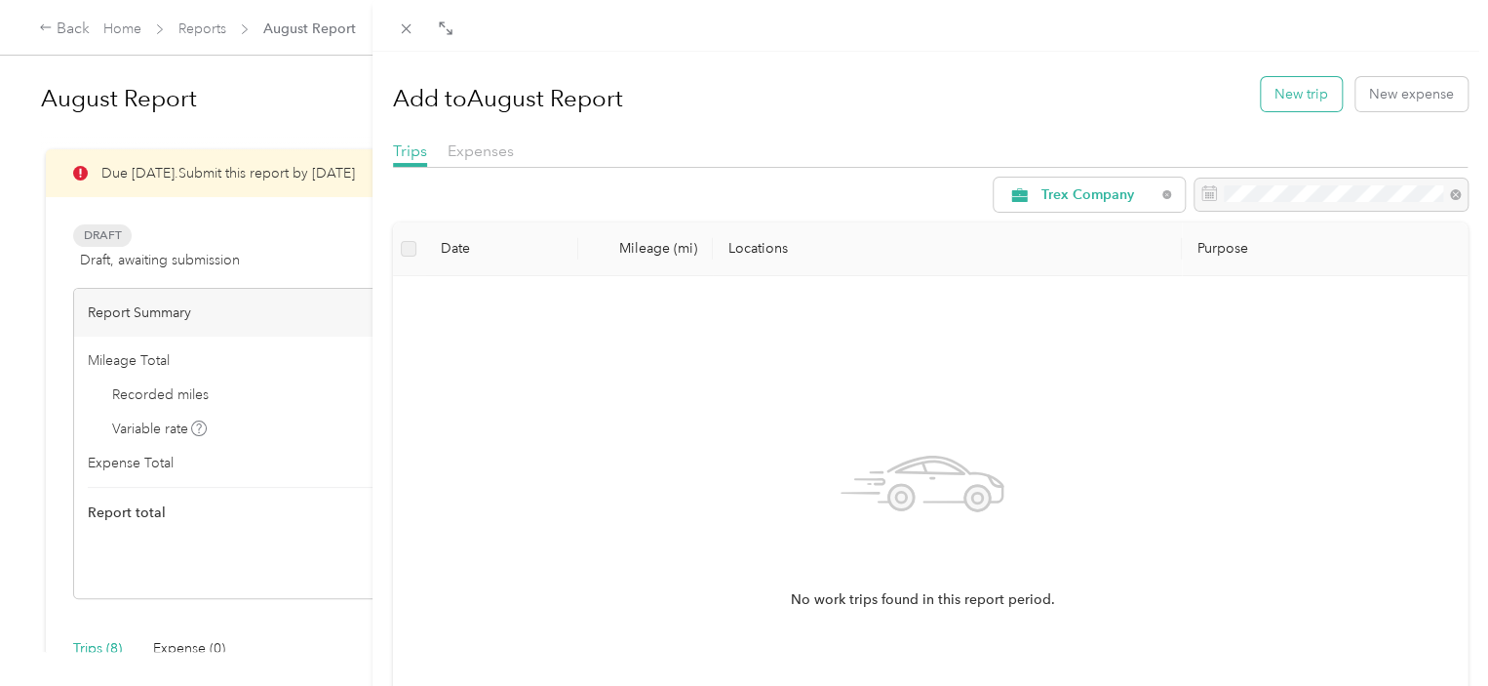
click at [1291, 89] on button "New trip" at bounding box center [1301, 94] width 81 height 34
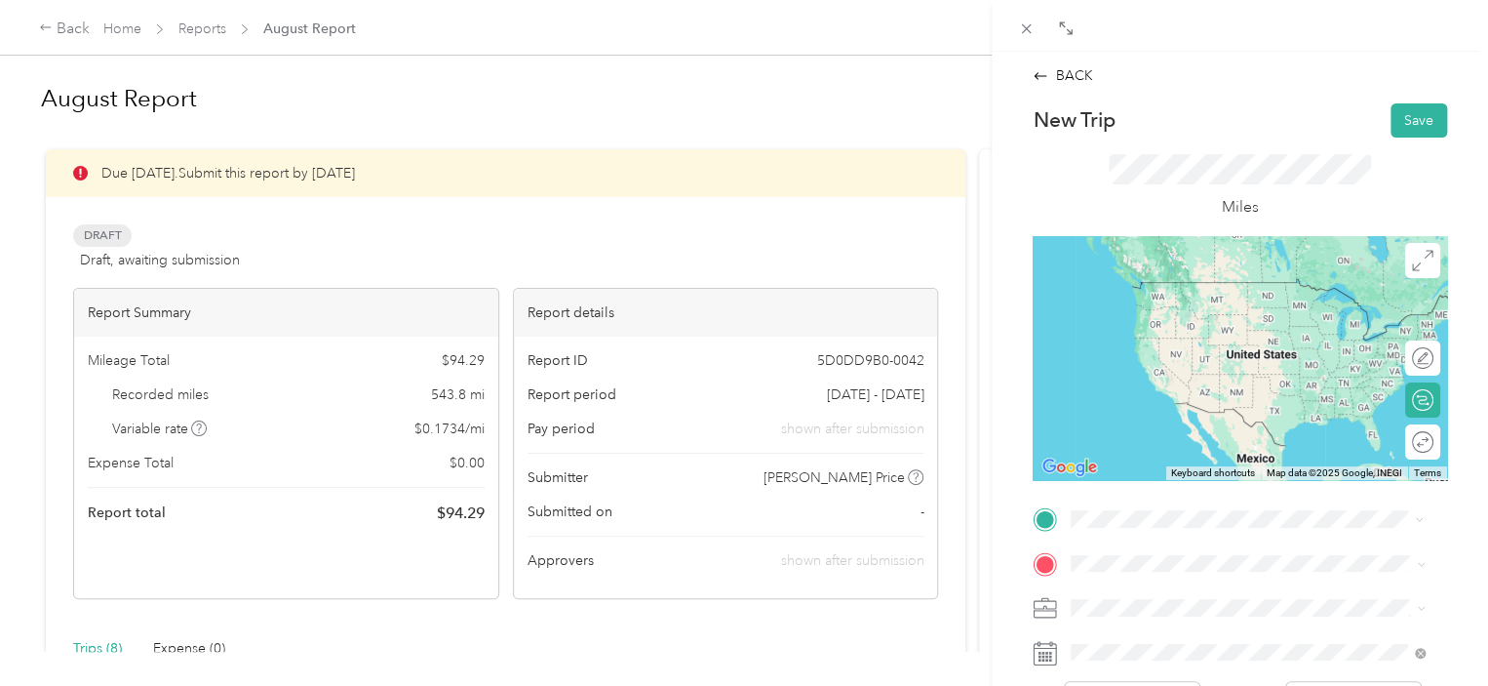
click at [1160, 292] on span "Hamilton [US_STATE], [GEOGRAPHIC_DATA]" at bounding box center [1217, 289] width 219 height 34
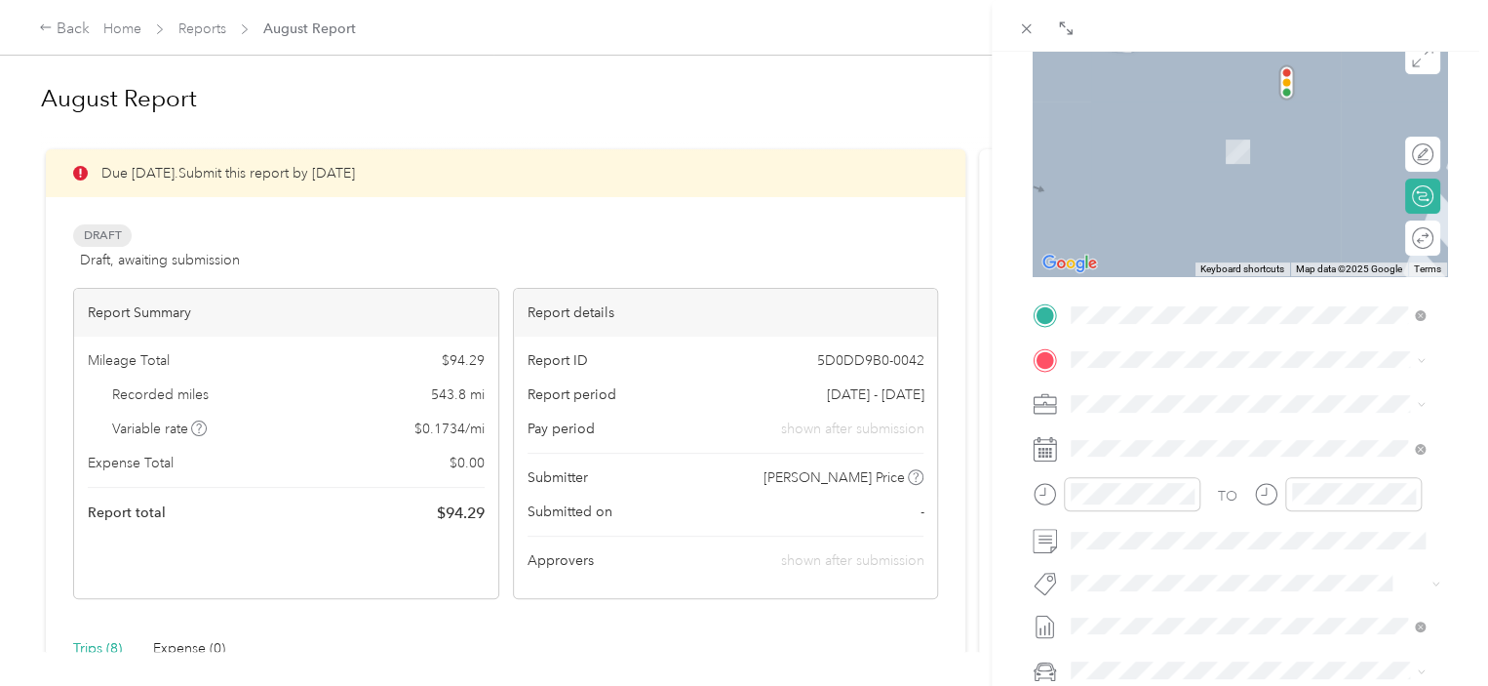
scroll to position [273, 0]
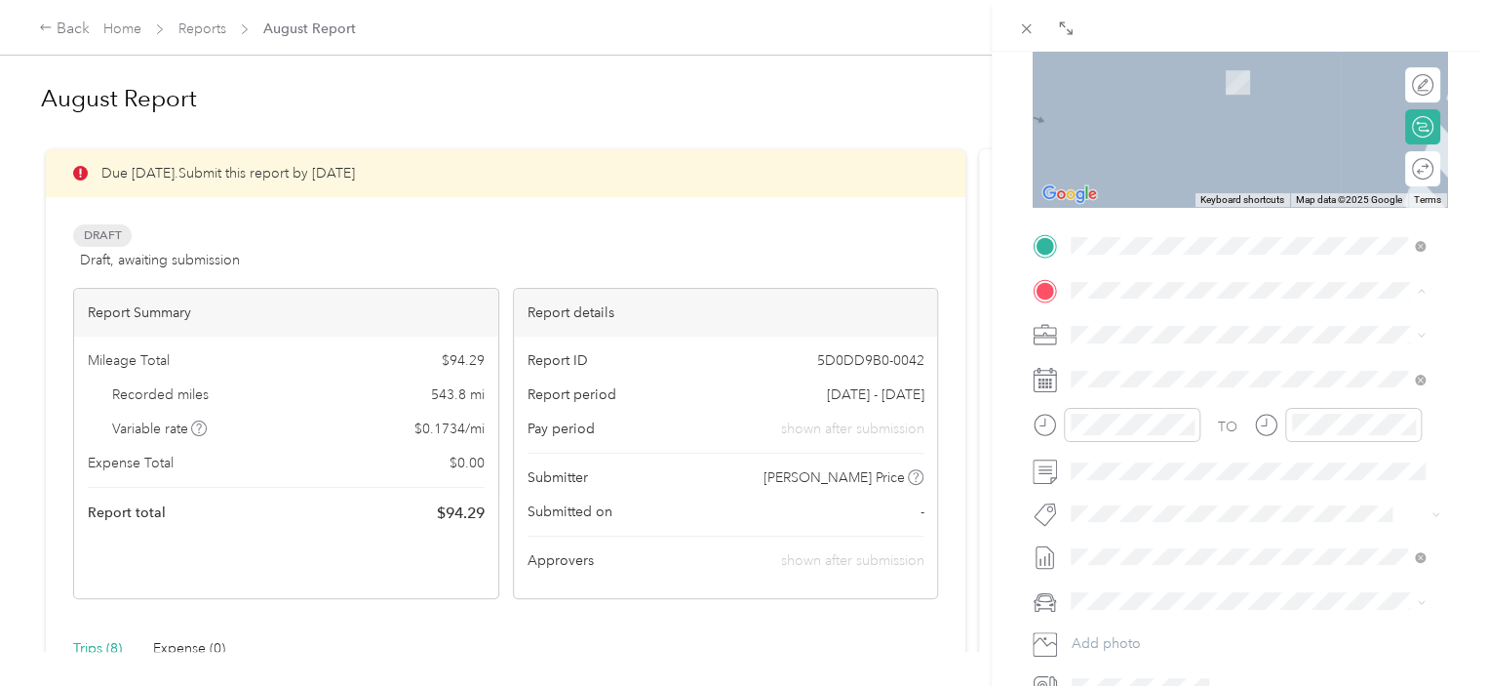
click at [1162, 380] on span "[STREET_ADDRESS][PERSON_NAME]" at bounding box center [1224, 388] width 232 height 17
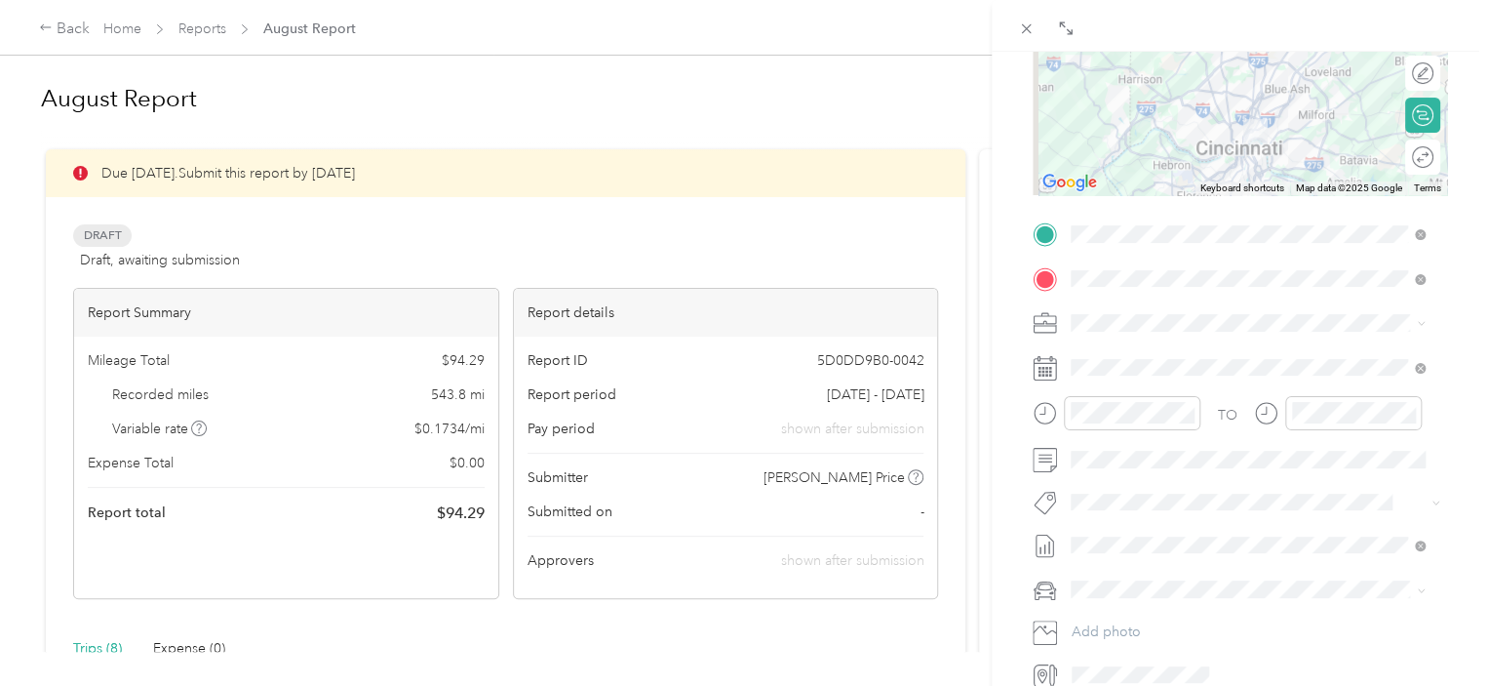
scroll to position [287, 0]
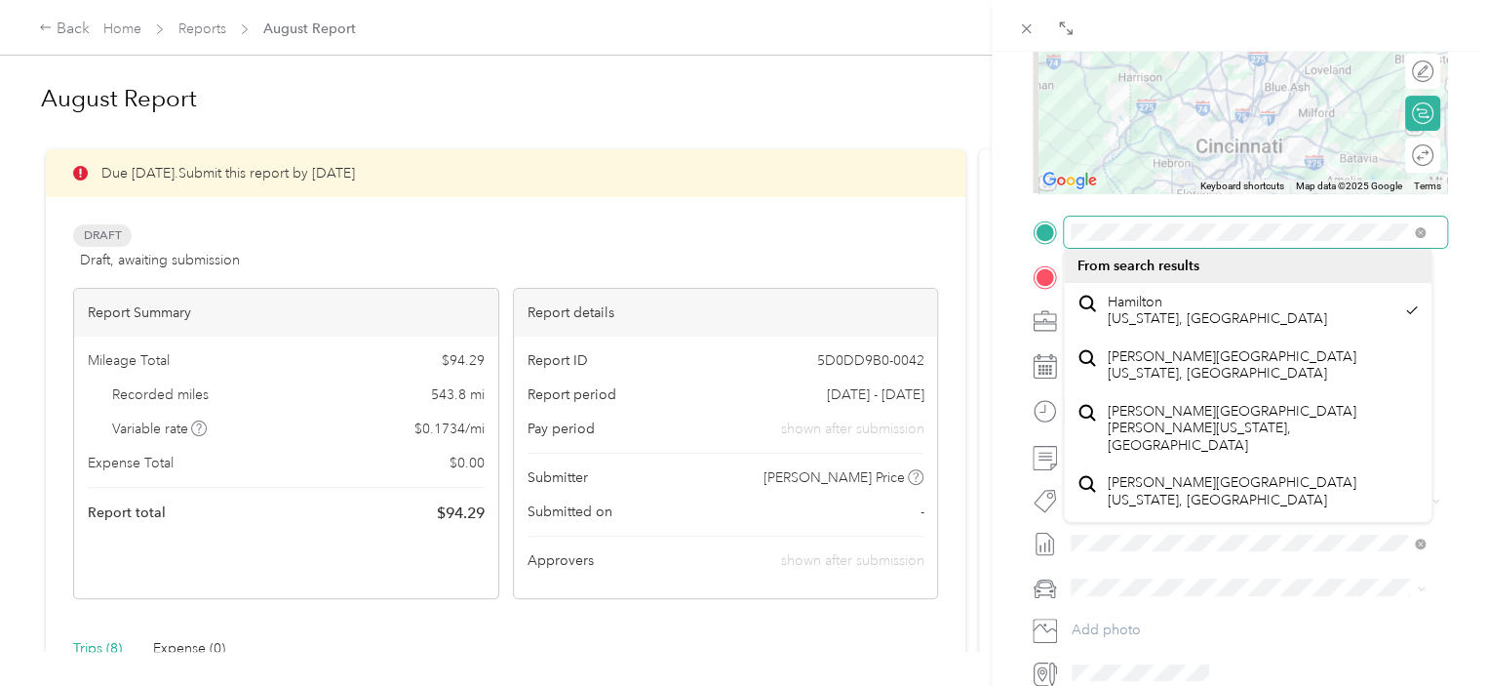
click at [1074, 244] on span at bounding box center [1255, 232] width 383 height 31
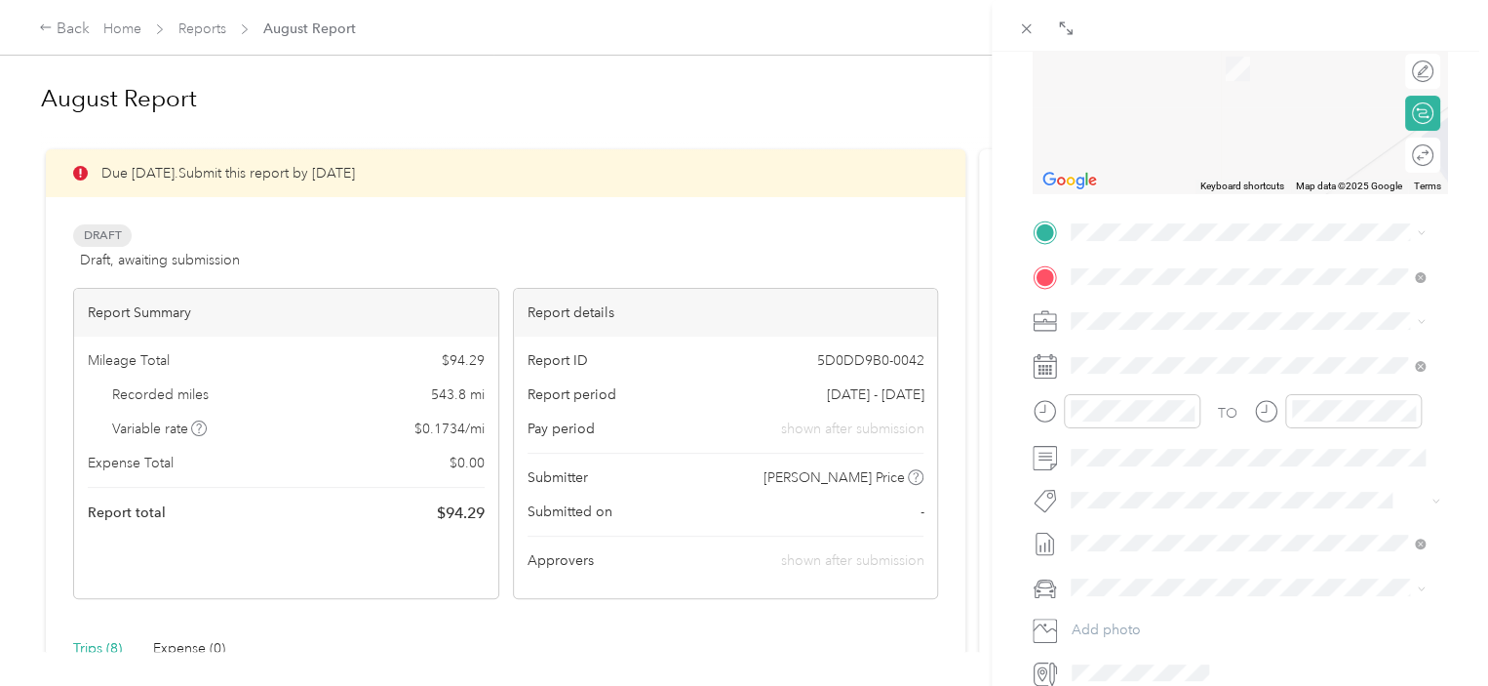
click at [1139, 295] on span "[STREET_ADDRESS][PERSON_NAME][US_STATE]" at bounding box center [1259, 294] width 303 height 18
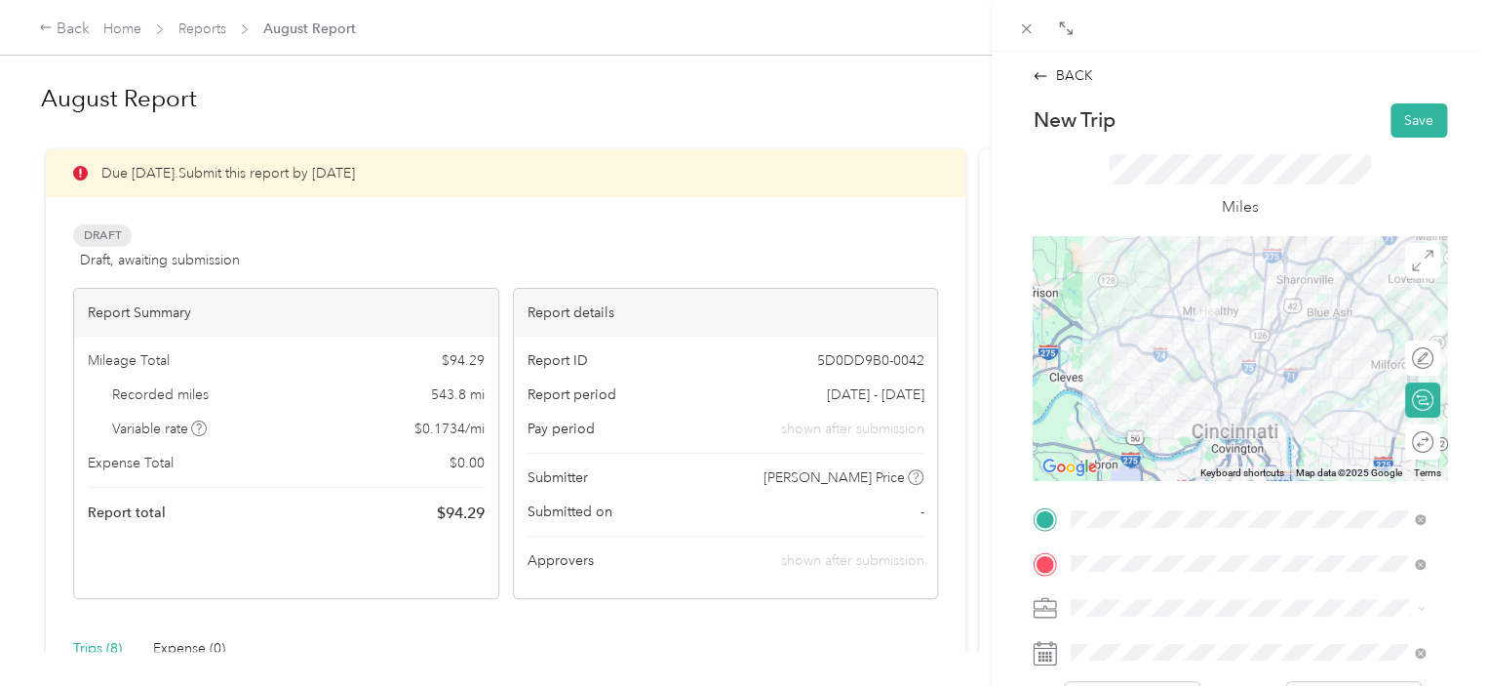
scroll to position [41, 0]
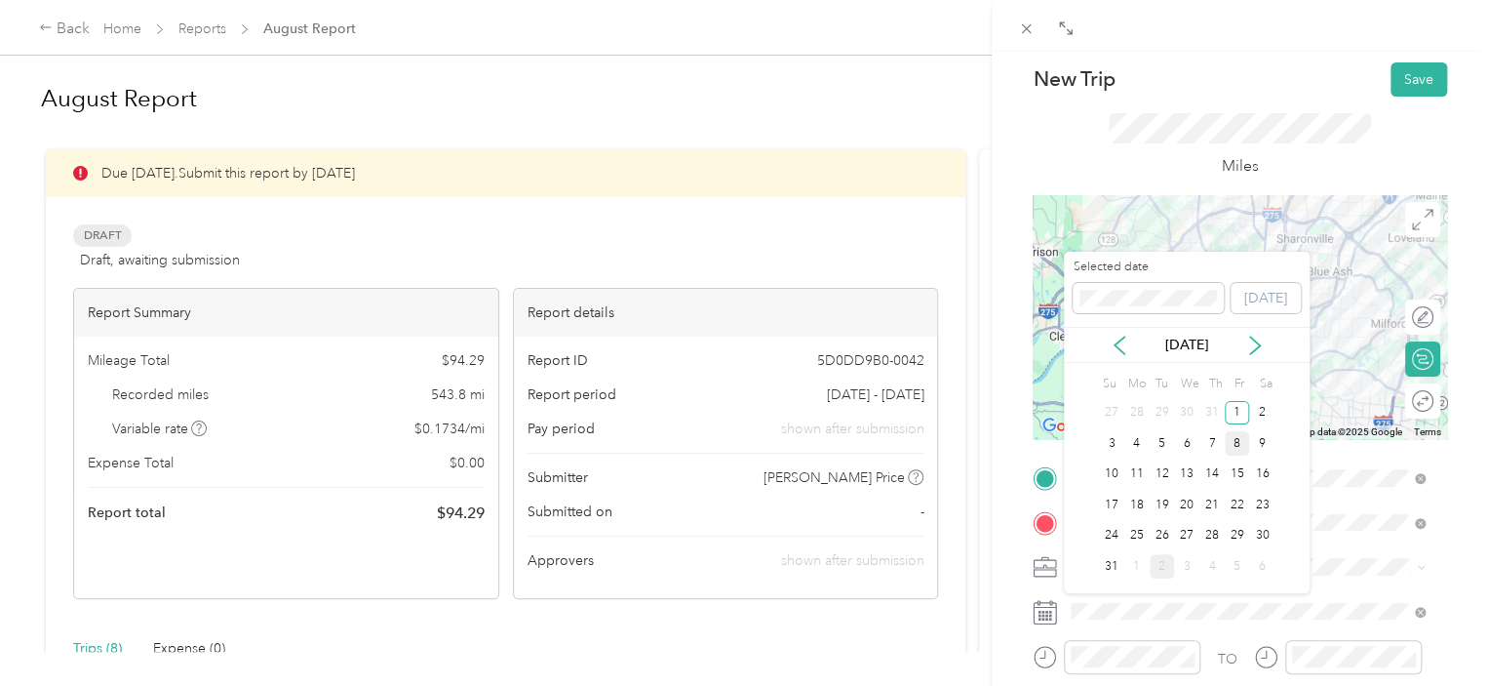
click at [1237, 446] on div "8" at bounding box center [1237, 443] width 25 height 24
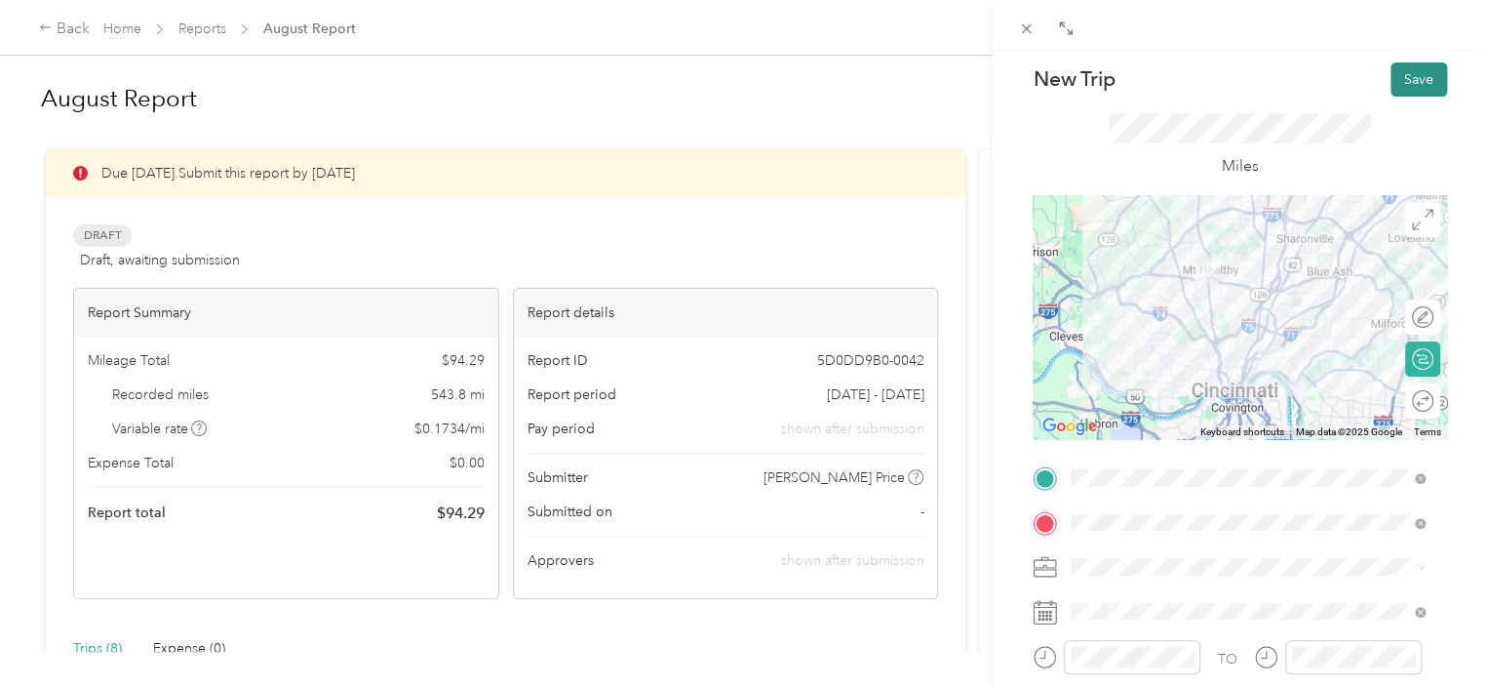
click at [1406, 65] on button "Save" at bounding box center [1419, 79] width 57 height 34
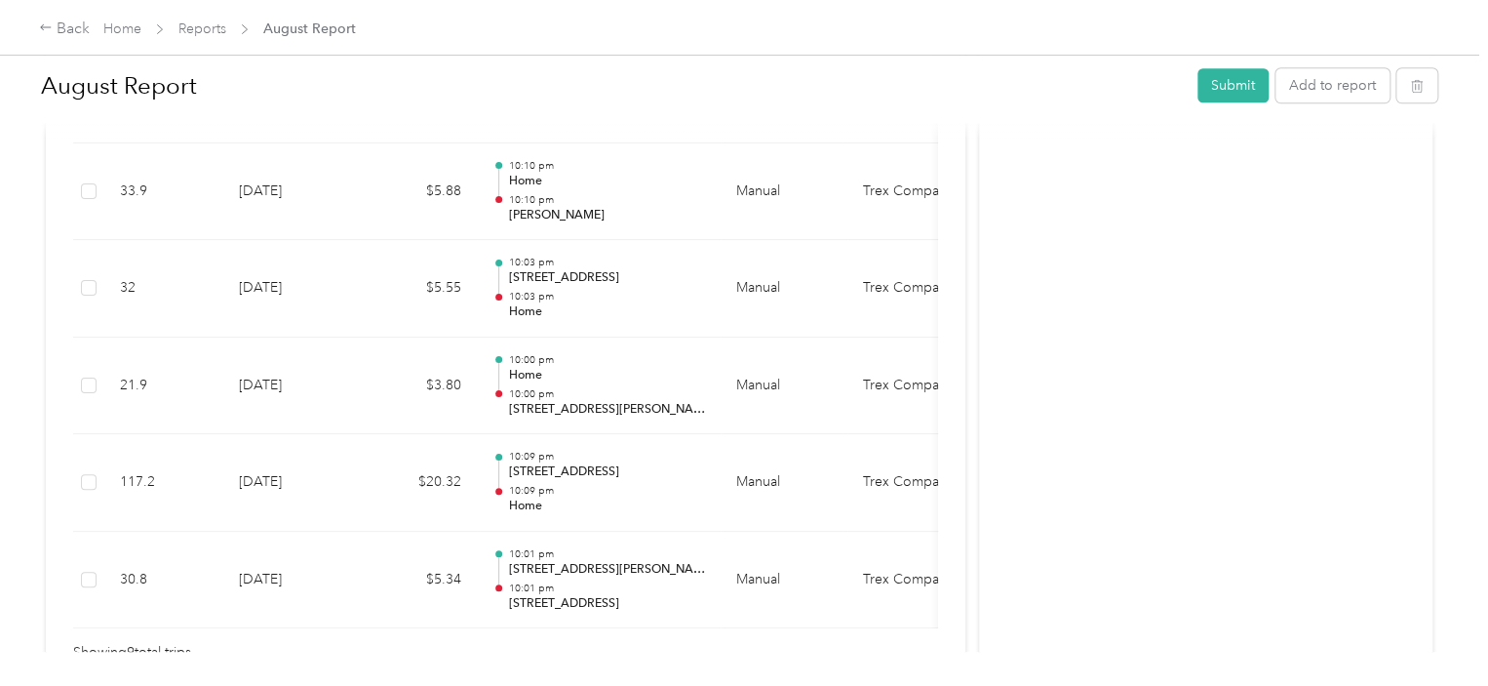
scroll to position [992, 0]
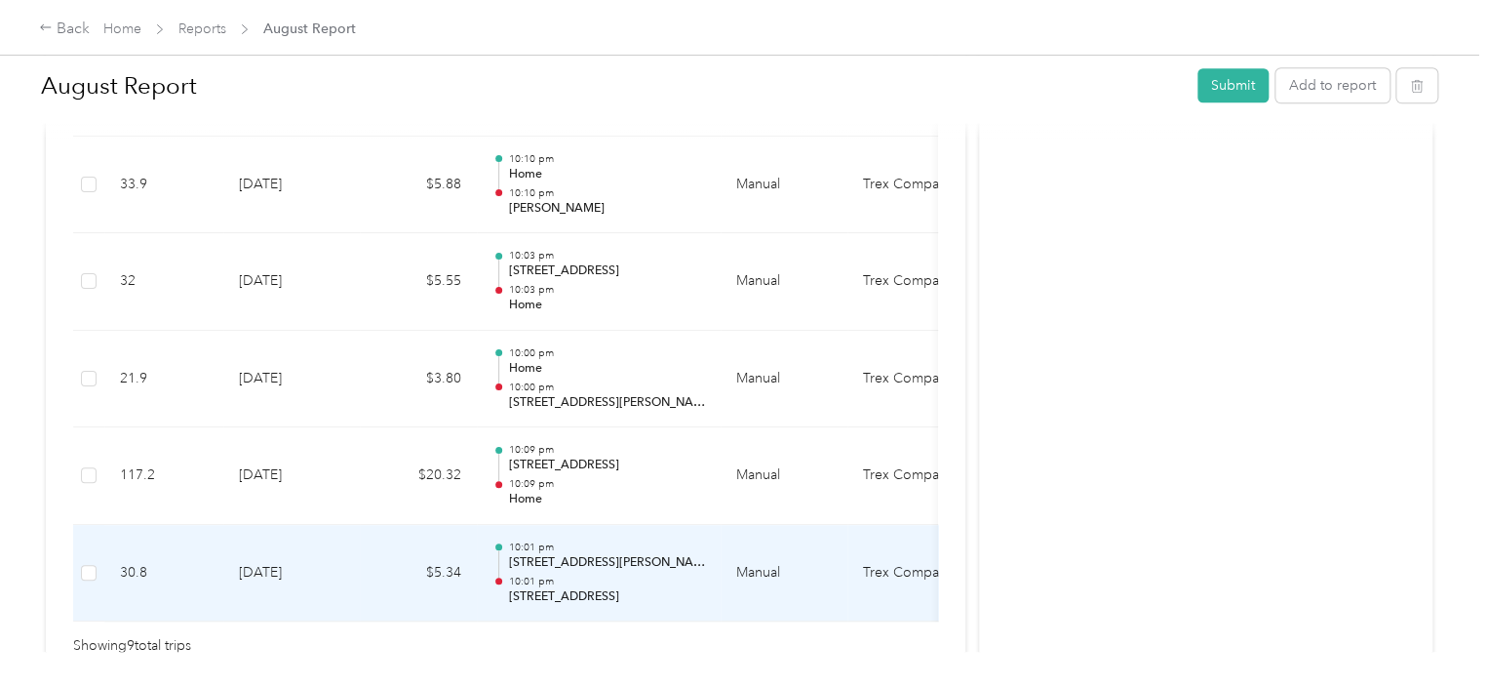
click at [612, 567] on p "[STREET_ADDRESS][PERSON_NAME]" at bounding box center [606, 563] width 197 height 18
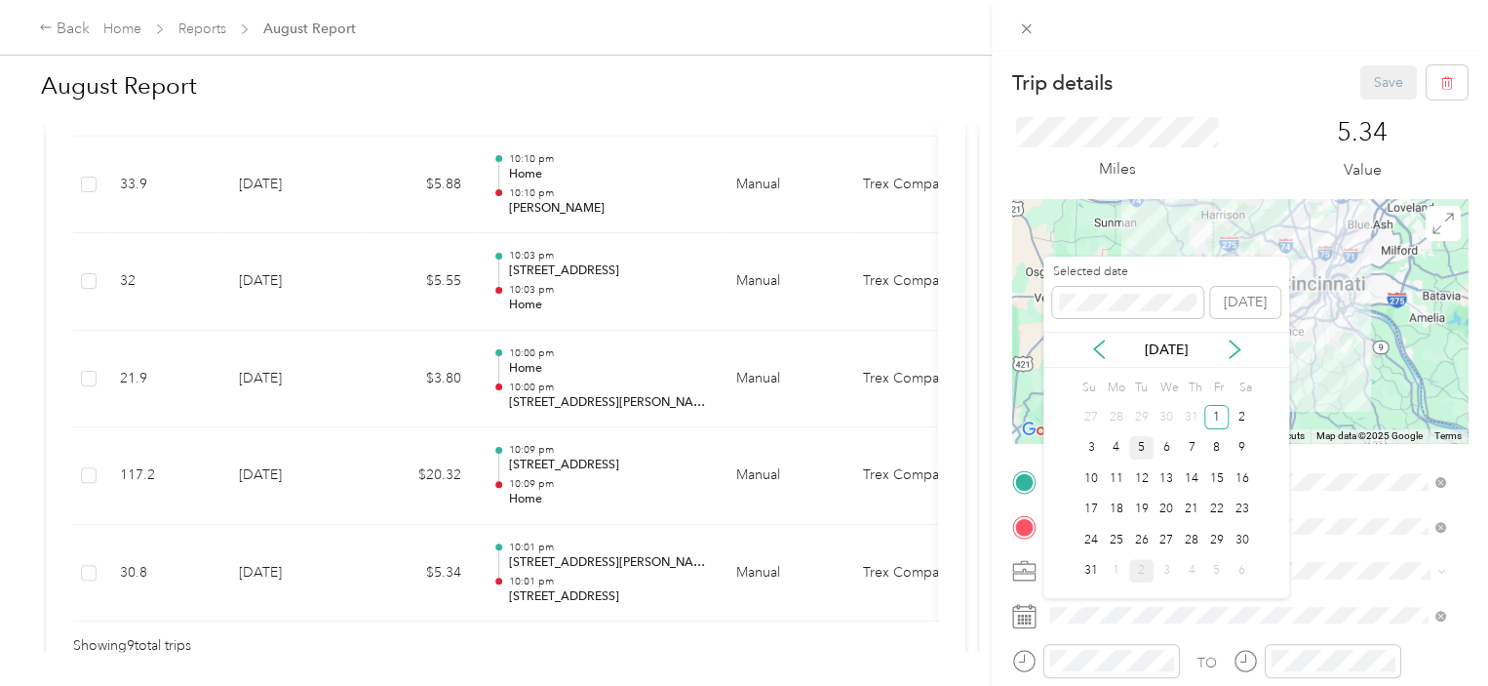
click at [1131, 444] on div "5" at bounding box center [1141, 448] width 25 height 24
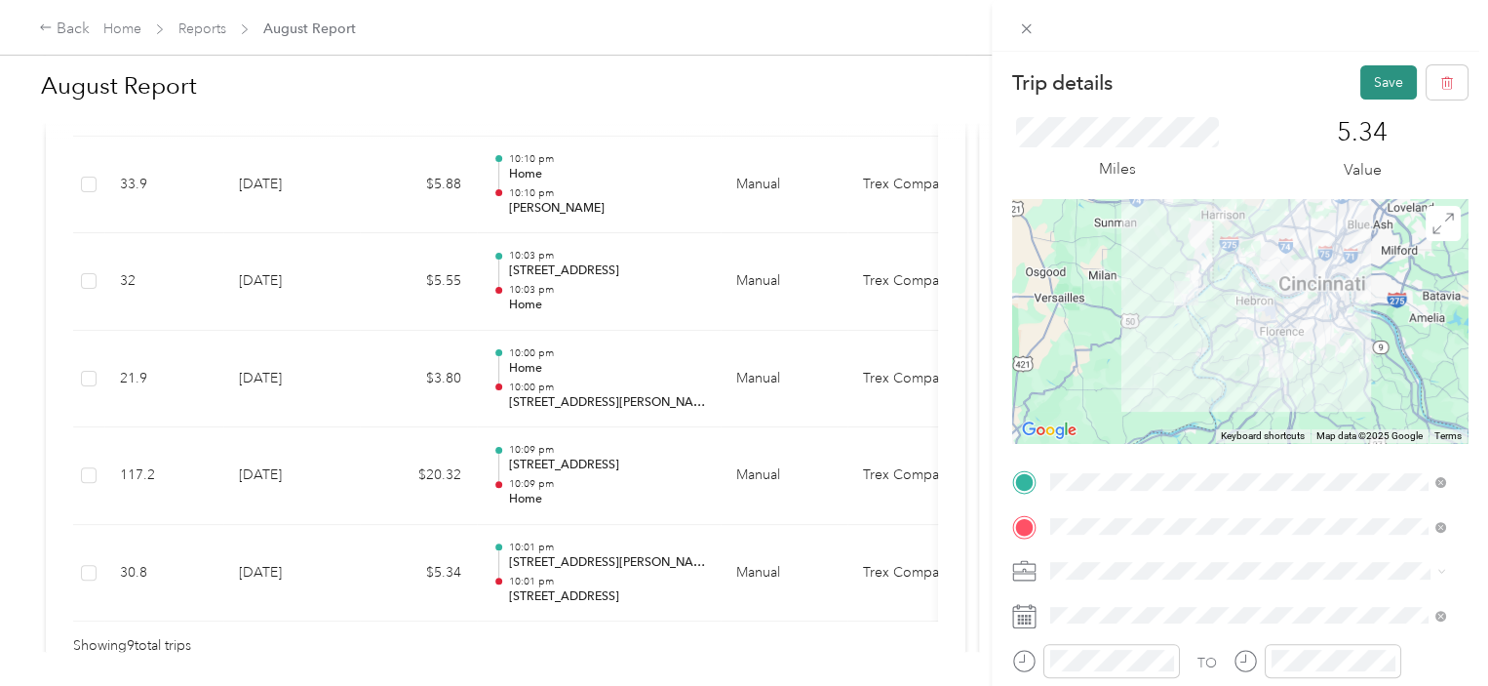
click at [1370, 84] on button "Save" at bounding box center [1389, 82] width 57 height 34
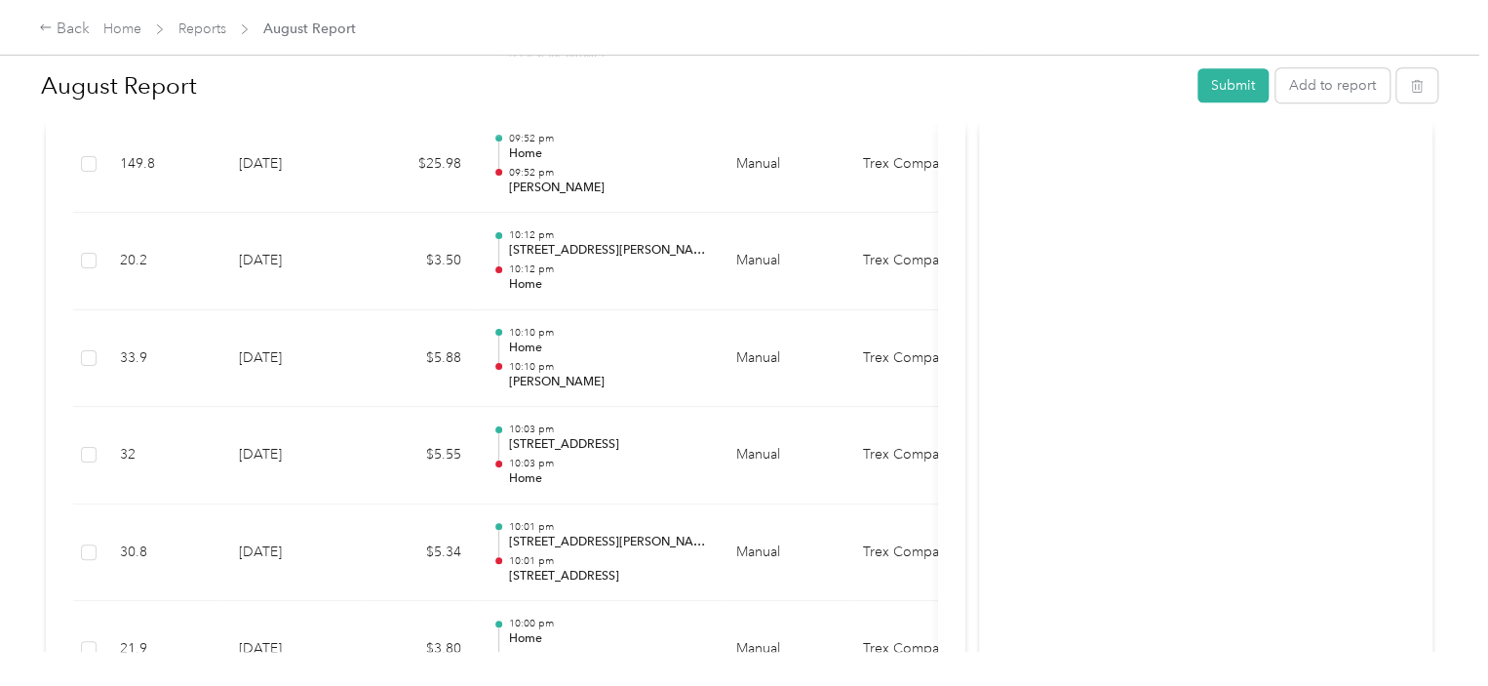
scroll to position [806, 0]
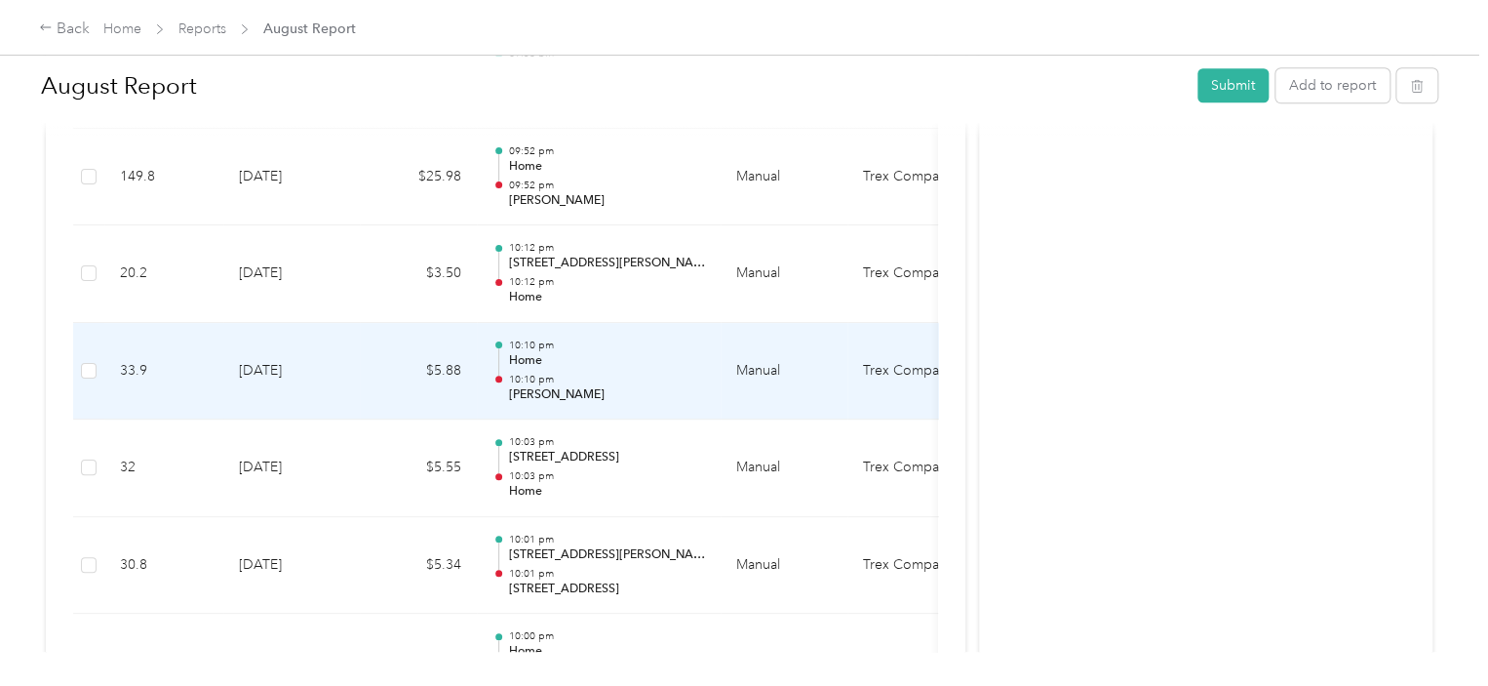
click at [597, 386] on p "[PERSON_NAME]" at bounding box center [606, 395] width 197 height 18
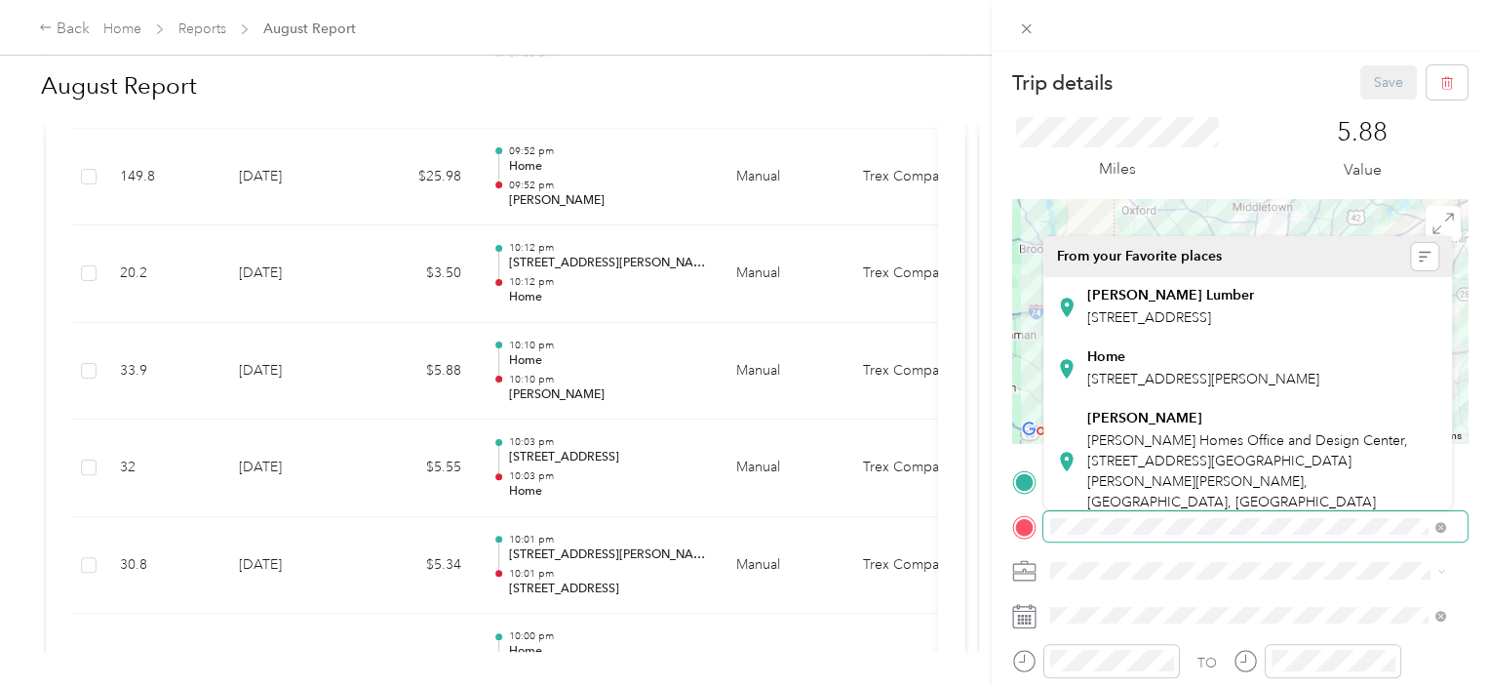
click at [985, 530] on div "Trip details Save This trip cannot be edited because it is either under review,…" at bounding box center [744, 343] width 1488 height 686
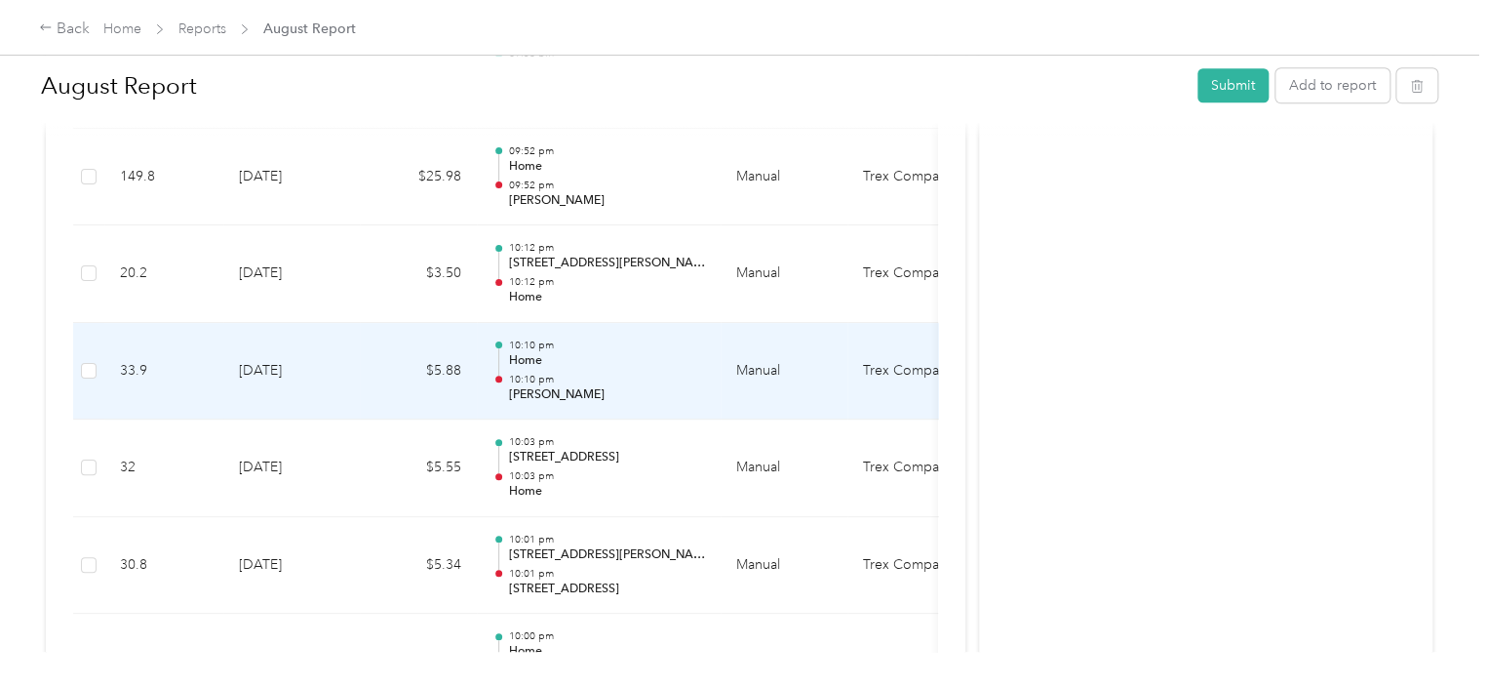
click at [602, 373] on p "10:10 pm" at bounding box center [606, 380] width 197 height 14
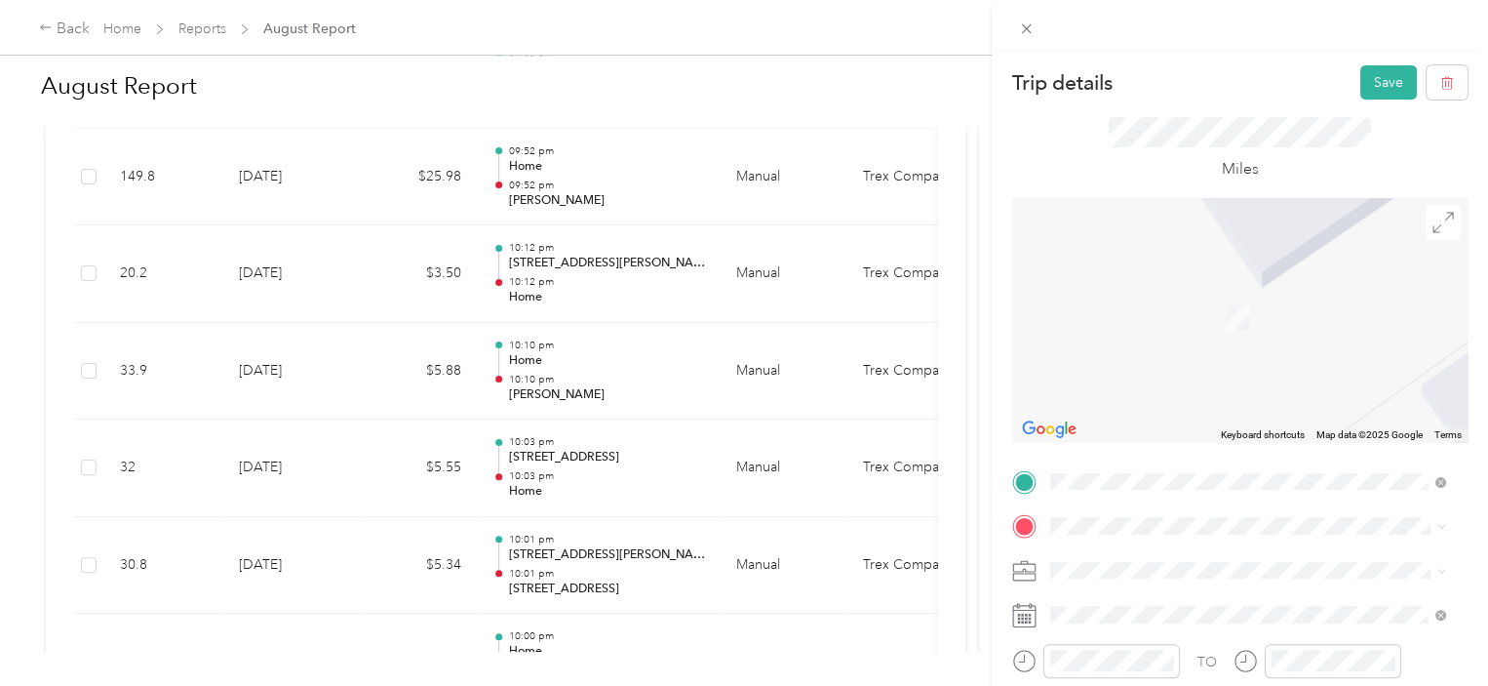
click at [1265, 294] on span "[STREET_ADDRESS][PERSON_NAME][US_STATE]" at bounding box center [1238, 287] width 303 height 18
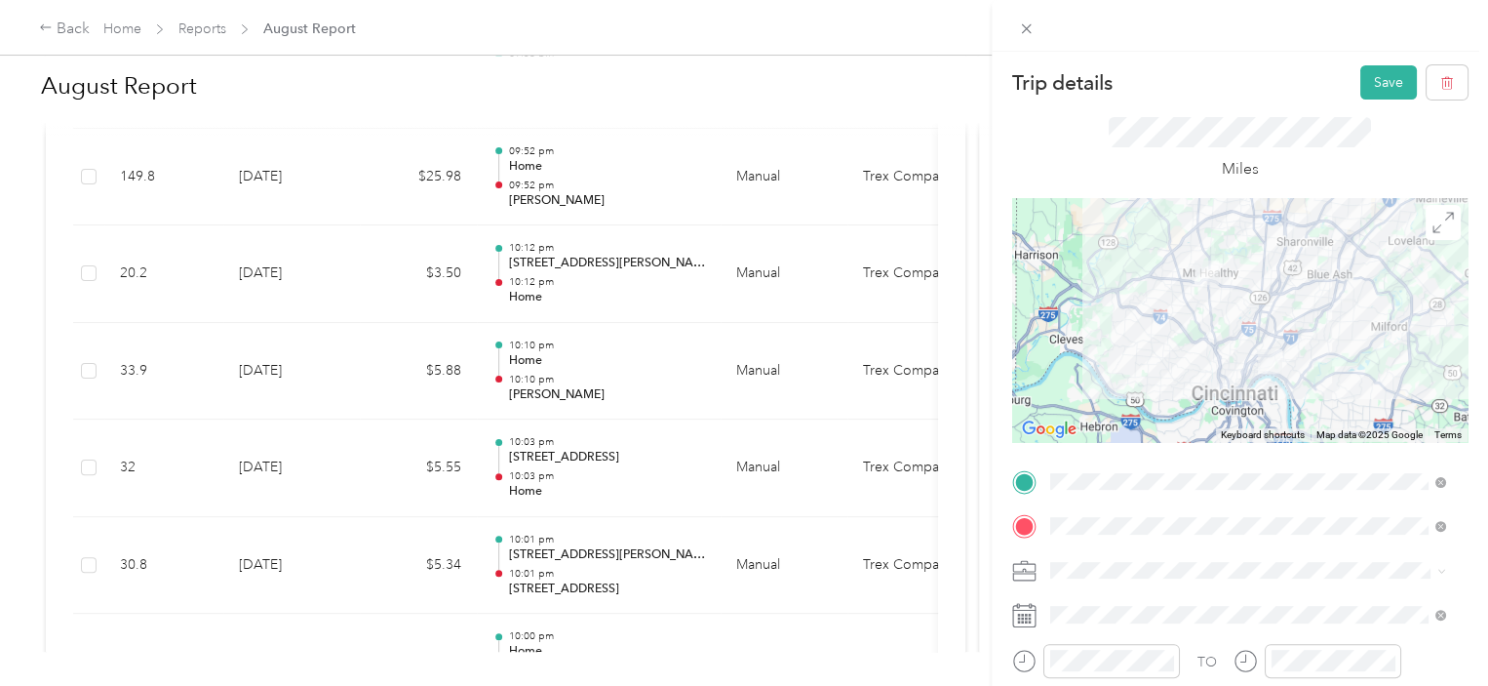
click at [1328, 288] on div at bounding box center [1239, 320] width 455 height 244
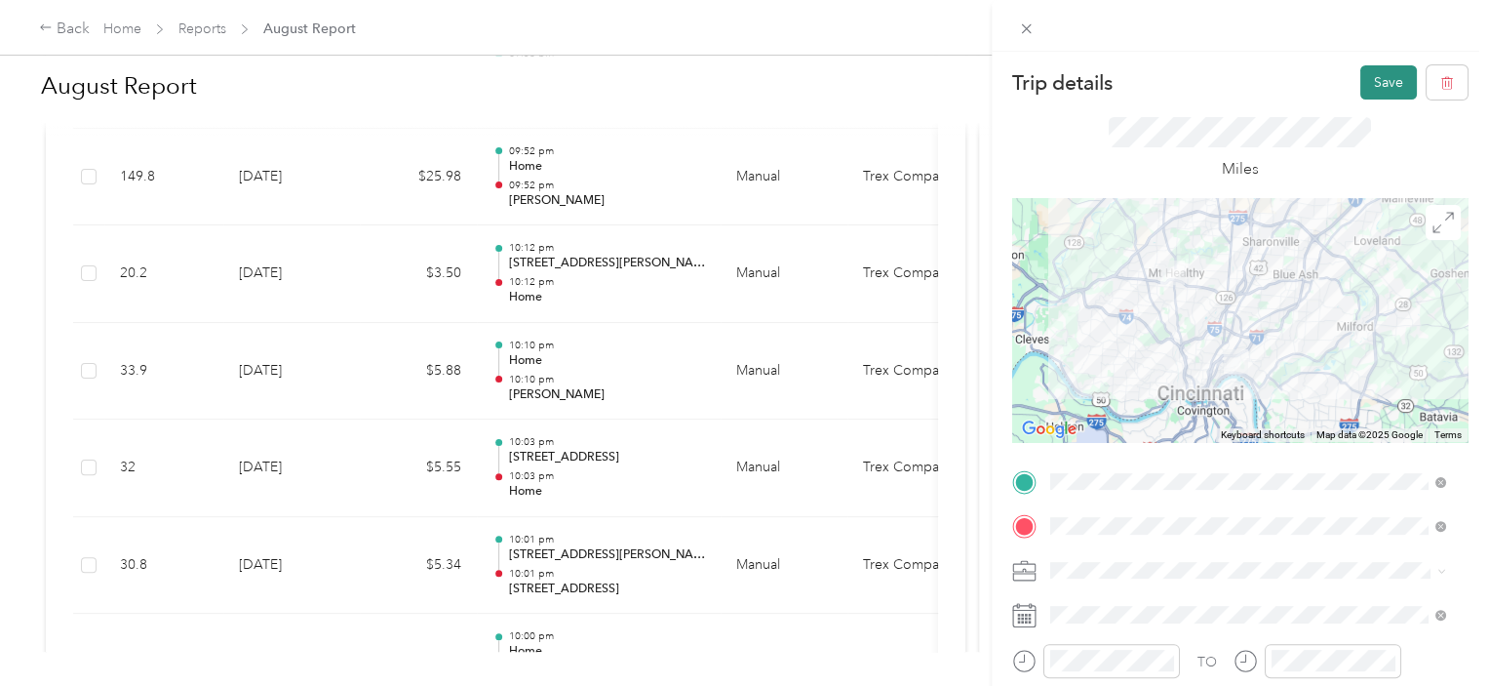
click at [1380, 77] on button "Save" at bounding box center [1389, 82] width 57 height 34
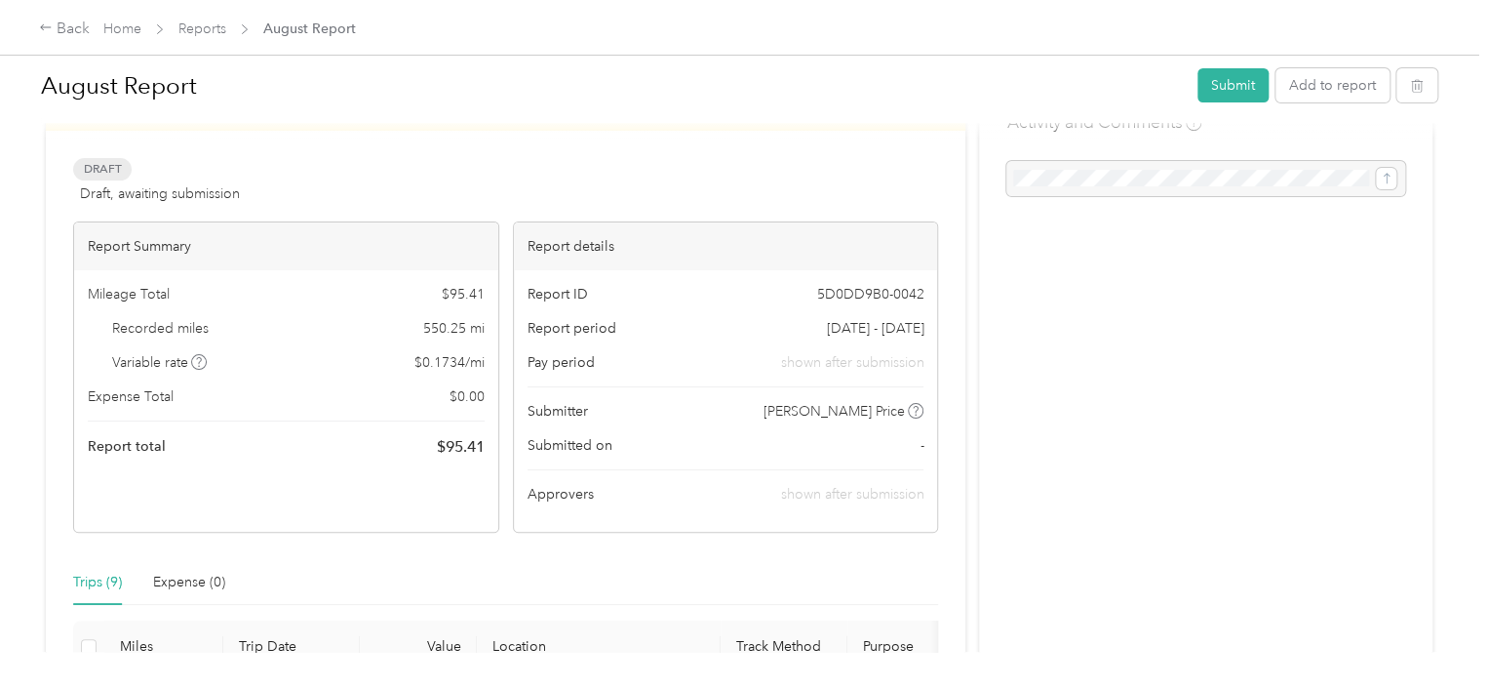
scroll to position [0, 0]
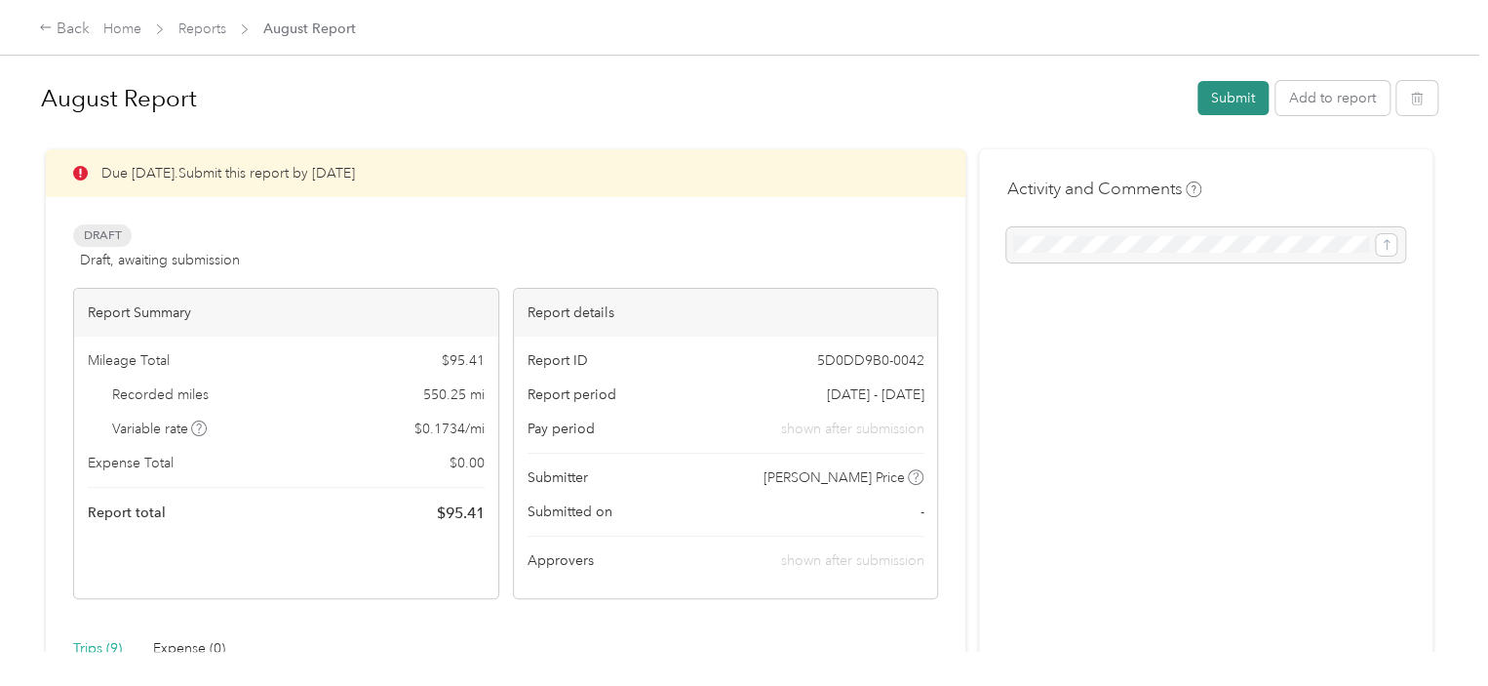
click at [1221, 94] on button "Submit" at bounding box center [1233, 98] width 71 height 34
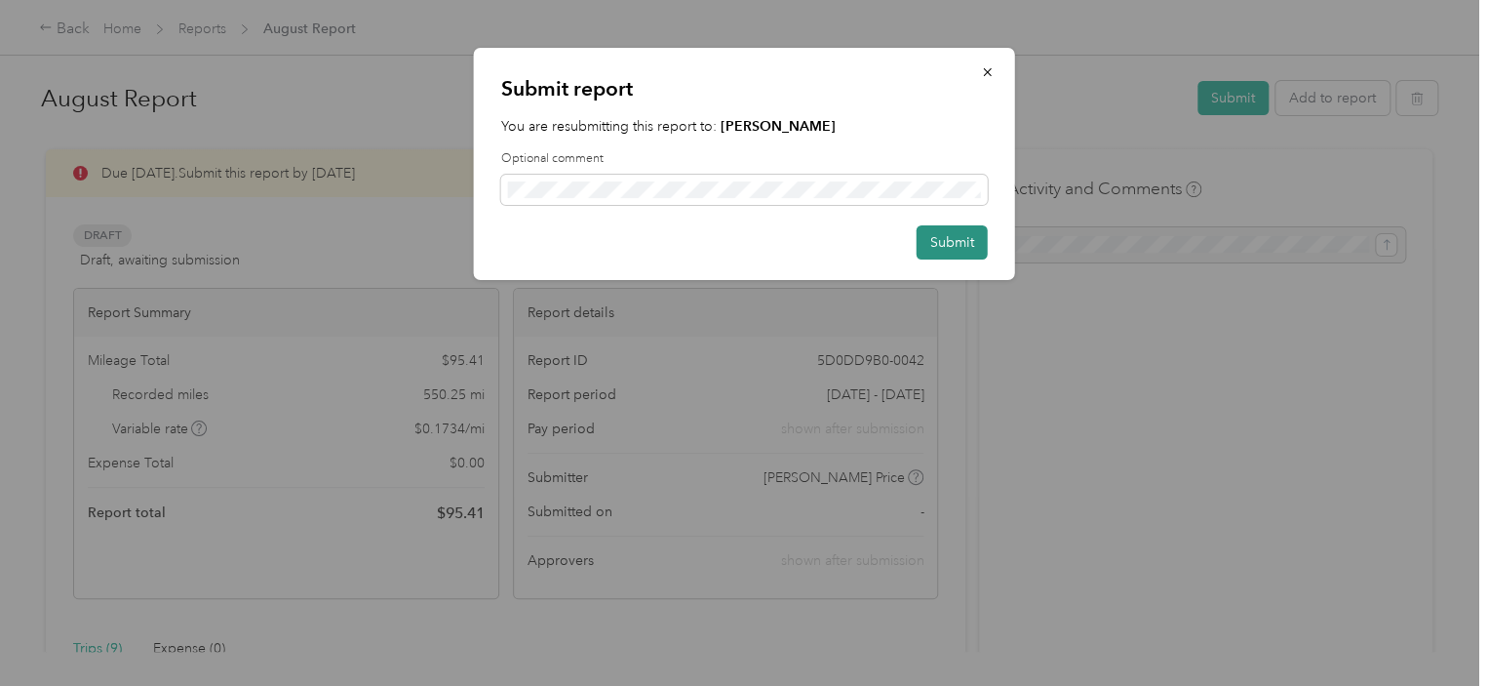
click at [956, 251] on button "Submit" at bounding box center [952, 242] width 71 height 34
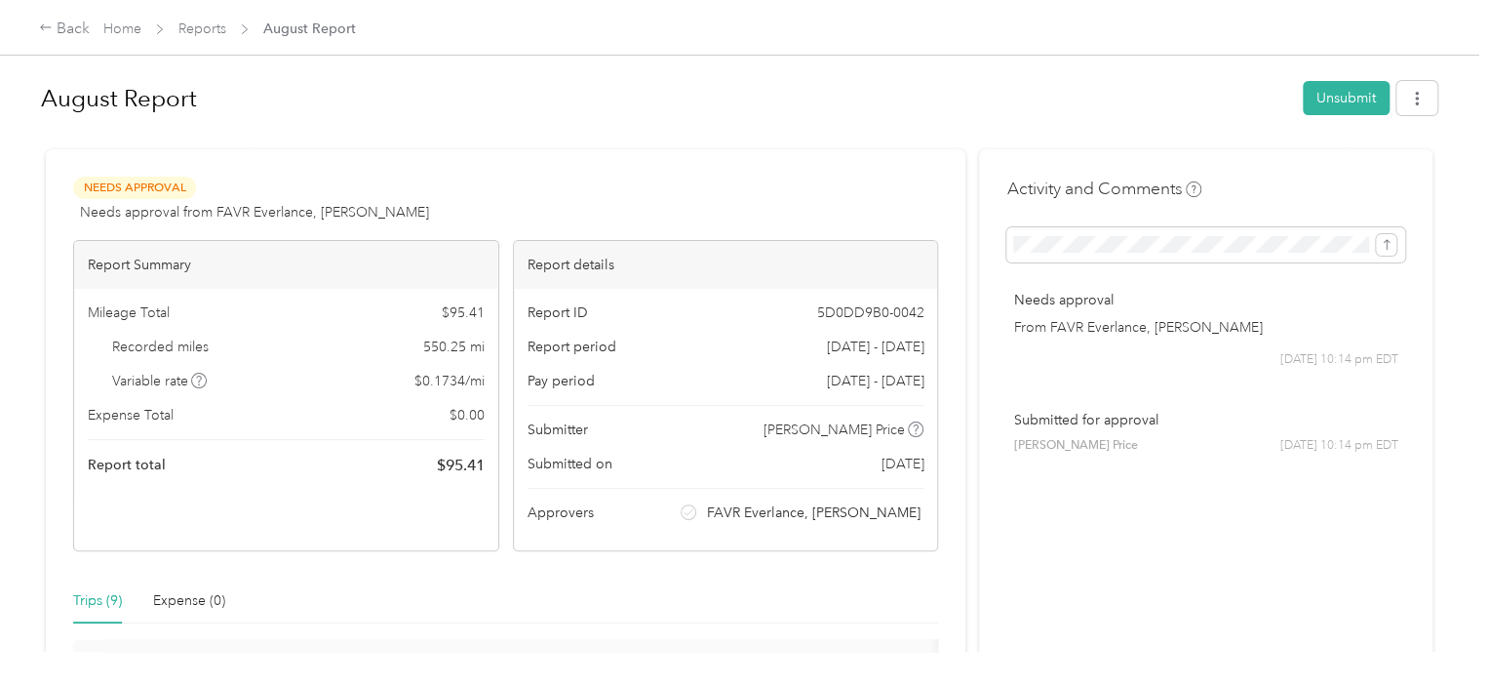
click at [708, 22] on div "Back Home Reports August Report" at bounding box center [744, 27] width 1488 height 55
click at [1348, 91] on button "Unsubmit" at bounding box center [1346, 98] width 87 height 34
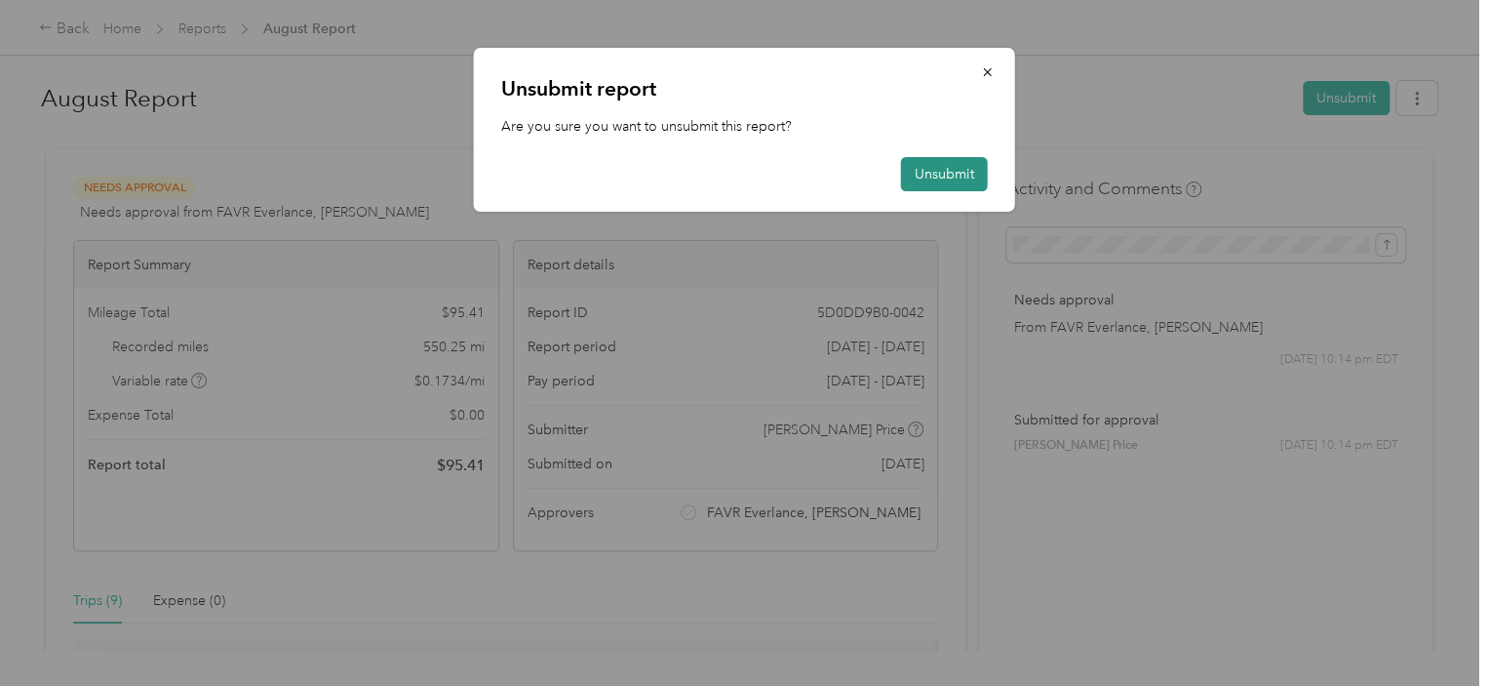
click at [936, 167] on button "Unsubmit" at bounding box center [944, 174] width 87 height 34
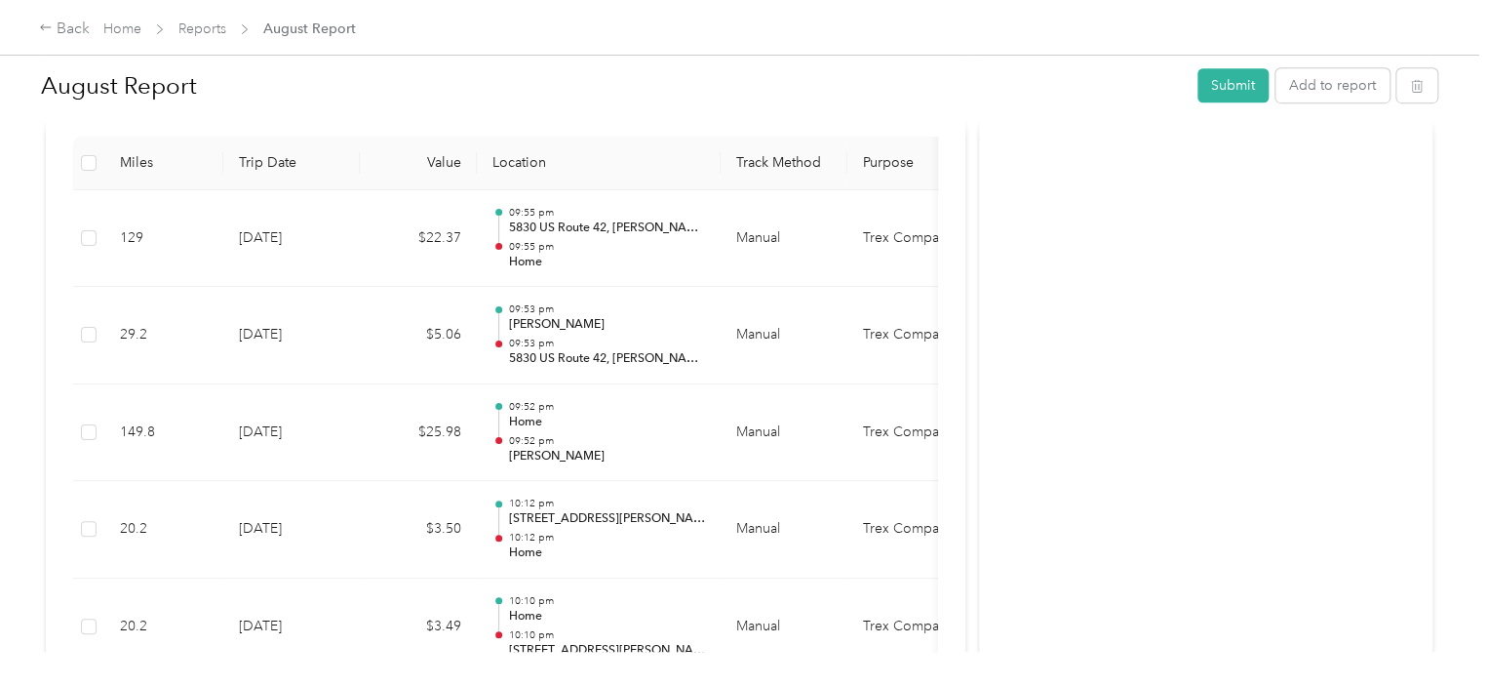
scroll to position [526, 0]
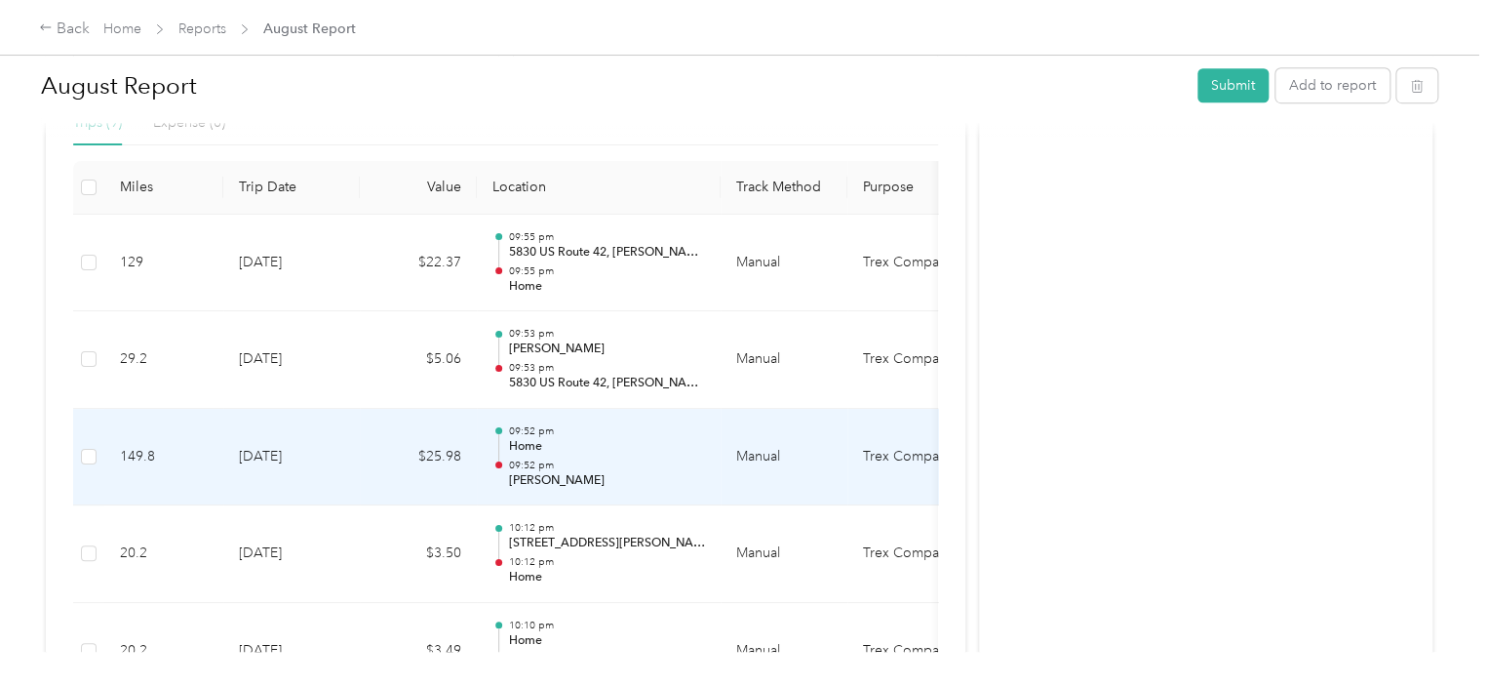
click at [641, 442] on p "Home" at bounding box center [606, 447] width 197 height 18
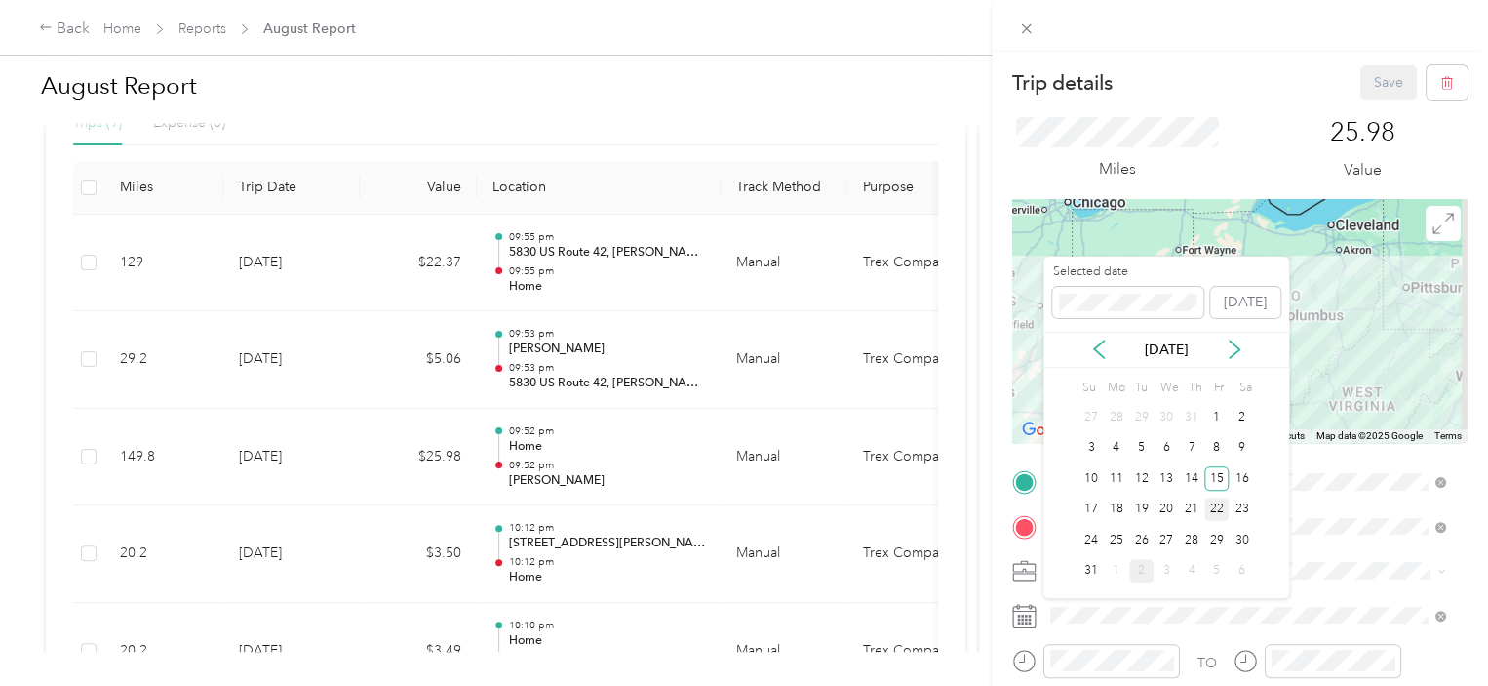
click at [1204, 502] on div "22" at bounding box center [1216, 509] width 25 height 24
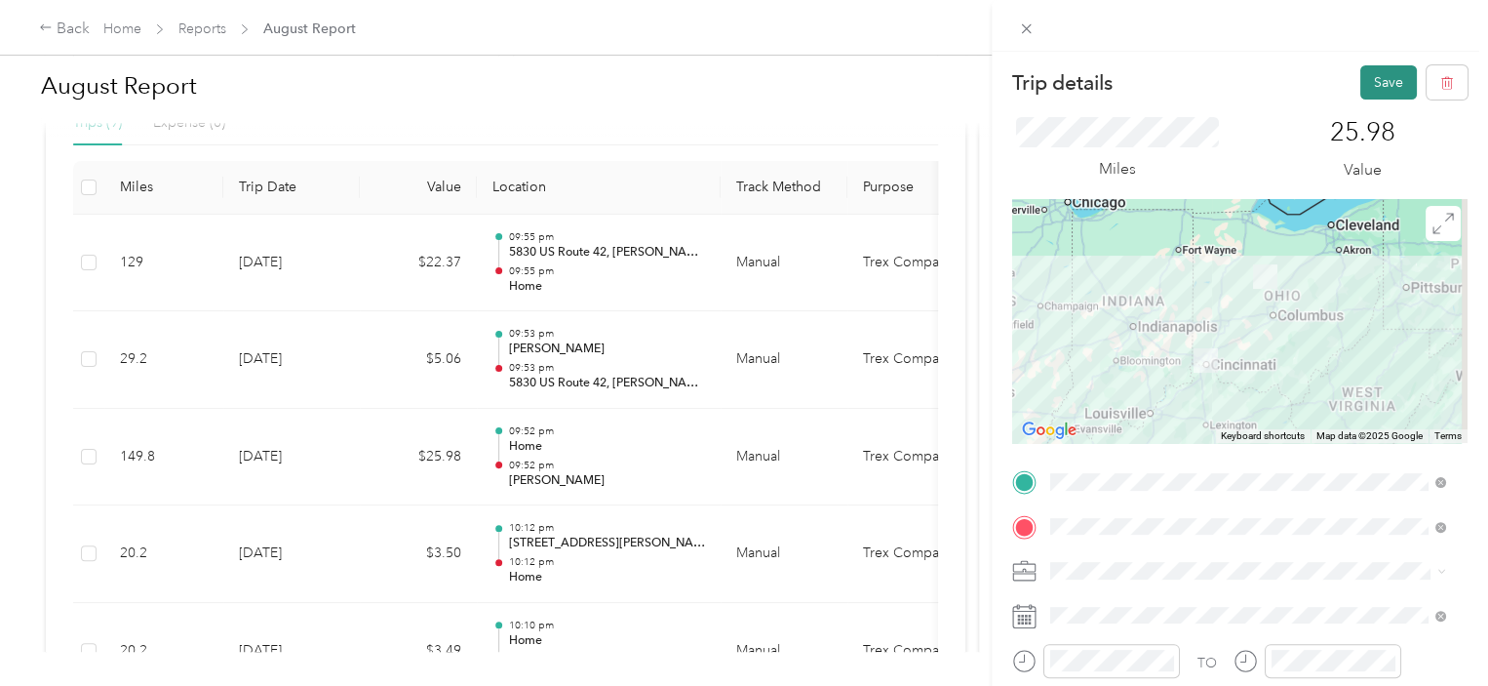
click at [1379, 78] on button "Save" at bounding box center [1389, 82] width 57 height 34
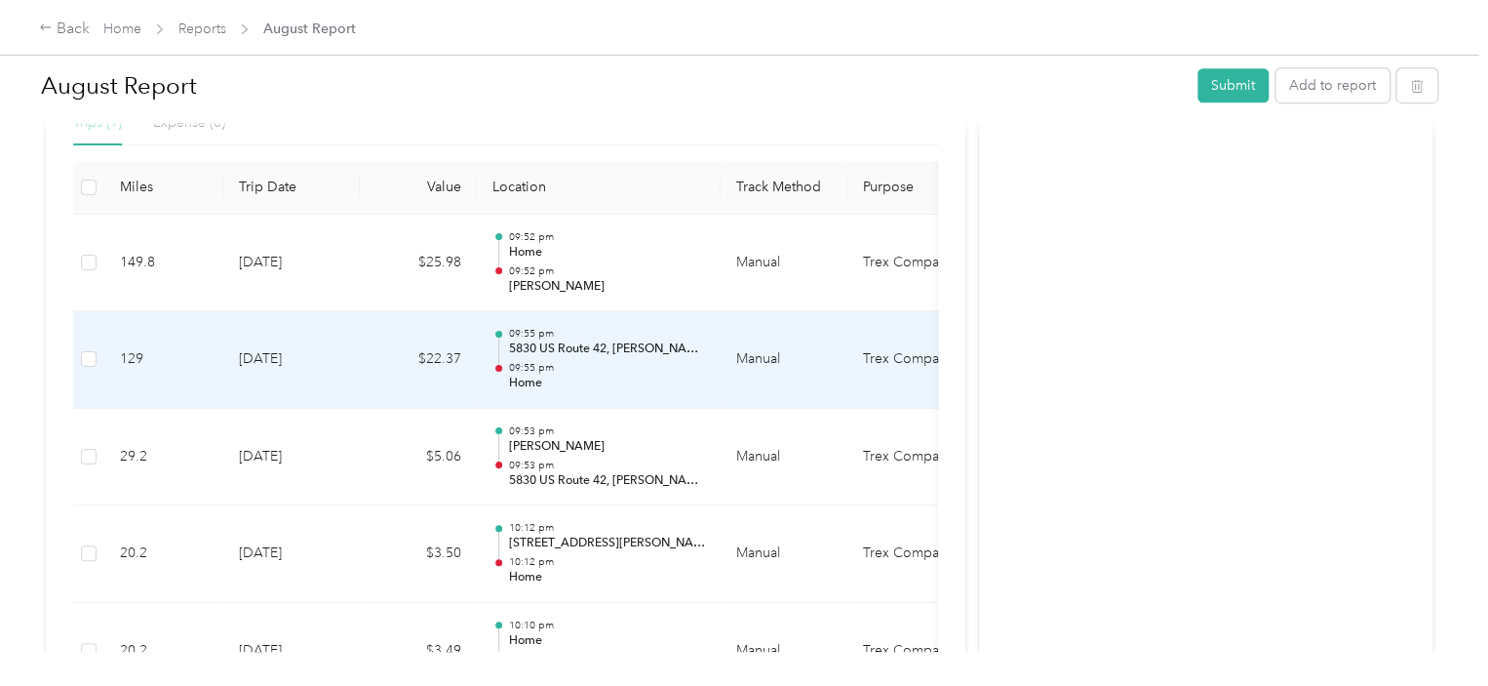
click at [576, 362] on p "09:55 pm" at bounding box center [606, 368] width 197 height 14
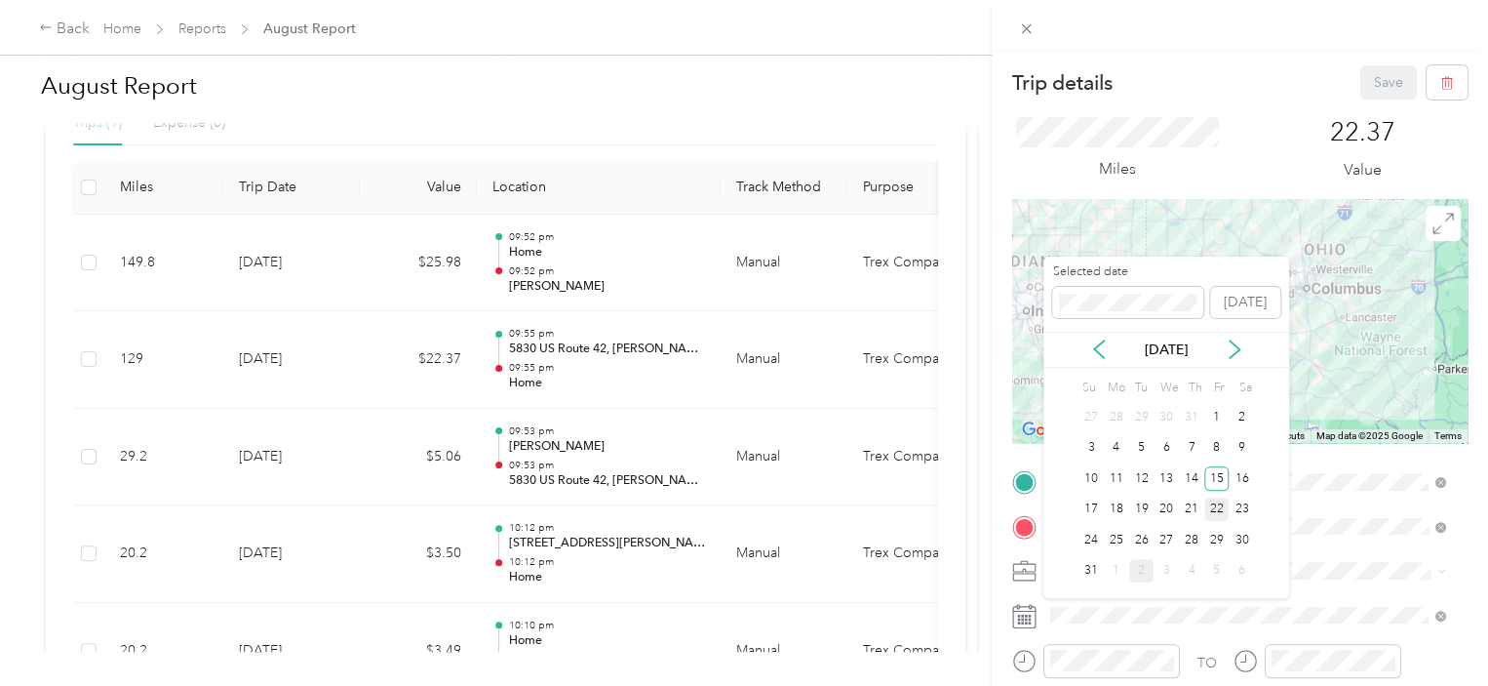
click at [1215, 504] on div "22" at bounding box center [1216, 509] width 25 height 24
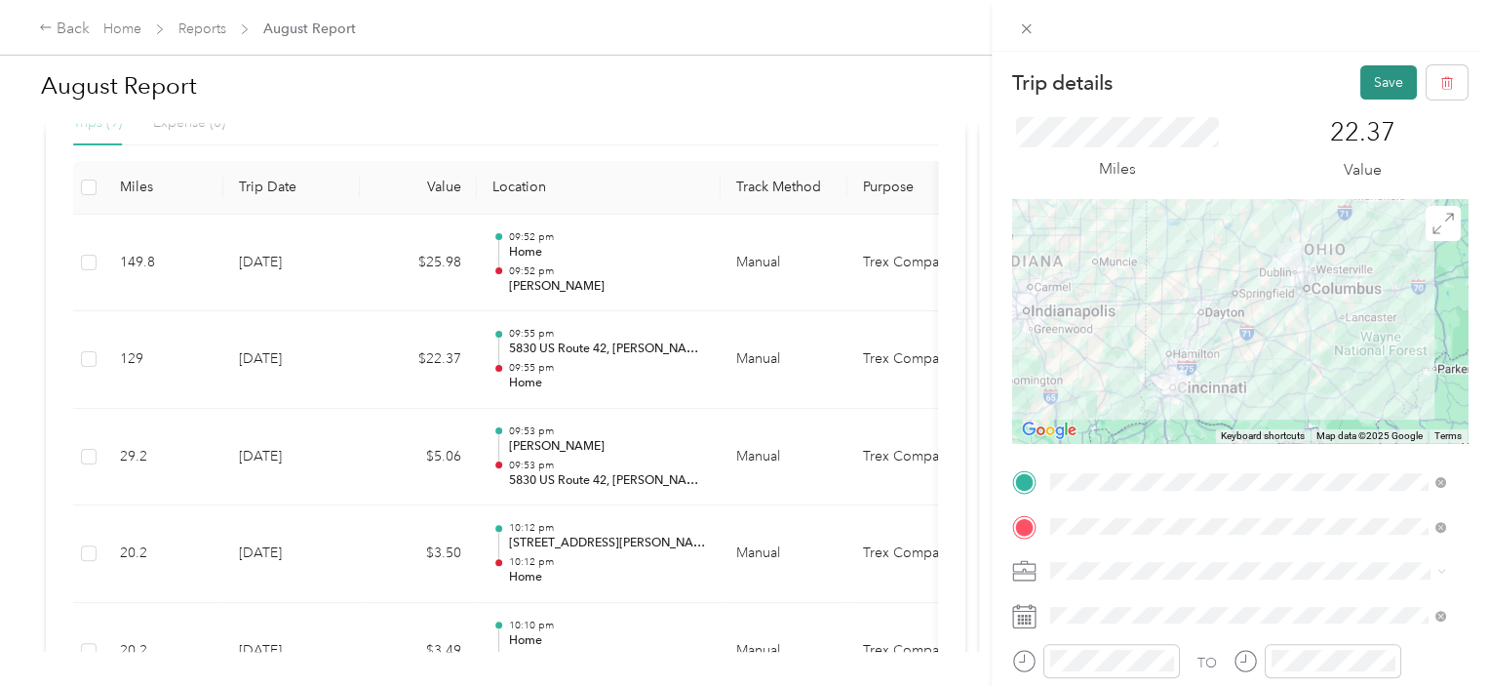
click at [1368, 78] on button "Save" at bounding box center [1389, 82] width 57 height 34
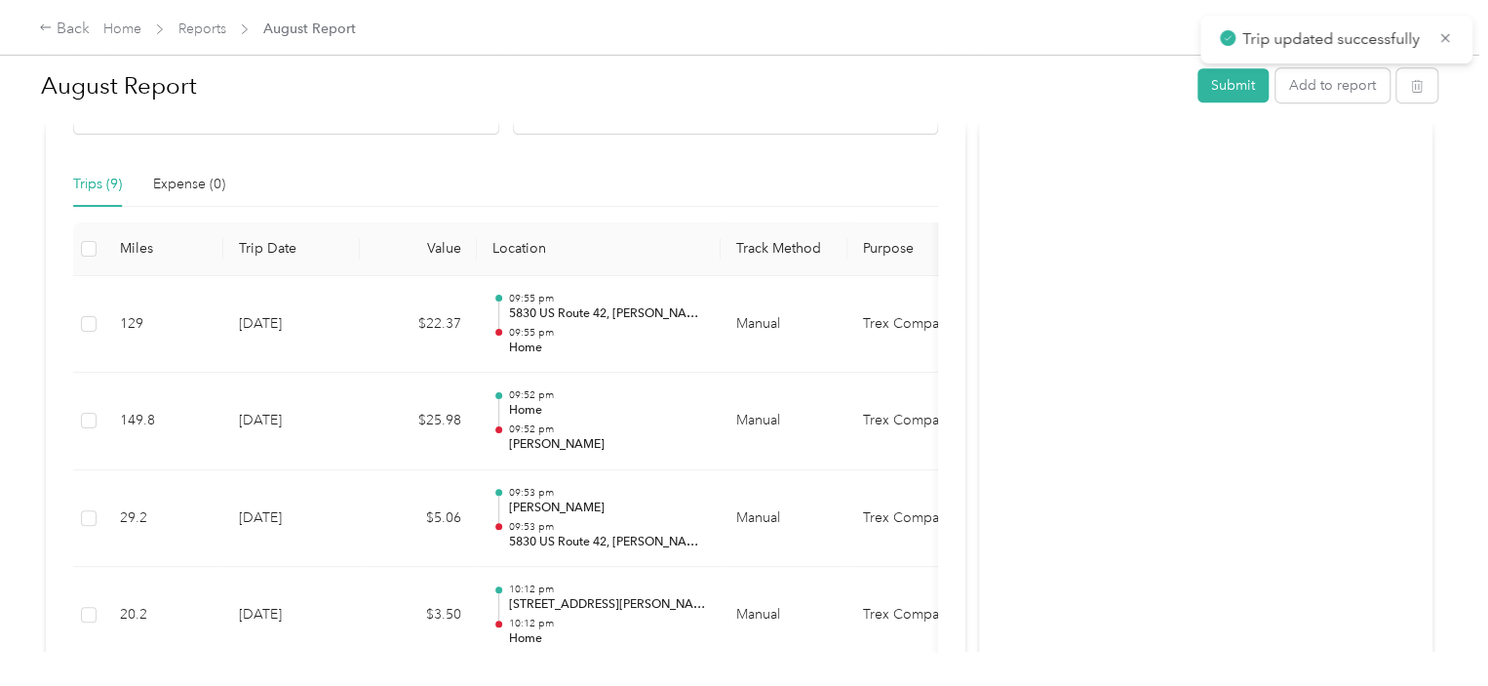
scroll to position [444, 0]
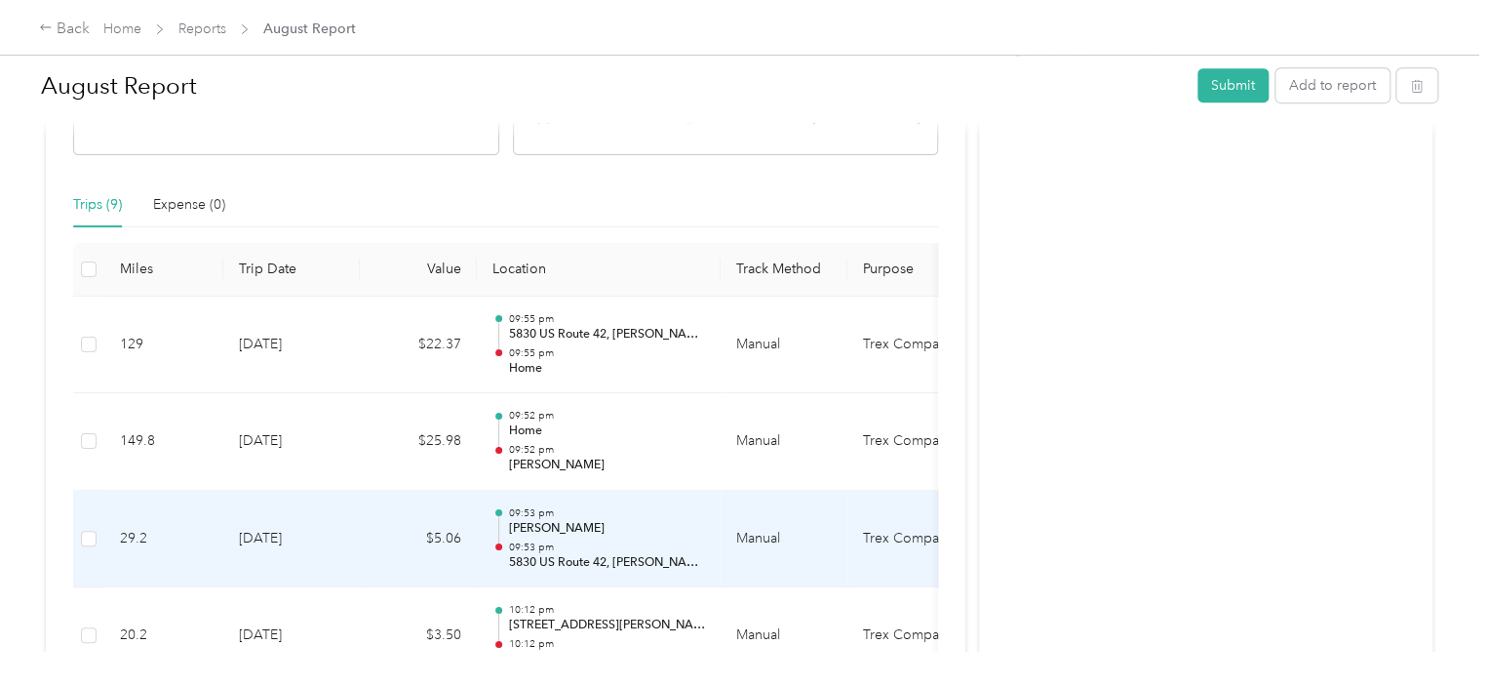
click at [575, 533] on p "[PERSON_NAME]" at bounding box center [606, 529] width 197 height 18
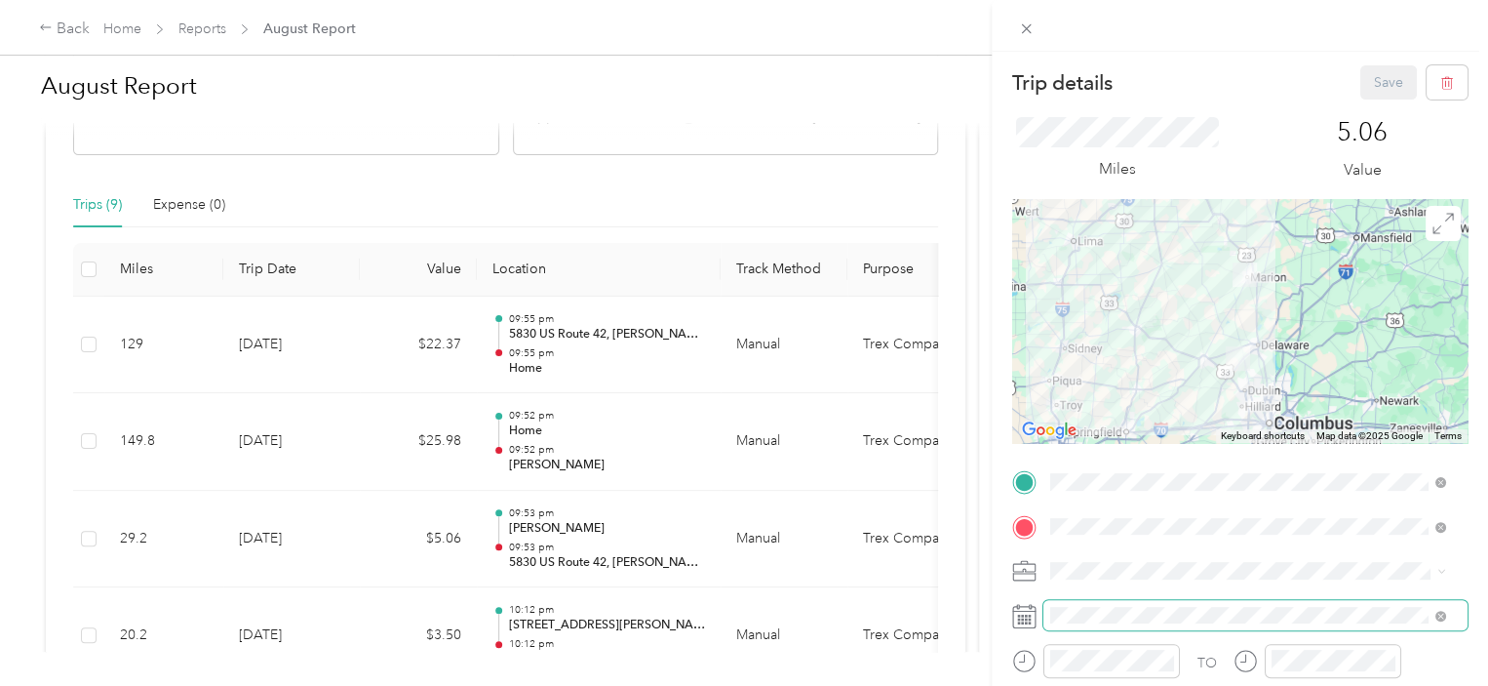
click at [1111, 604] on span at bounding box center [1256, 615] width 424 height 31
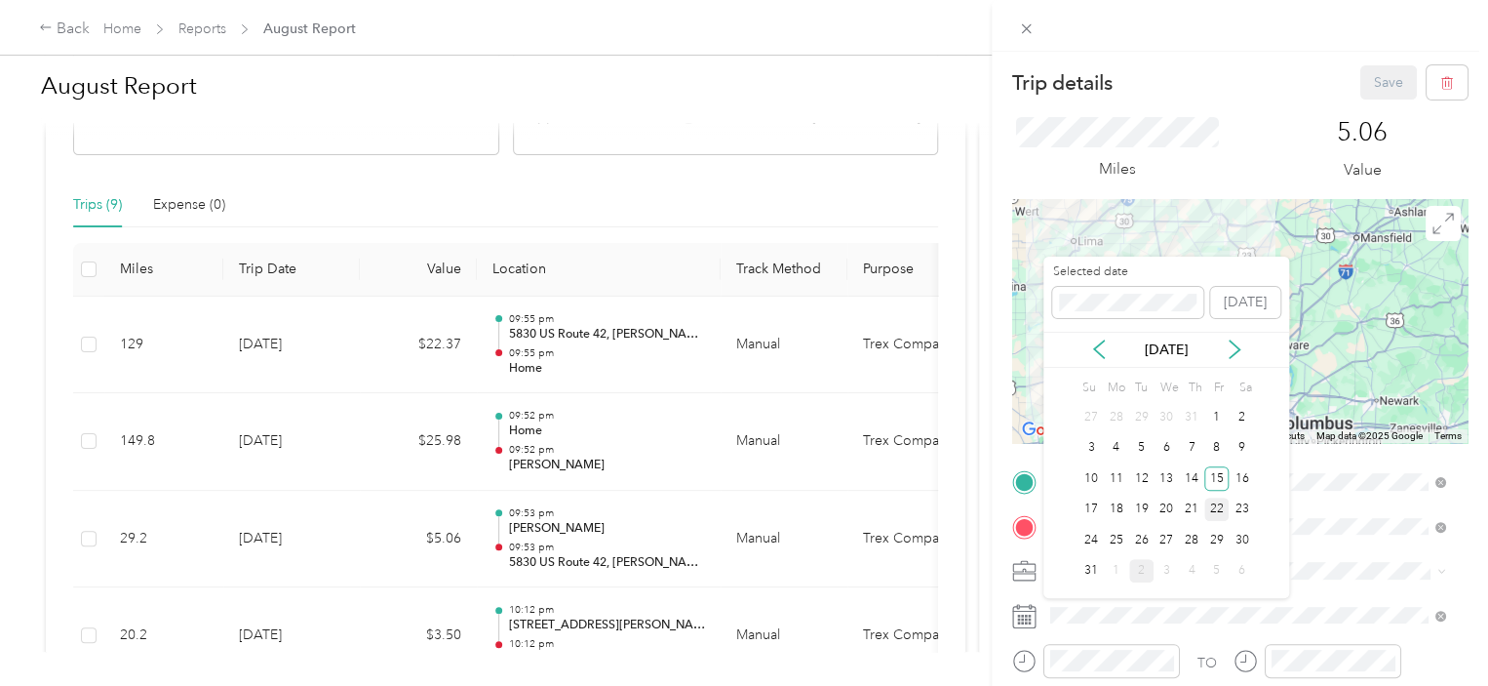
click at [1221, 507] on div "22" at bounding box center [1216, 509] width 25 height 24
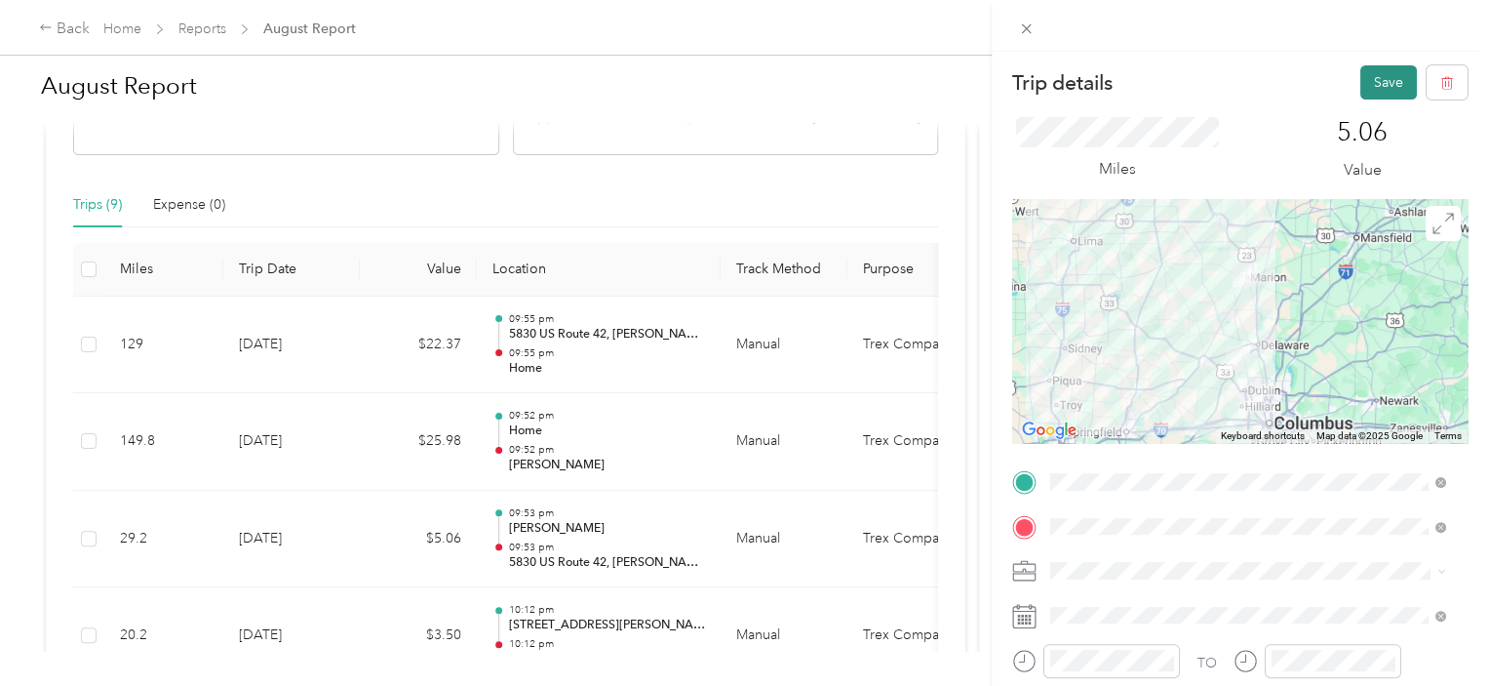
click at [1361, 87] on button "Save" at bounding box center [1389, 82] width 57 height 34
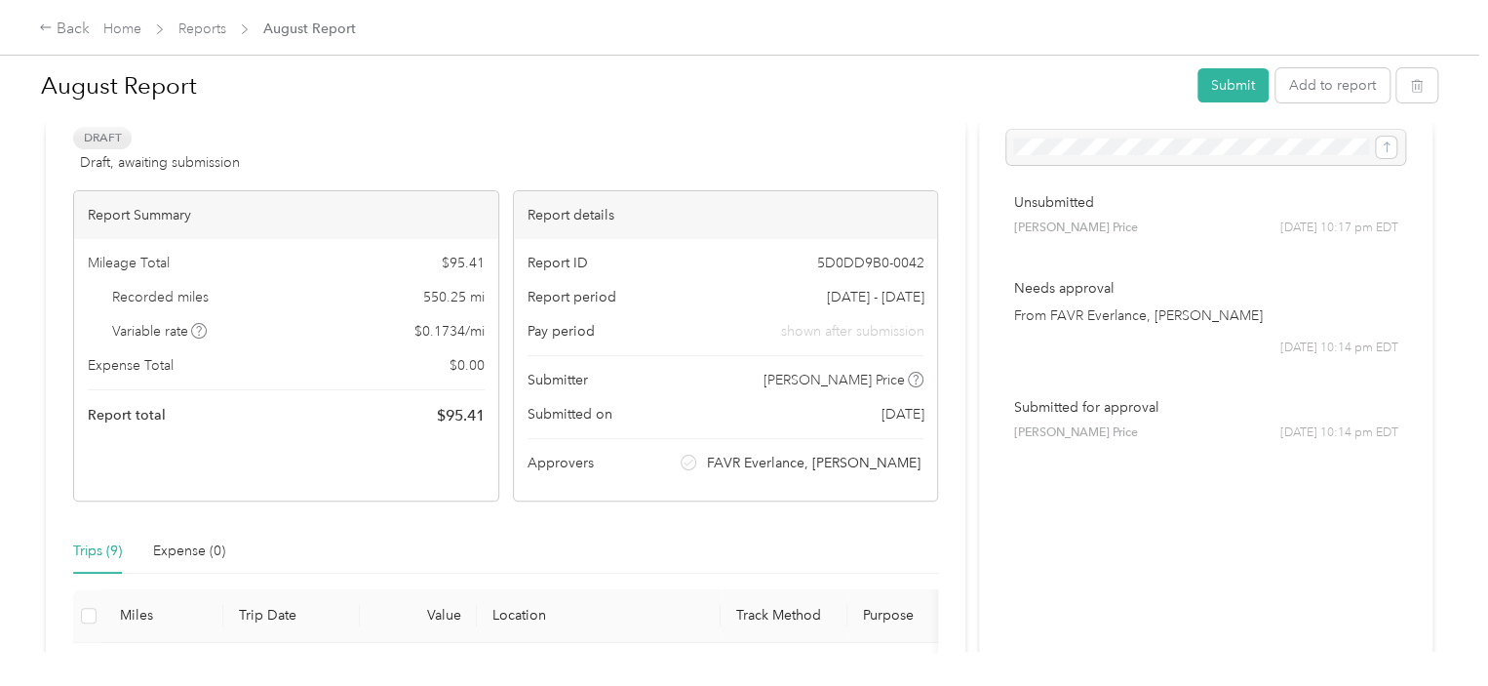
scroll to position [0, 0]
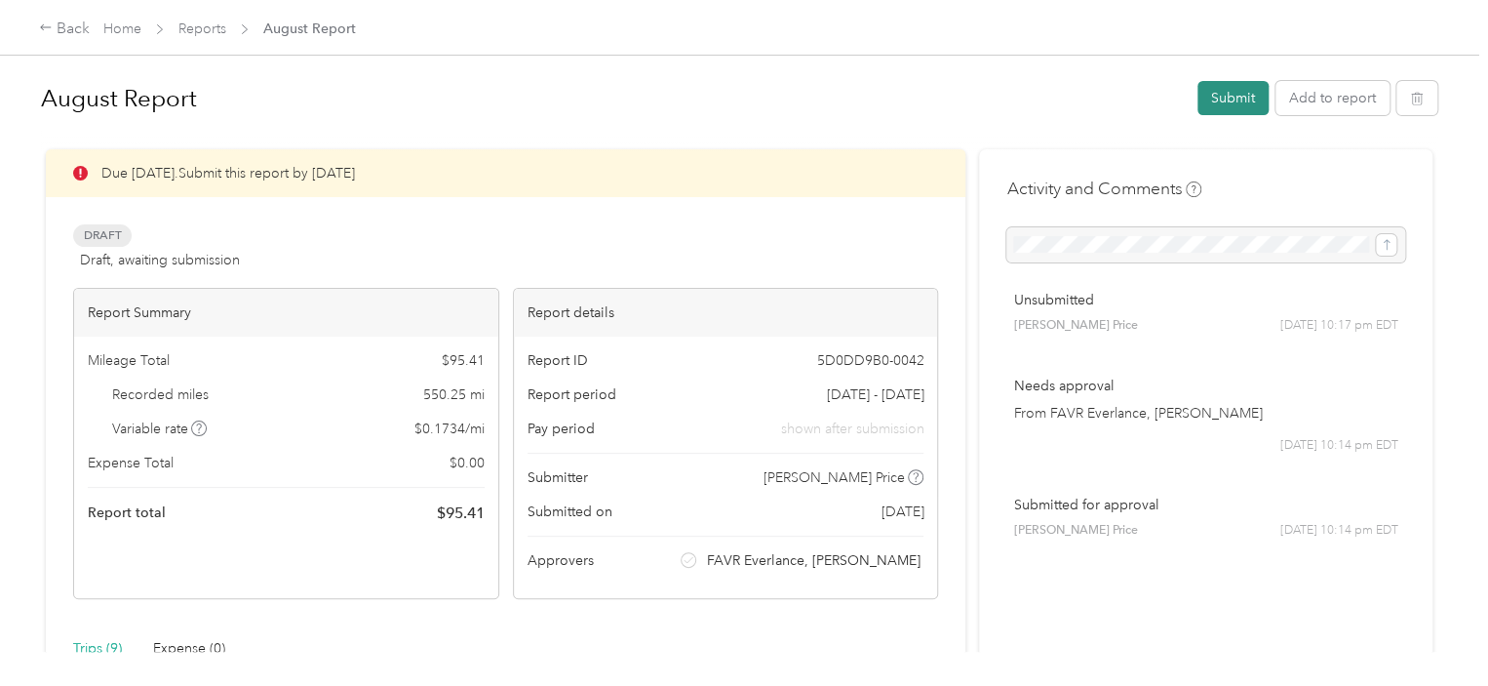
click at [1207, 103] on button "Submit" at bounding box center [1233, 98] width 71 height 34
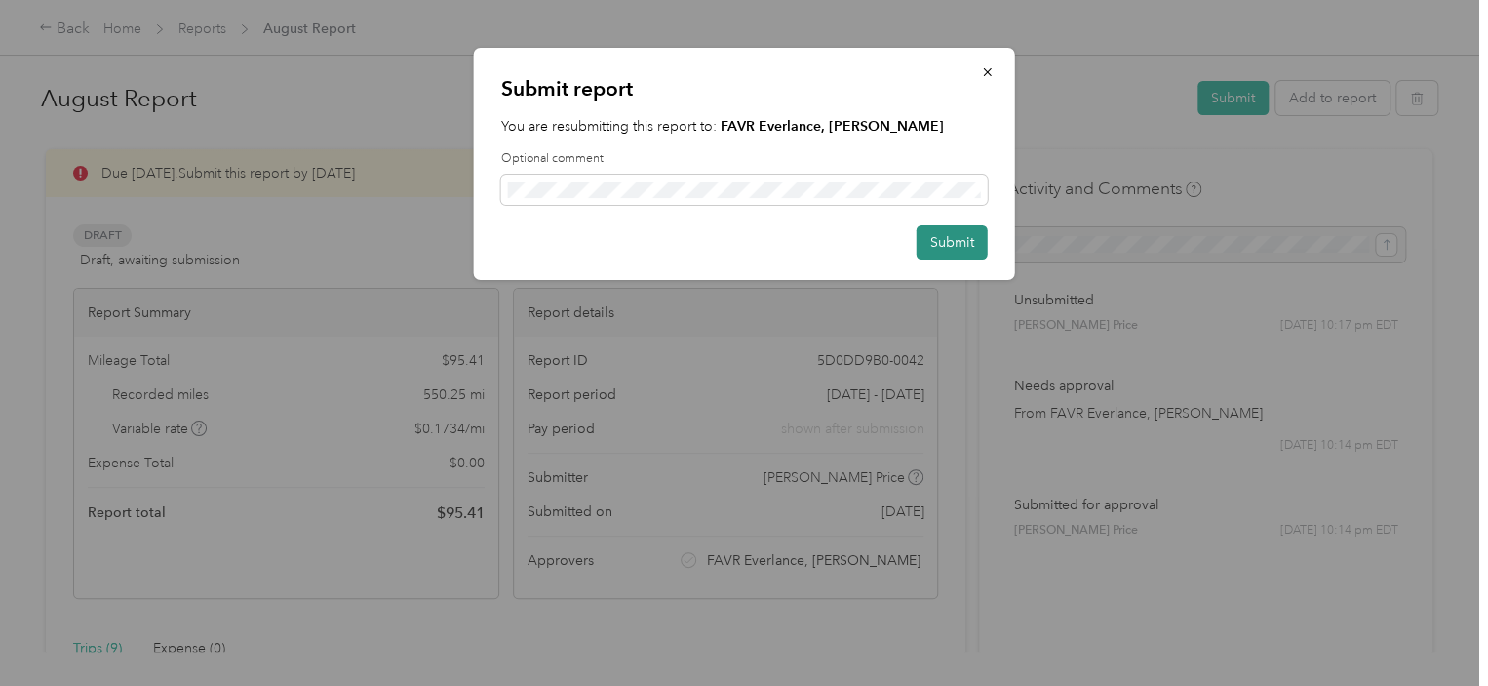
click at [960, 238] on button "Submit" at bounding box center [952, 242] width 71 height 34
